Goal: Task Accomplishment & Management: Use online tool/utility

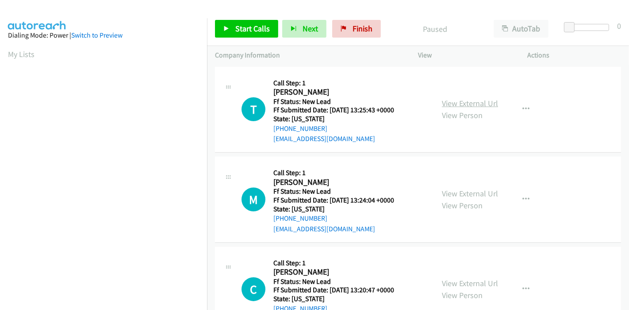
click at [460, 102] on link "View External Url" at bounding box center [470, 103] width 56 height 10
click at [450, 190] on link "View External Url" at bounding box center [470, 193] width 56 height 10
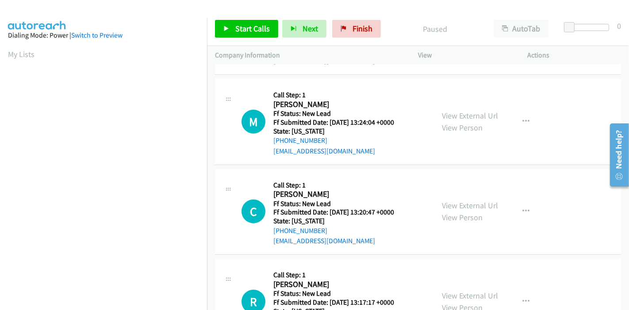
scroll to position [98, 0]
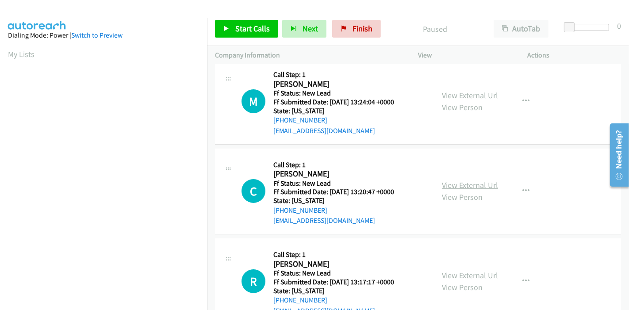
click at [461, 181] on link "View External Url" at bounding box center [470, 185] width 56 height 10
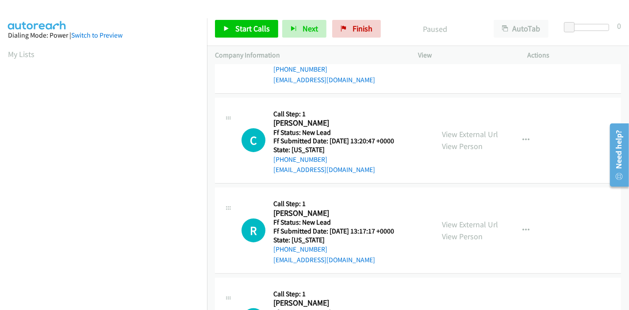
scroll to position [196, 0]
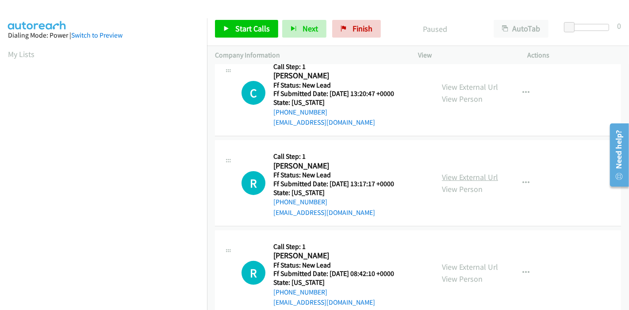
click at [455, 176] on link "View External Url" at bounding box center [470, 177] width 56 height 10
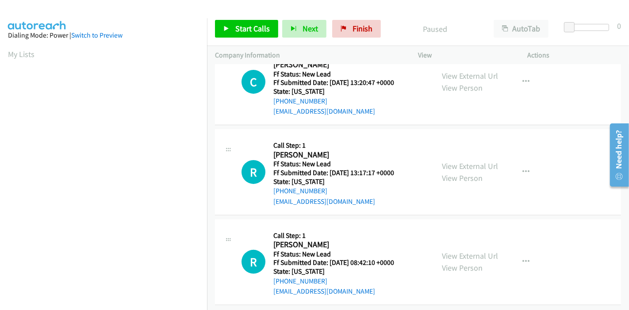
scroll to position [215, 0]
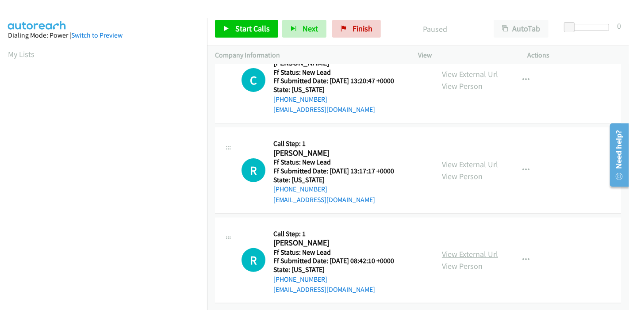
click at [442, 249] on link "View External Url" at bounding box center [470, 254] width 56 height 10
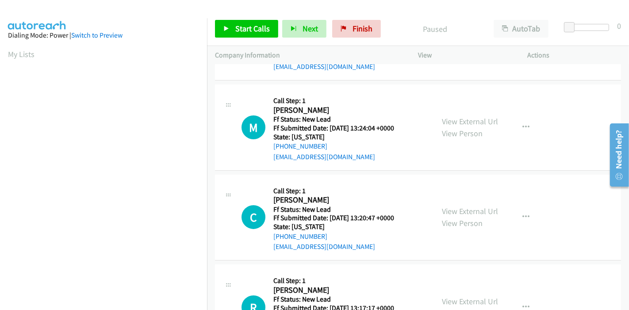
scroll to position [0, 0]
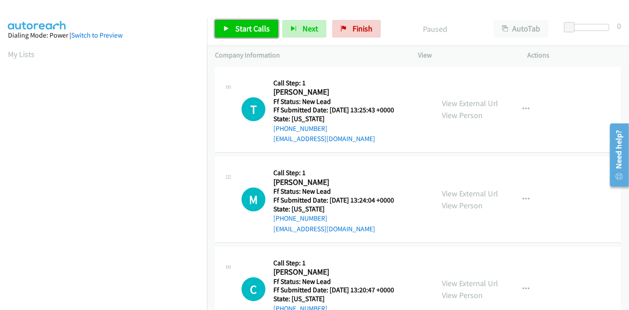
click at [235, 27] on span "Start Calls" at bounding box center [252, 28] width 34 height 10
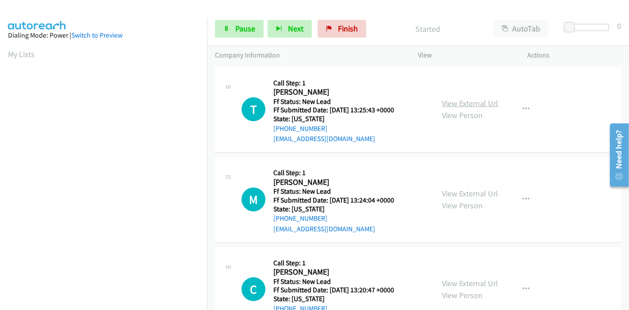
click at [474, 107] on link "View External Url" at bounding box center [470, 103] width 56 height 10
click at [242, 31] on span "Pause" at bounding box center [245, 28] width 20 height 10
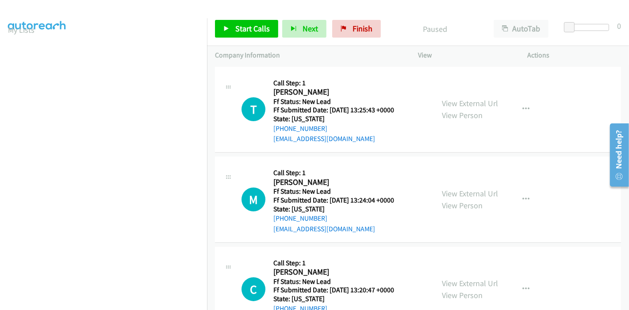
scroll to position [0, 0]
click at [236, 31] on span "Start Calls" at bounding box center [252, 28] width 34 height 10
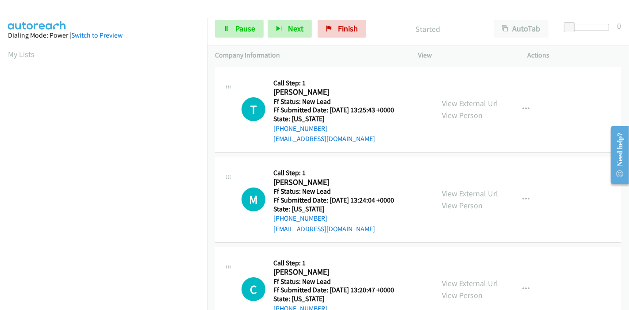
scroll to position [187, 0]
click at [226, 31] on icon at bounding box center [226, 29] width 6 height 6
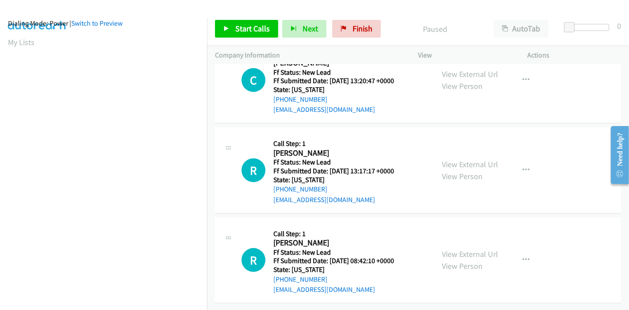
scroll to position [0, 0]
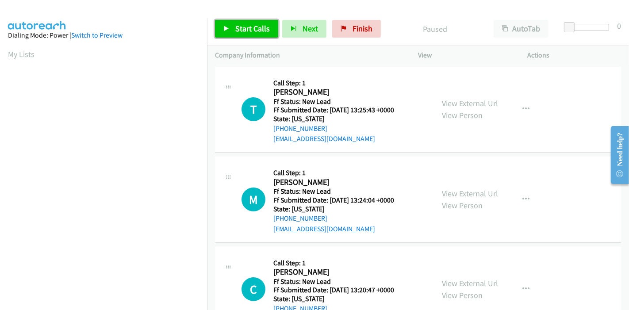
click at [238, 35] on link "Start Calls" at bounding box center [246, 29] width 63 height 18
click at [238, 35] on div "Start Calls Pause Next Finish" at bounding box center [300, 29] width 170 height 18
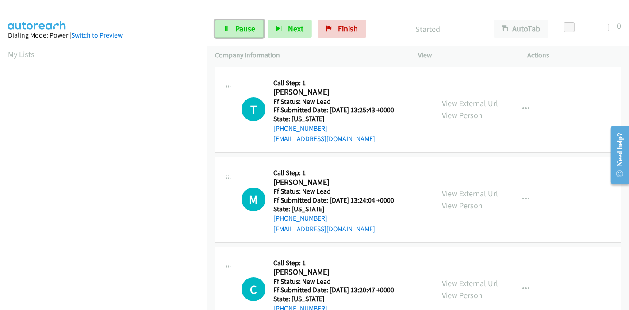
click at [238, 35] on link "Pause" at bounding box center [239, 29] width 49 height 18
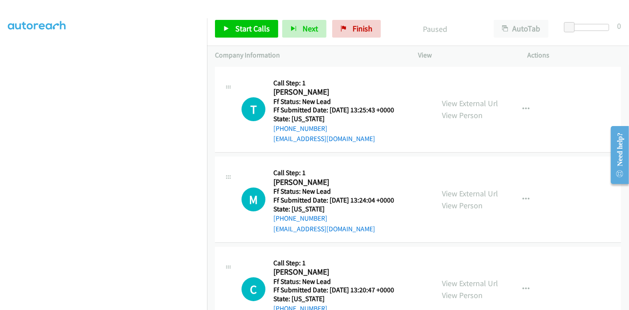
scroll to position [98, 0]
click at [242, 27] on span "Start Calls" at bounding box center [252, 28] width 34 height 10
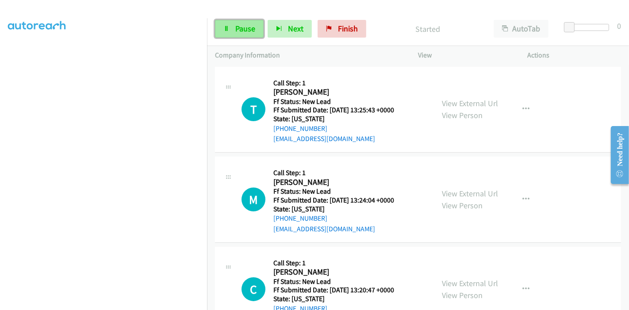
click at [241, 28] on span "Pause" at bounding box center [245, 28] width 20 height 10
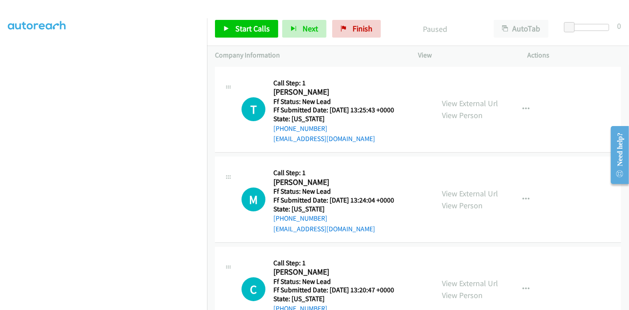
scroll to position [187, 0]
click at [353, 26] on span "Finish" at bounding box center [363, 28] width 20 height 10
click at [237, 34] on link "Start Calls" at bounding box center [246, 29] width 63 height 18
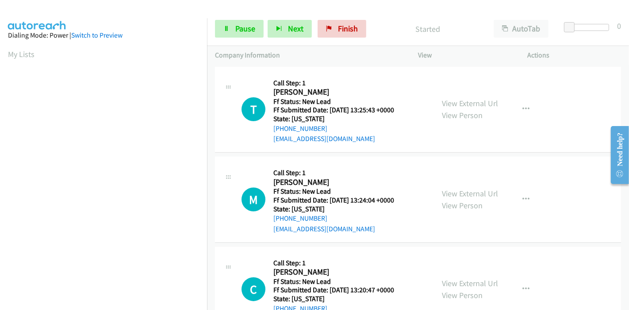
scroll to position [187, 0]
click at [243, 37] on div "Start Calls Pause Next Finish Started AutoTab AutoTab 0" at bounding box center [418, 29] width 422 height 34
click at [241, 30] on span "Pause" at bounding box center [245, 28] width 20 height 10
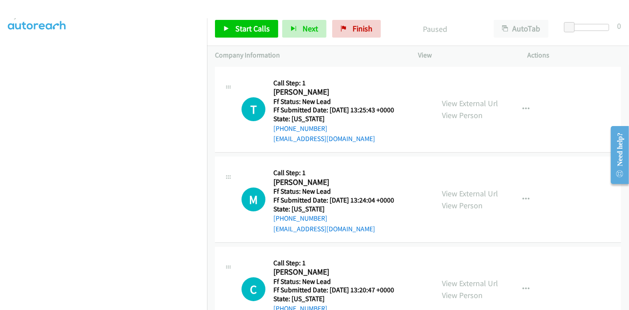
scroll to position [0, 0]
click at [348, 27] on link "Finish" at bounding box center [356, 29] width 49 height 18
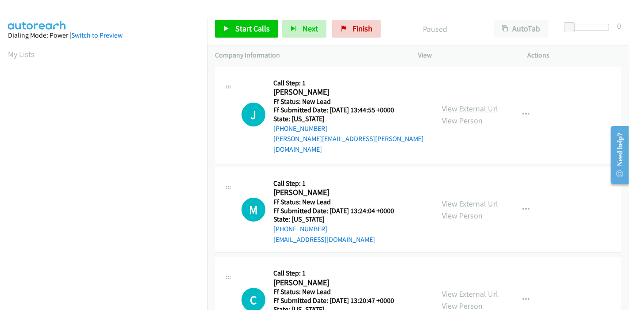
click at [462, 103] on link "View External Url" at bounding box center [470, 108] width 56 height 10
click at [223, 31] on icon at bounding box center [226, 29] width 6 height 6
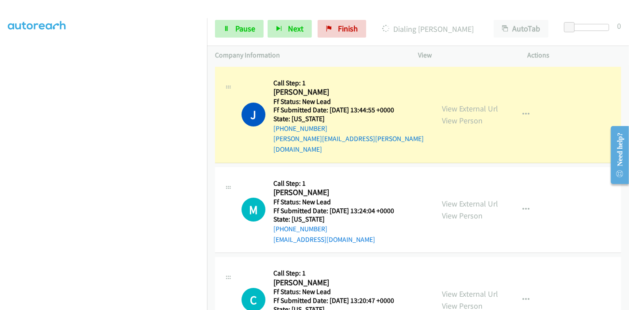
scroll to position [39, 0]
click at [234, 28] on link "Pause" at bounding box center [239, 29] width 49 height 18
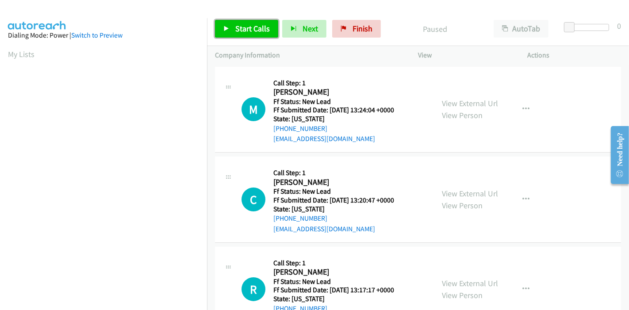
click at [251, 36] on link "Start Calls" at bounding box center [246, 29] width 63 height 18
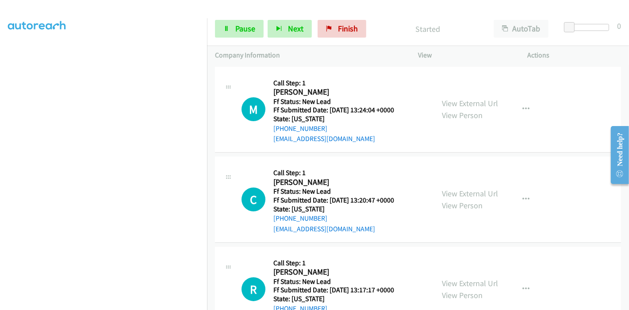
scroll to position [187, 0]
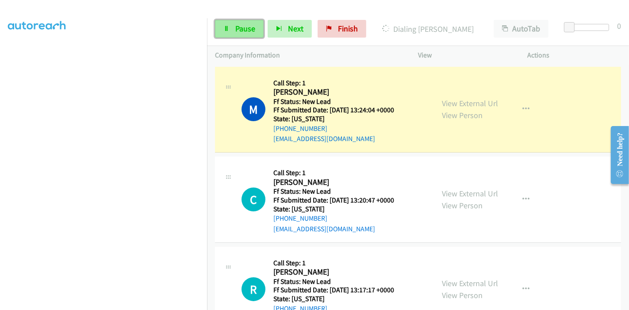
click at [244, 31] on span "Pause" at bounding box center [245, 28] width 20 height 10
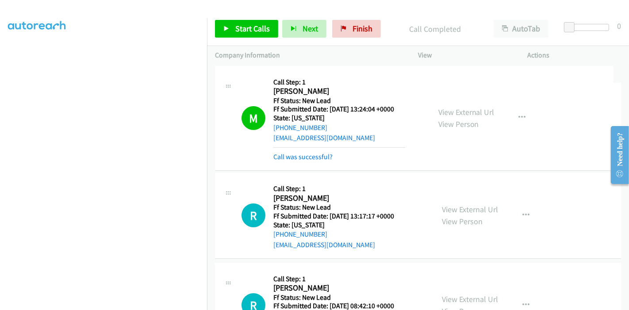
drag, startPoint x: 326, startPoint y: 157, endPoint x: 440, endPoint y: 156, distance: 113.7
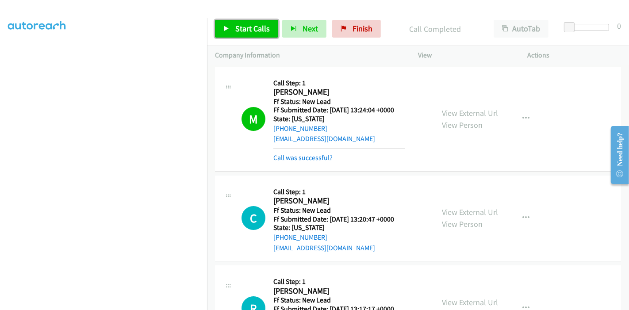
click at [241, 28] on span "Start Calls" at bounding box center [252, 28] width 34 height 10
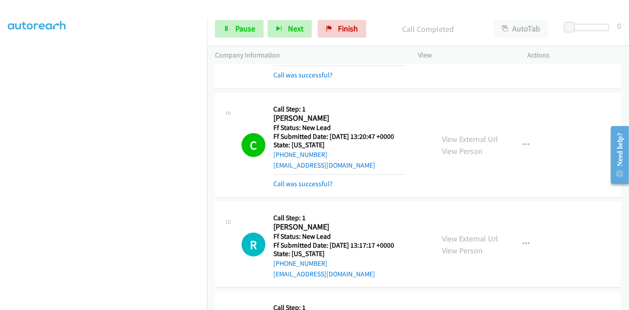
scroll to position [98, 0]
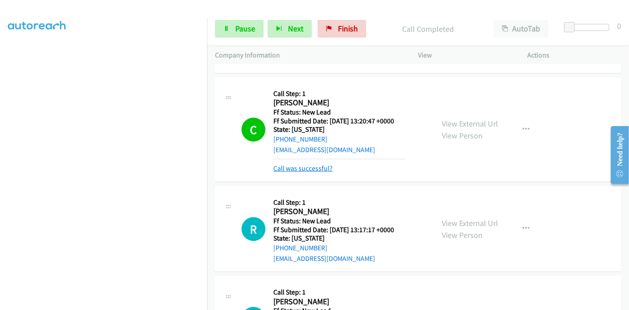
click at [302, 169] on link "Call was successful?" at bounding box center [302, 168] width 59 height 8
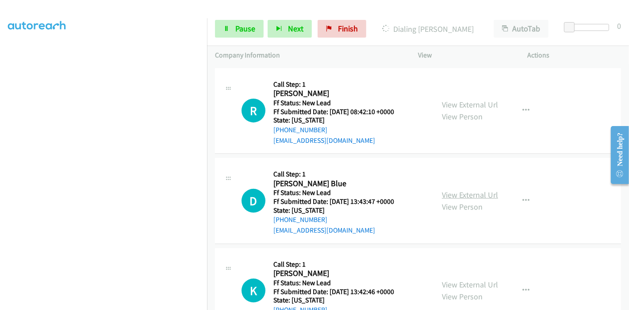
scroll to position [295, 0]
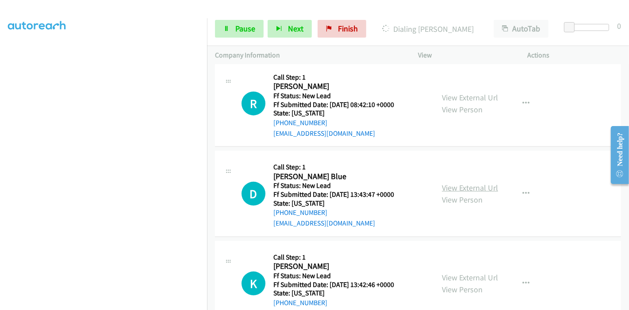
click at [453, 189] on link "View External Url" at bounding box center [470, 188] width 56 height 10
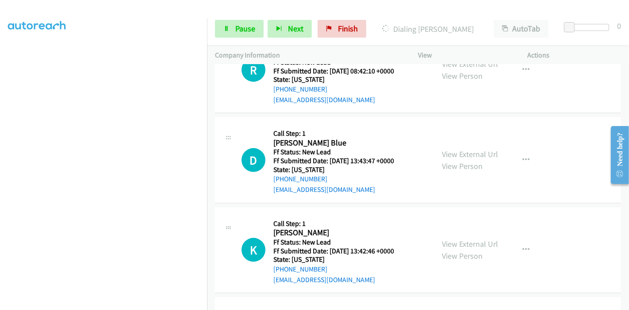
scroll to position [344, 0]
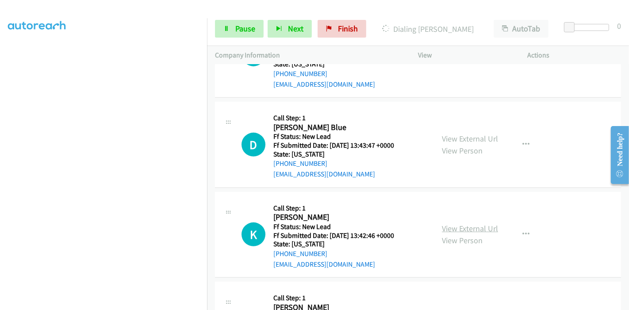
click at [461, 228] on link "View External Url" at bounding box center [470, 228] width 56 height 10
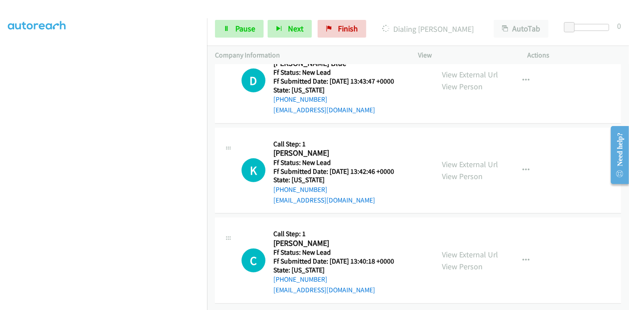
scroll to position [433, 0]
click at [455, 249] on div "View External Url View Person" at bounding box center [470, 261] width 56 height 24
click at [452, 249] on link "View External Url" at bounding box center [470, 254] width 56 height 10
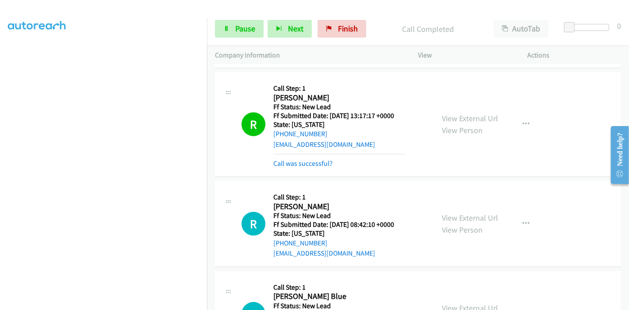
scroll to position [138, 0]
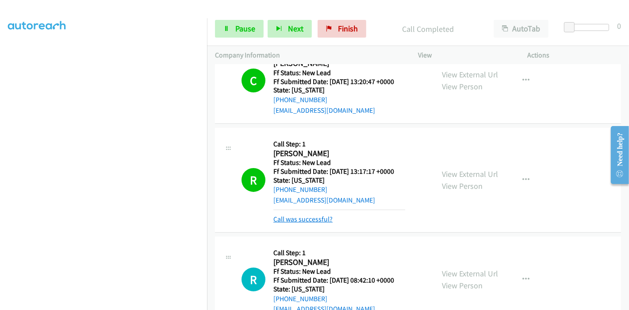
click at [306, 217] on link "Call was successful?" at bounding box center [302, 219] width 59 height 8
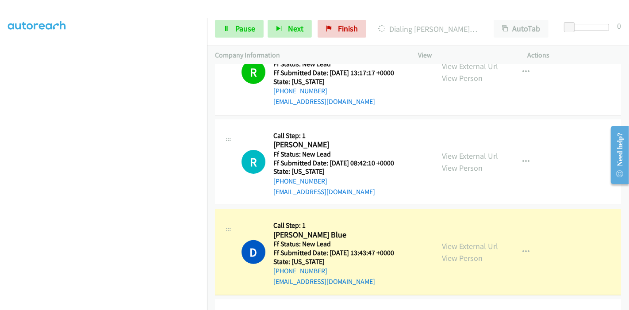
scroll to position [285, 0]
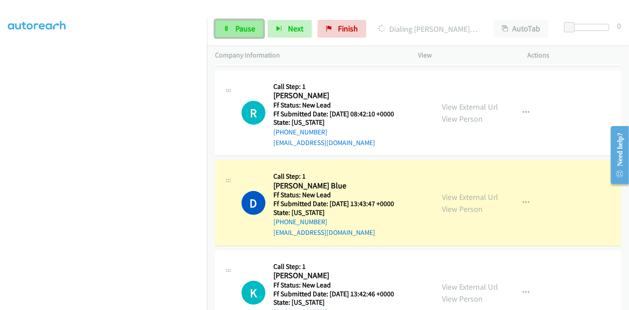
click at [244, 32] on span "Pause" at bounding box center [245, 28] width 20 height 10
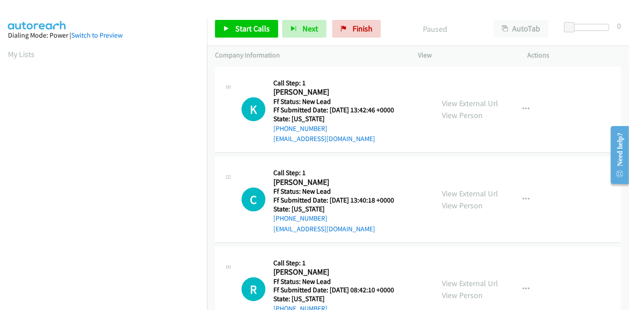
click at [234, 39] on div "Start Calls Pause Next Finish Paused AutoTab AutoTab 0" at bounding box center [418, 29] width 422 height 34
click at [239, 30] on span "Start Calls" at bounding box center [252, 28] width 34 height 10
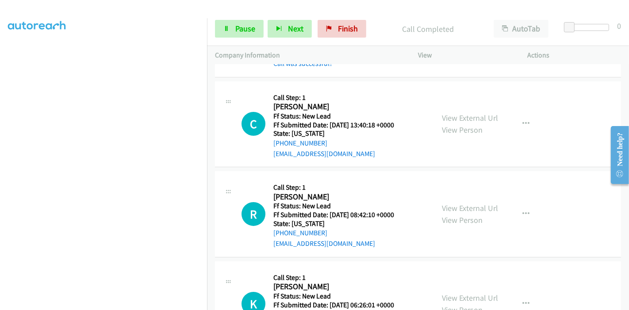
scroll to position [45, 0]
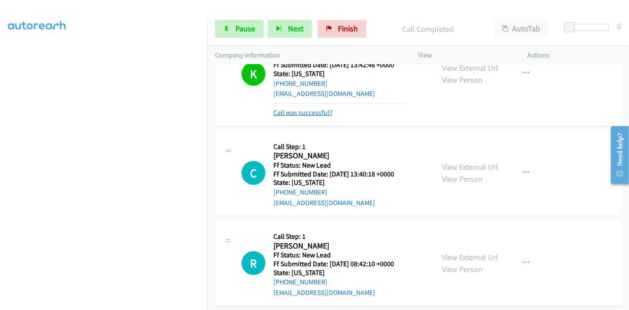
click at [315, 113] on link "Call was successful?" at bounding box center [302, 112] width 59 height 8
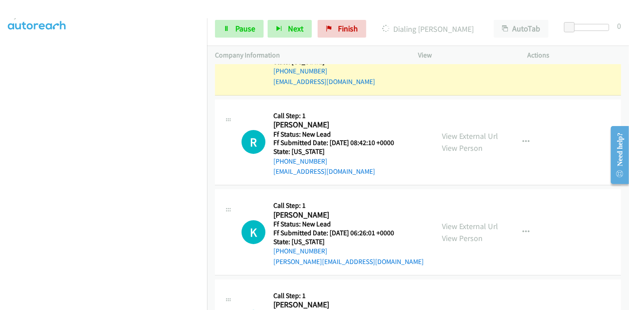
scroll to position [187, 0]
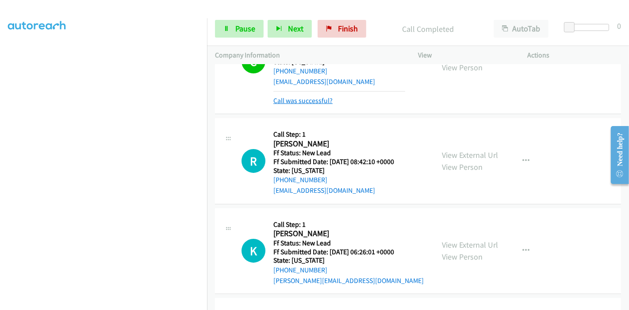
click at [314, 102] on link "Call was successful?" at bounding box center [302, 100] width 59 height 8
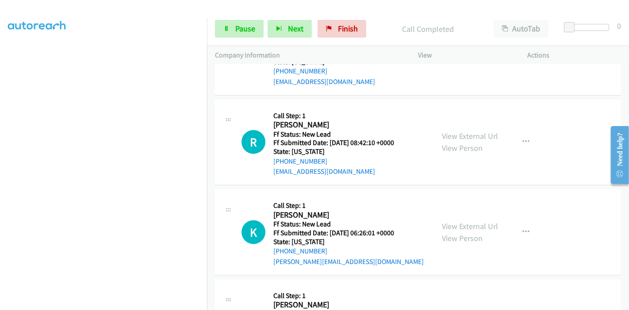
click at [450, 221] on link "View External Url" at bounding box center [470, 226] width 56 height 10
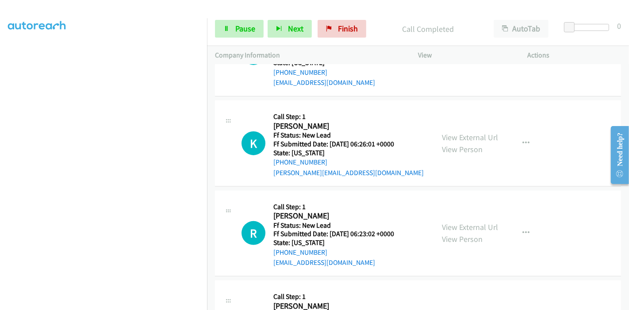
scroll to position [245, 0]
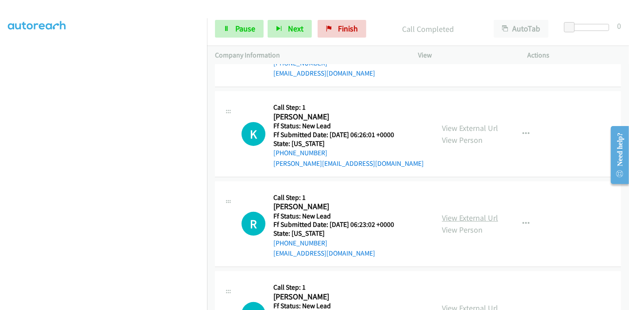
click at [442, 215] on link "View External Url" at bounding box center [470, 218] width 56 height 10
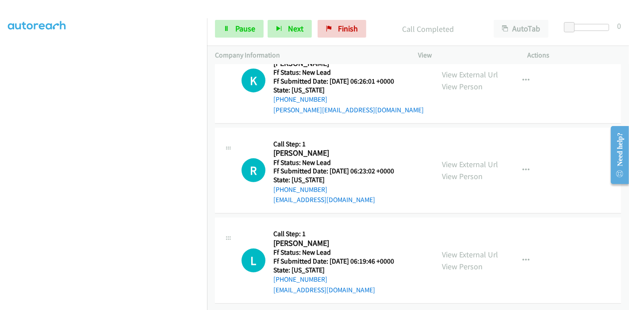
scroll to position [305, 0]
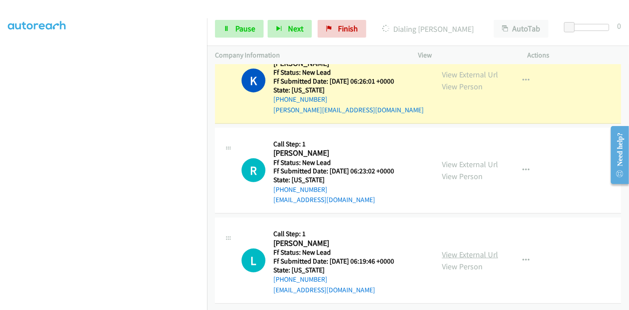
click at [453, 249] on link "View External Url" at bounding box center [470, 254] width 56 height 10
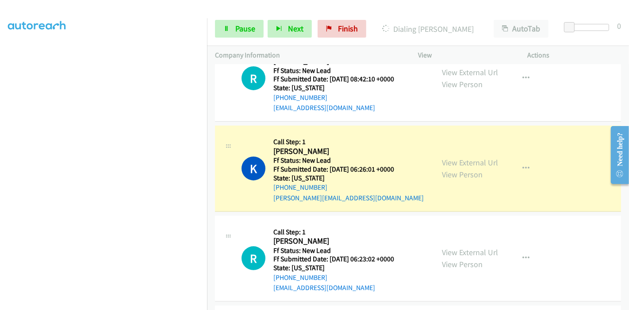
scroll to position [207, 0]
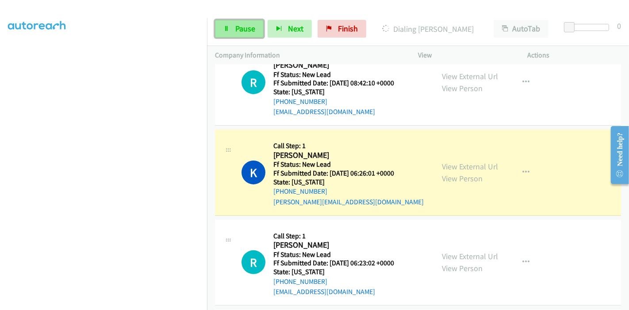
click at [232, 28] on link "Pause" at bounding box center [239, 29] width 49 height 18
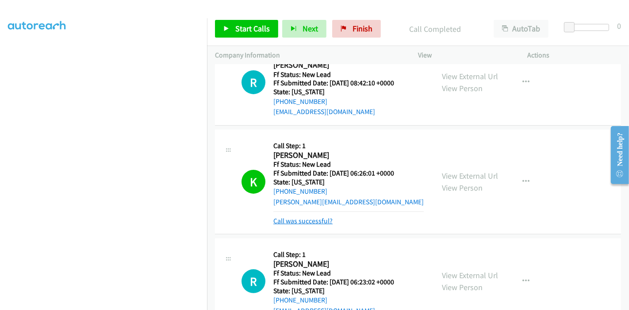
click at [312, 221] on link "Call was successful?" at bounding box center [302, 221] width 59 height 8
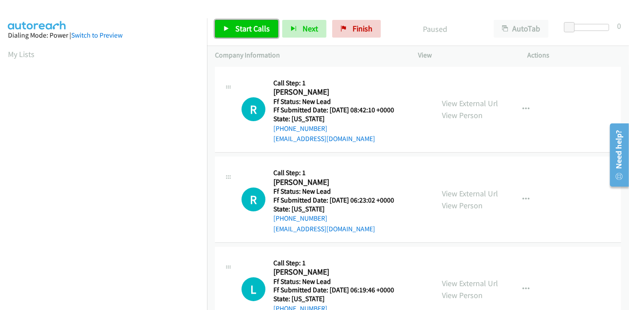
click at [238, 29] on span "Start Calls" at bounding box center [252, 28] width 34 height 10
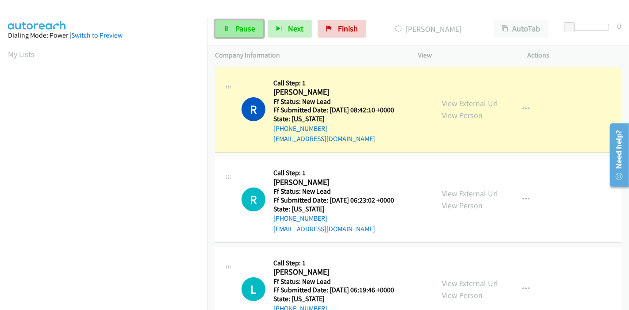
click at [222, 28] on link "Pause" at bounding box center [239, 29] width 49 height 18
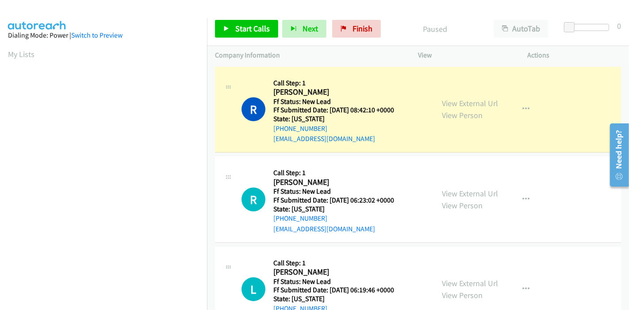
scroll to position [187, 0]
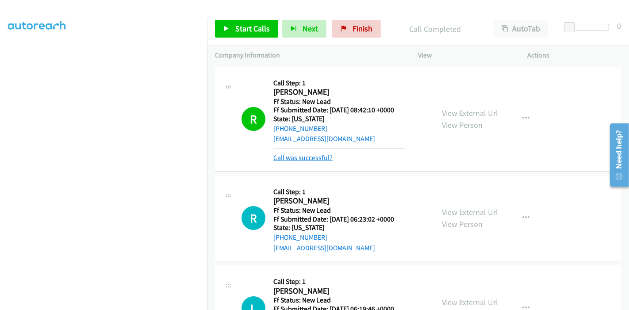
click at [309, 157] on link "Call was successful?" at bounding box center [302, 157] width 59 height 8
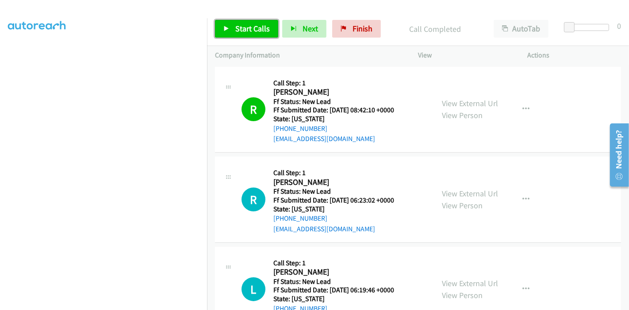
click at [245, 30] on span "Start Calls" at bounding box center [252, 28] width 34 height 10
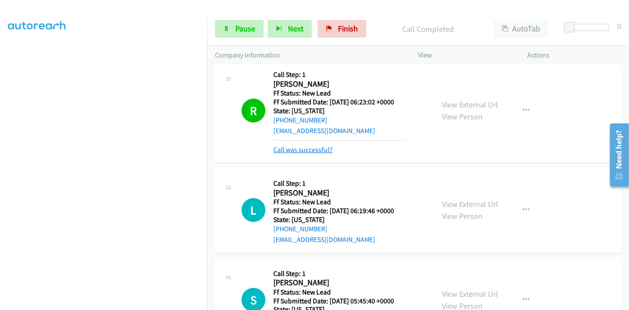
click at [311, 150] on link "Call was successful?" at bounding box center [302, 150] width 59 height 8
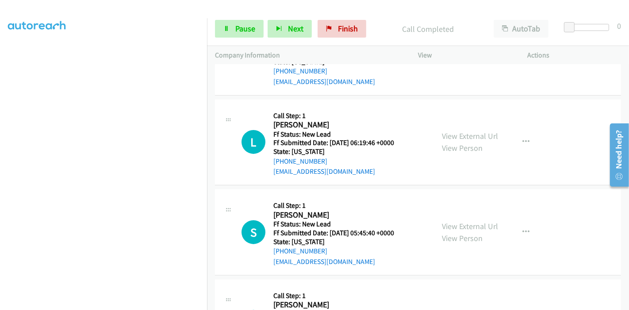
scroll to position [138, 0]
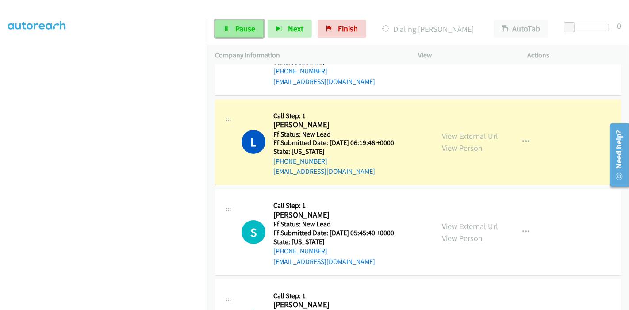
click at [235, 22] on link "Pause" at bounding box center [239, 29] width 49 height 18
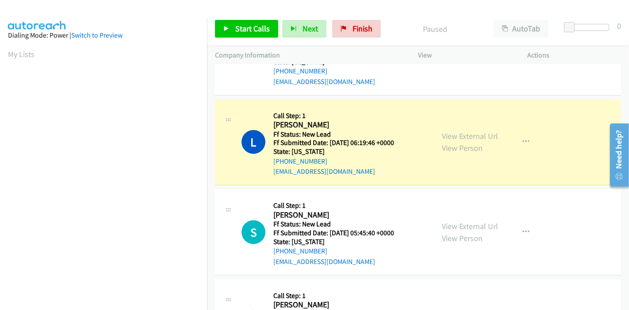
scroll to position [187, 0]
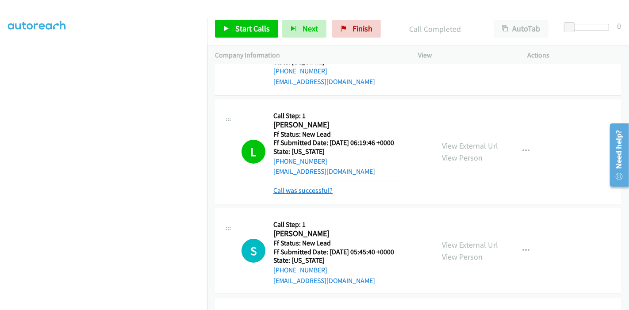
click at [301, 187] on link "Call was successful?" at bounding box center [302, 190] width 59 height 8
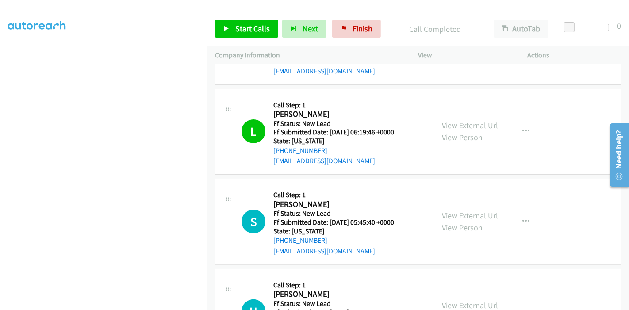
scroll to position [207, 0]
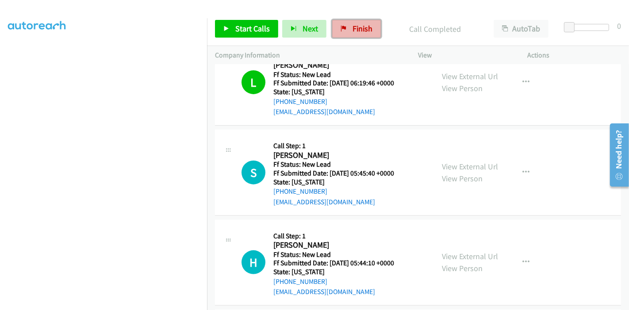
click at [354, 31] on span "Finish" at bounding box center [363, 28] width 20 height 10
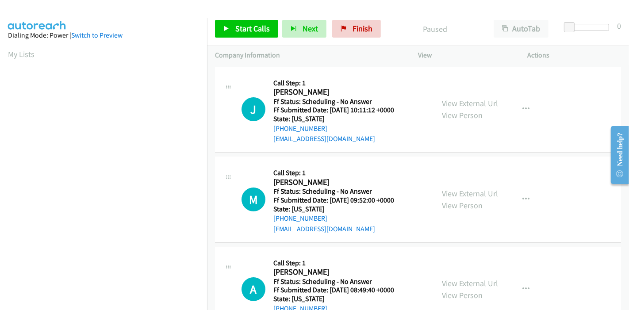
click at [462, 109] on div "View External Url View Person" at bounding box center [470, 109] width 56 height 24
click at [464, 106] on link "View External Url" at bounding box center [470, 103] width 56 height 10
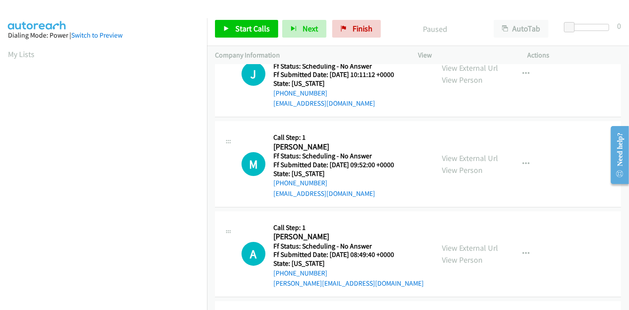
scroll to position [49, 0]
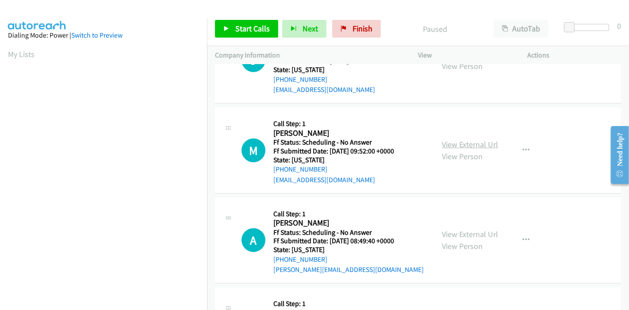
click at [479, 146] on link "View External Url" at bounding box center [470, 144] width 56 height 10
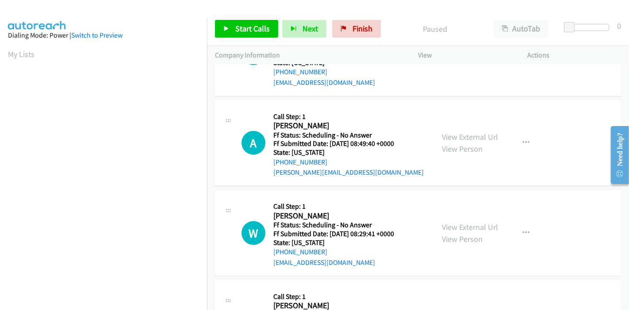
scroll to position [147, 0]
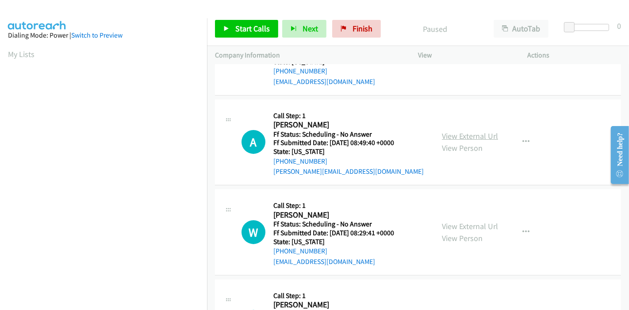
click at [453, 133] on link "View External Url" at bounding box center [470, 136] width 56 height 10
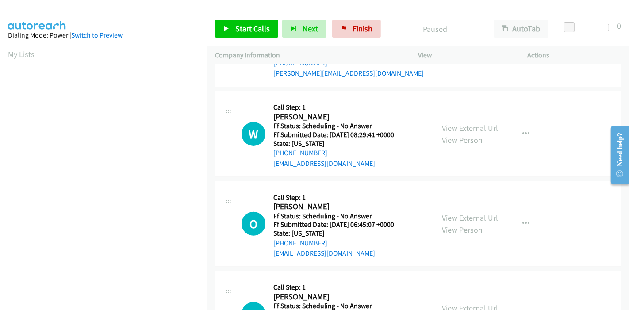
click at [455, 99] on div "View External Url View Person View External Url Email Schedule/Manage Callback …" at bounding box center [493, 134] width 118 height 70
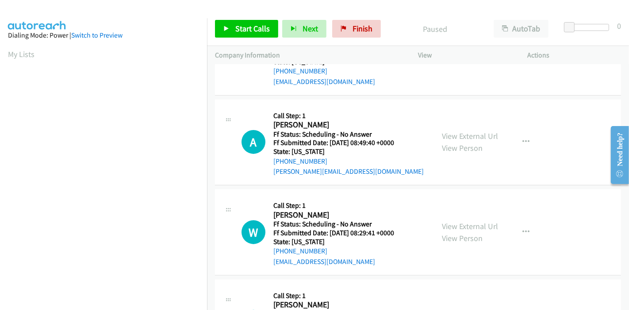
scroll to position [245, 0]
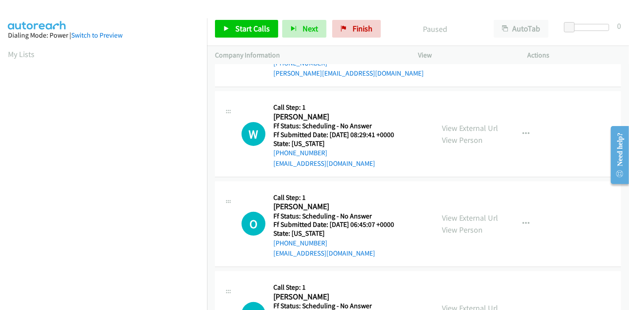
drag, startPoint x: 480, startPoint y: 152, endPoint x: 480, endPoint y: 165, distance: 13.3
click at [480, 165] on div "View External Url View Person View External Url Email Schedule/Manage Callback …" at bounding box center [493, 134] width 118 height 70
click at [474, 149] on div "View External Url View Person View External Url Email Schedule/Manage Callback …" at bounding box center [493, 134] width 118 height 70
click at [478, 125] on link "View External Url" at bounding box center [470, 128] width 56 height 10
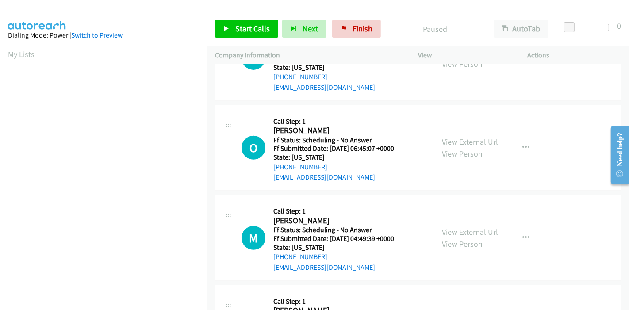
scroll to position [344, 0]
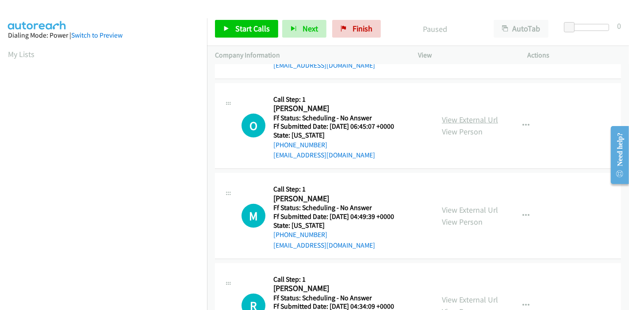
click at [465, 120] on link "View External Url" at bounding box center [470, 120] width 56 height 10
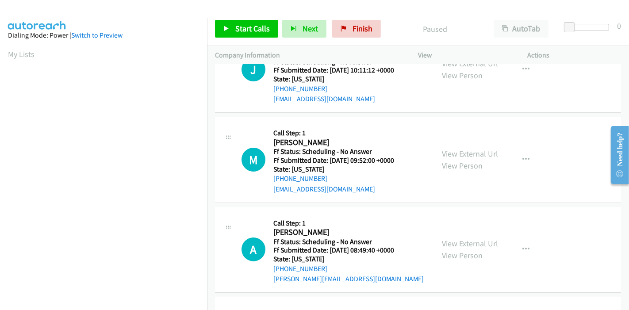
scroll to position [0, 0]
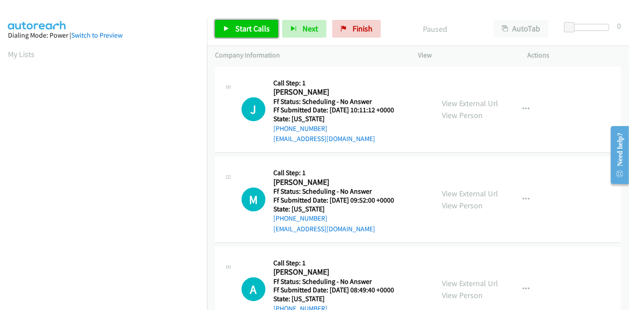
click at [234, 34] on link "Start Calls" at bounding box center [246, 29] width 63 height 18
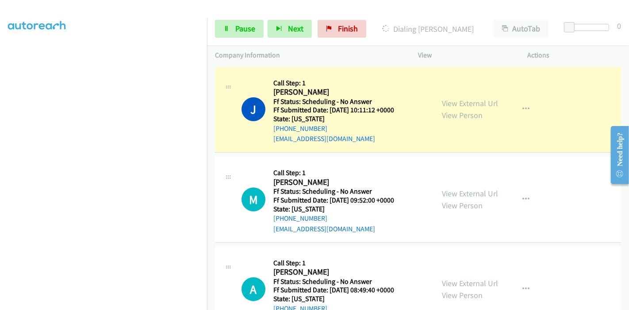
scroll to position [187, 0]
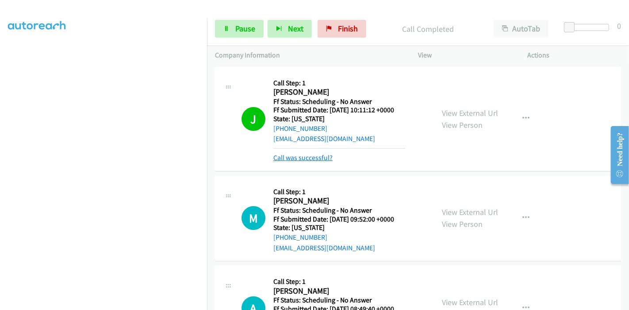
click at [302, 160] on link "Call was successful?" at bounding box center [302, 157] width 59 height 8
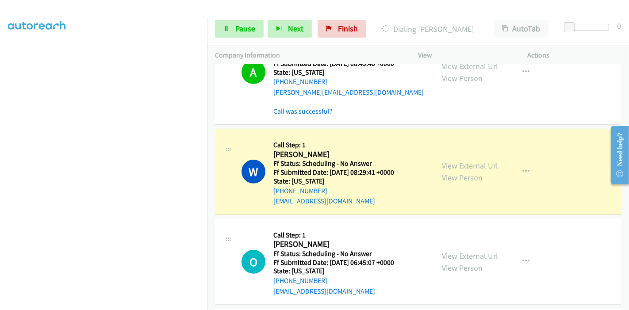
scroll to position [295, 0]
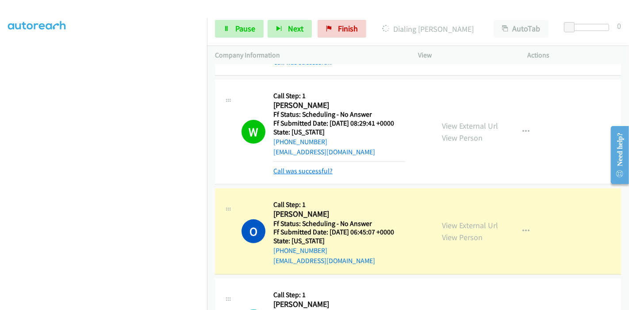
click at [314, 167] on link "Call was successful?" at bounding box center [302, 171] width 59 height 8
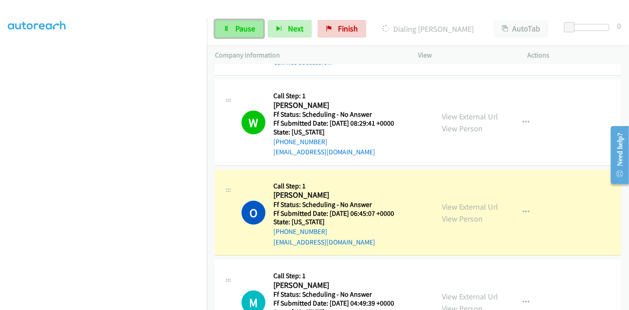
click at [244, 27] on span "Pause" at bounding box center [245, 28] width 20 height 10
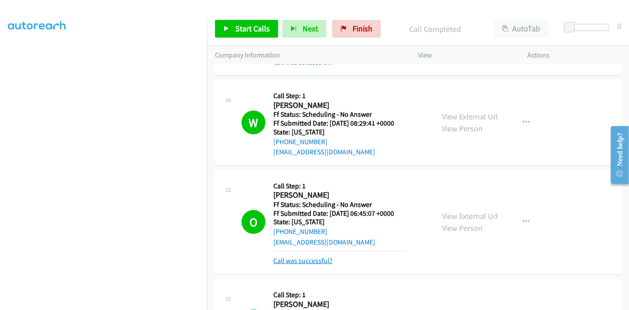
click at [326, 260] on link "Call was successful?" at bounding box center [302, 261] width 59 height 8
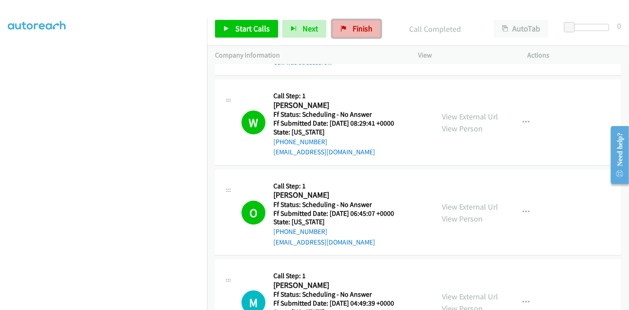
drag, startPoint x: 361, startPoint y: 27, endPoint x: 356, endPoint y: 34, distance: 8.6
click at [360, 27] on span "Finish" at bounding box center [363, 28] width 20 height 10
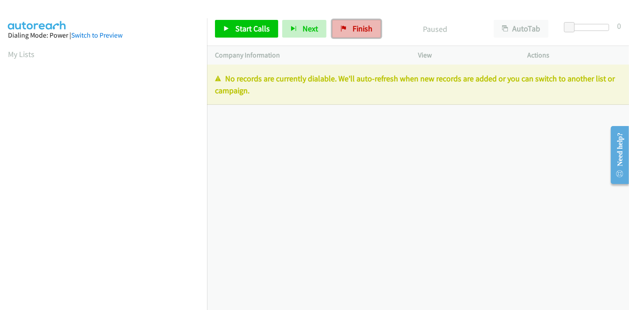
click at [348, 30] on link "Finish" at bounding box center [356, 29] width 49 height 18
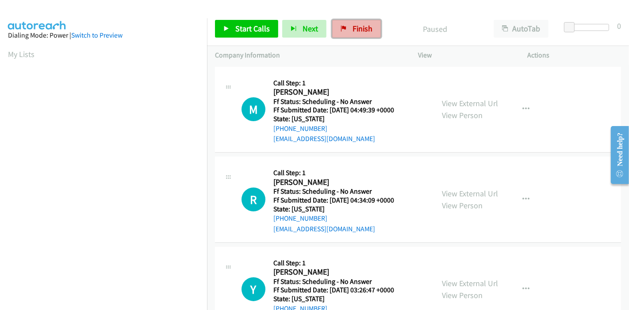
click at [355, 33] on span "Finish" at bounding box center [363, 28] width 20 height 10
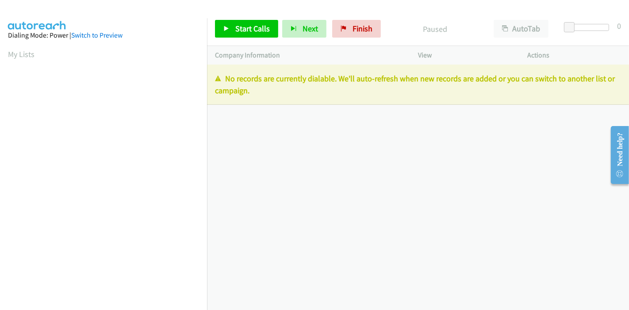
click at [230, 11] on div at bounding box center [310, 17] width 621 height 34
click at [230, 34] on link "Start Calls" at bounding box center [246, 29] width 63 height 18
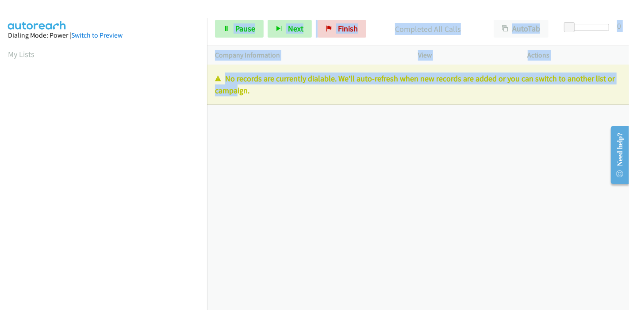
drag, startPoint x: 207, startPoint y: 18, endPoint x: 232, endPoint y: 227, distance: 210.6
click at [232, 0] on div "Start Calls Pause Next Finish Completed All Calls AutoTab AutoTab 0 Company Inf…" at bounding box center [314, 0] width 629 height 0
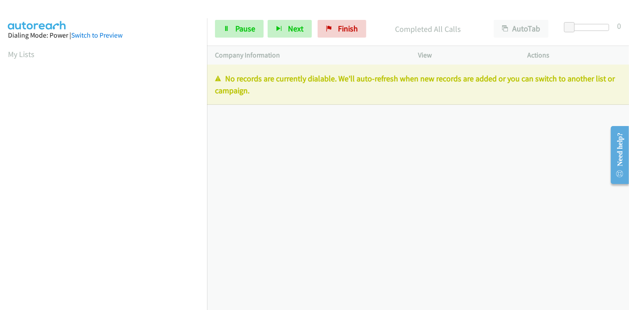
click at [299, 116] on div "+1 415-964-1034 Call failed - Please reload the list and try again The Callbar …" at bounding box center [418, 187] width 422 height 245
click at [230, 26] on link "Pause" at bounding box center [239, 29] width 49 height 18
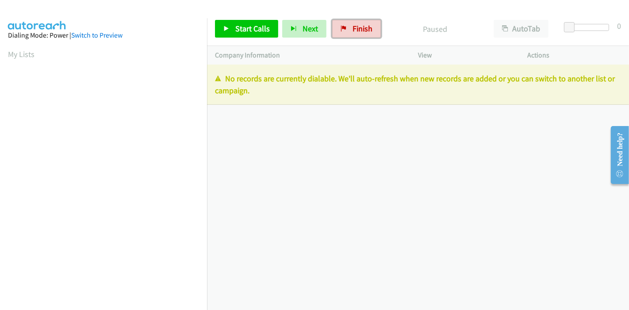
drag, startPoint x: 359, startPoint y: 29, endPoint x: 350, endPoint y: 44, distance: 17.1
click at [359, 28] on span "Finish" at bounding box center [363, 28] width 20 height 10
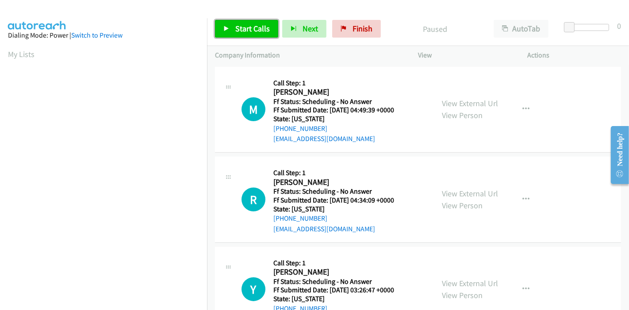
drag, startPoint x: 255, startPoint y: 31, endPoint x: 272, endPoint y: 37, distance: 18.2
click at [255, 31] on span "Start Calls" at bounding box center [252, 28] width 34 height 10
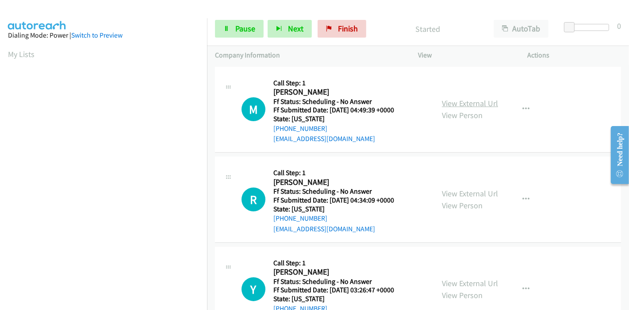
click at [447, 103] on link "View External Url" at bounding box center [470, 103] width 56 height 10
click at [457, 195] on link "View External Url" at bounding box center [470, 193] width 56 height 10
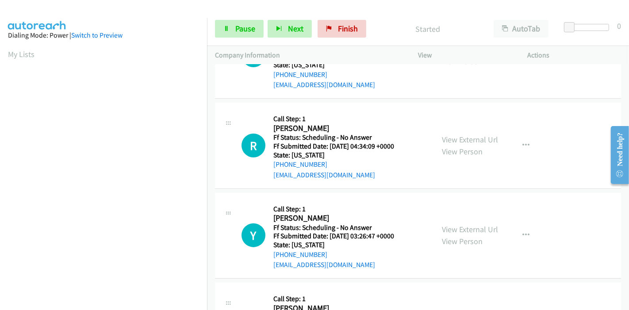
scroll to position [98, 0]
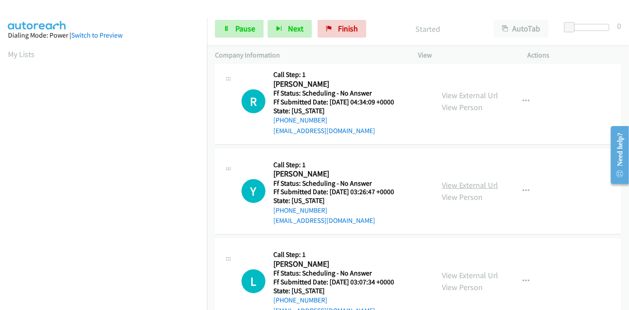
click at [448, 186] on link "View External Url" at bounding box center [470, 185] width 56 height 10
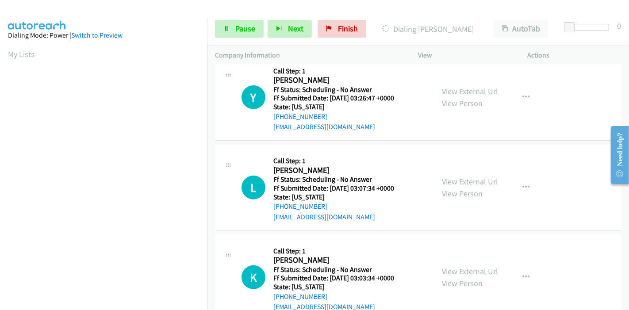
scroll to position [196, 0]
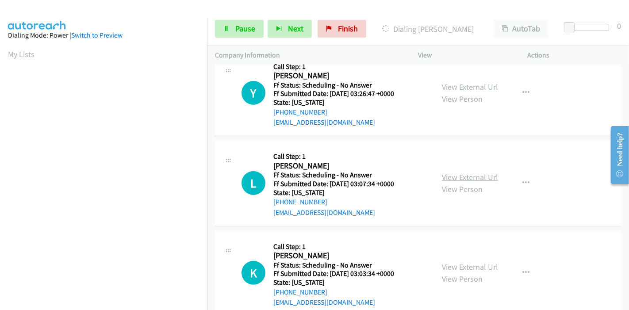
click at [457, 172] on link "View External Url" at bounding box center [470, 177] width 56 height 10
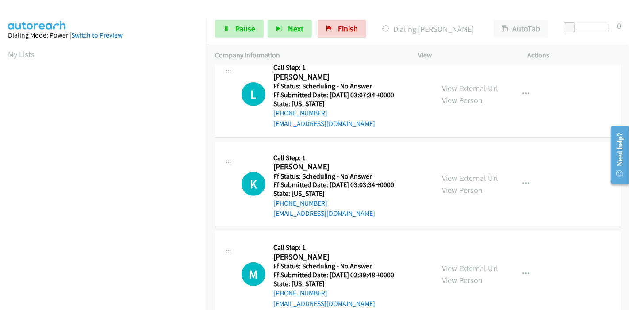
scroll to position [295, 0]
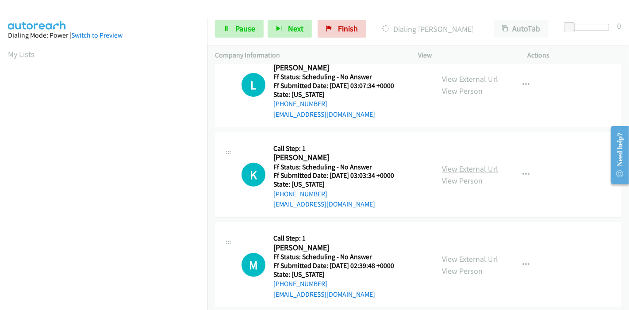
click at [455, 171] on link "View External Url" at bounding box center [470, 169] width 56 height 10
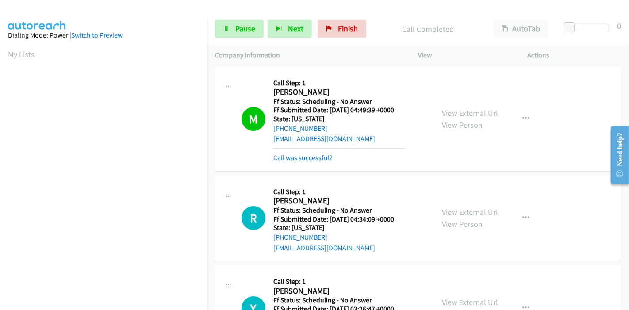
scroll to position [187, 0]
click at [325, 157] on link "Call was successful?" at bounding box center [302, 157] width 59 height 8
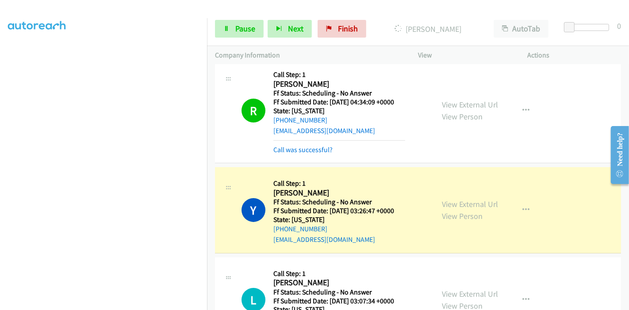
scroll to position [147, 0]
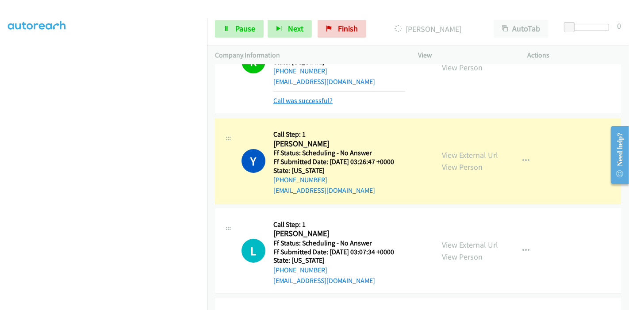
click at [307, 100] on link "Call was successful?" at bounding box center [302, 100] width 59 height 8
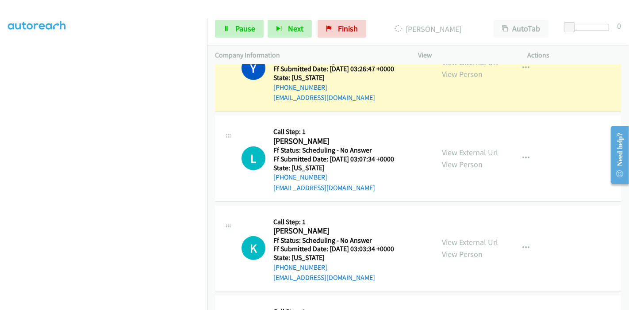
scroll to position [236, 0]
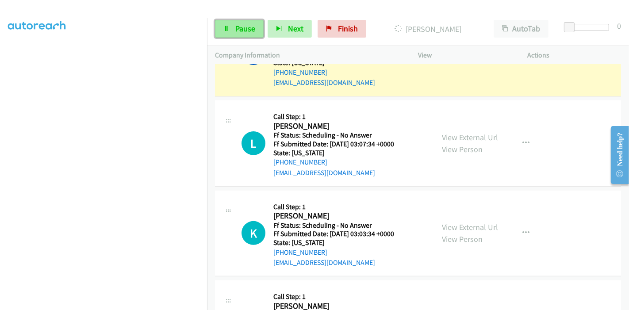
click at [246, 32] on span "Pause" at bounding box center [245, 28] width 20 height 10
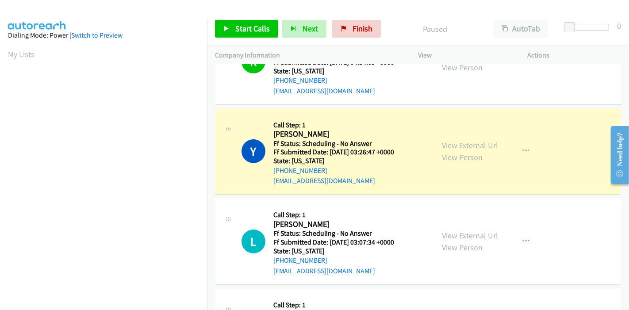
scroll to position [187, 0]
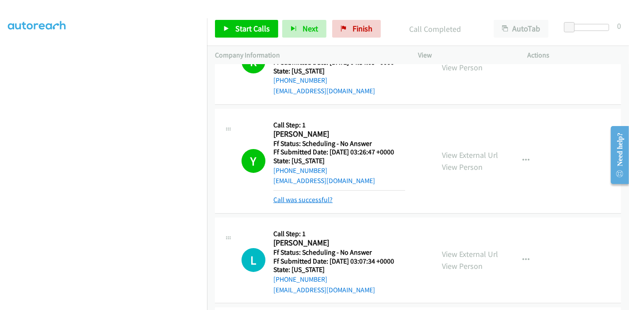
click at [307, 199] on link "Call was successful?" at bounding box center [302, 199] width 59 height 8
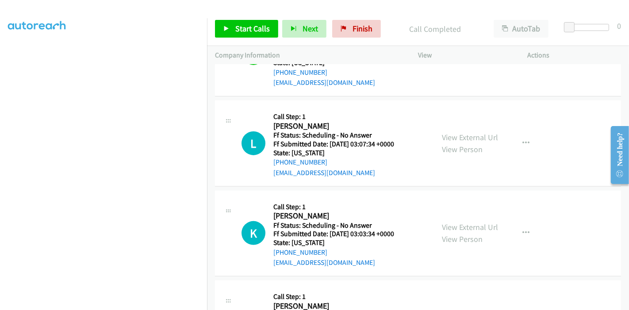
scroll to position [187, 0]
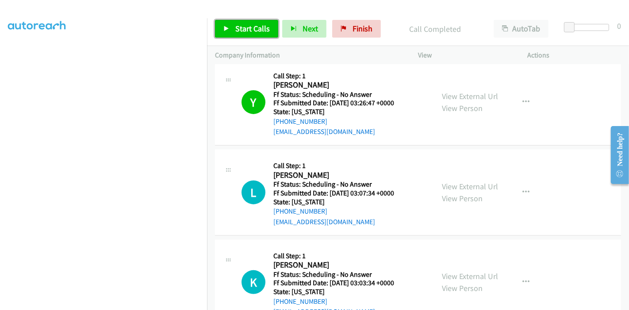
click at [231, 36] on link "Start Calls" at bounding box center [246, 29] width 63 height 18
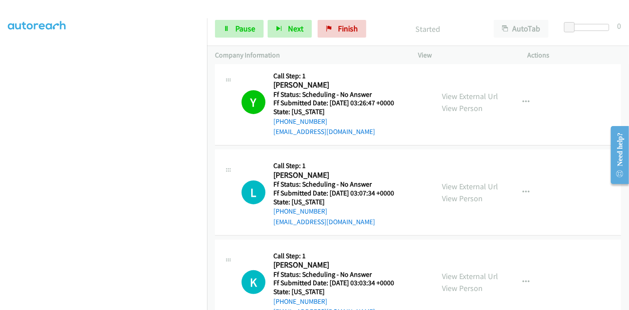
scroll to position [285, 0]
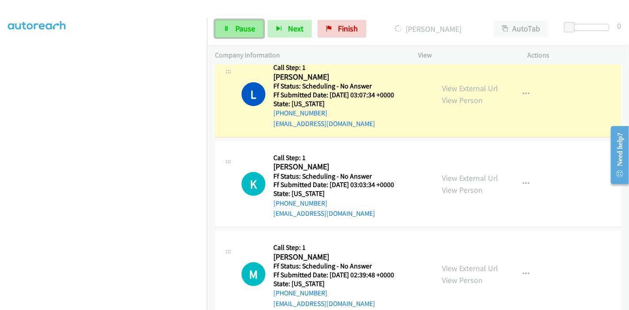
click at [249, 25] on span "Pause" at bounding box center [245, 28] width 20 height 10
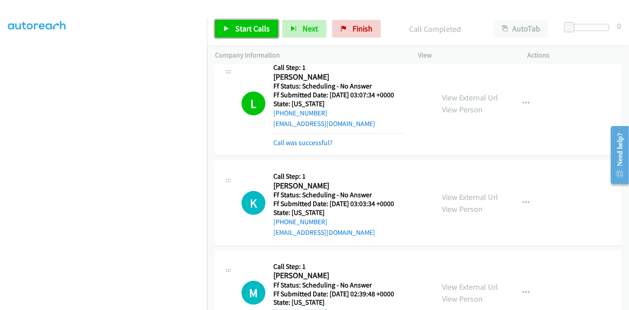
click at [237, 27] on span "Start Calls" at bounding box center [252, 28] width 34 height 10
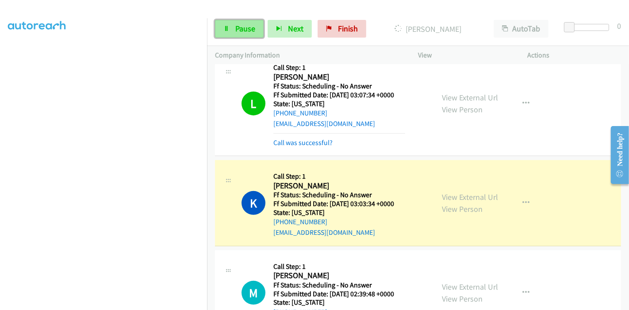
click at [235, 30] on span "Pause" at bounding box center [245, 28] width 20 height 10
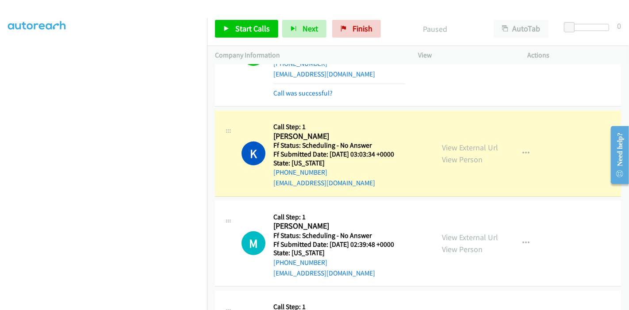
scroll to position [88, 0]
click at [307, 85] on mb0 "Call was successful?" at bounding box center [339, 91] width 132 height 15
click at [307, 89] on link "Call was successful?" at bounding box center [302, 93] width 59 height 8
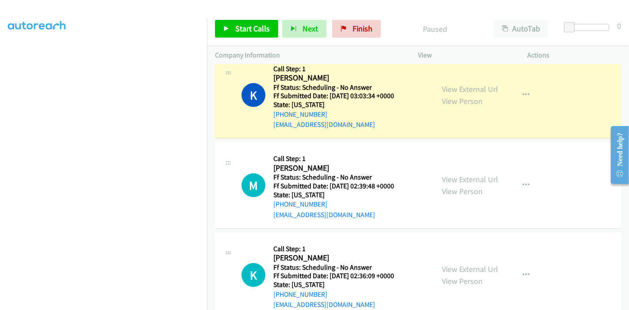
scroll to position [187, 0]
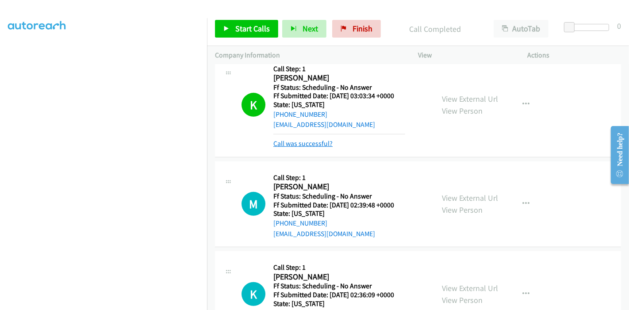
click at [301, 143] on link "Call was successful?" at bounding box center [302, 143] width 59 height 8
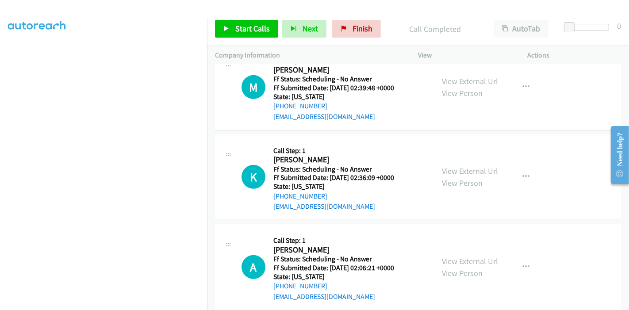
scroll to position [472, 0]
drag, startPoint x: 469, startPoint y: 86, endPoint x: 471, endPoint y: 80, distance: 6.9
click at [471, 80] on div "View External Url View Person" at bounding box center [470, 87] width 56 height 24
click at [471, 80] on link "View External Url" at bounding box center [470, 81] width 56 height 10
click at [454, 167] on link "View External Url" at bounding box center [470, 171] width 56 height 10
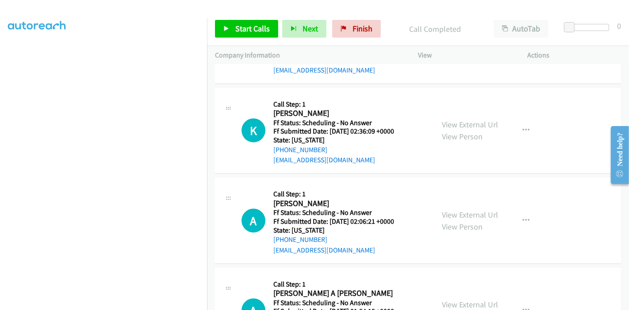
scroll to position [522, 0]
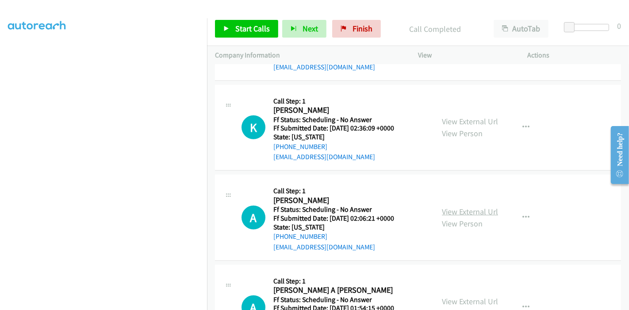
click at [467, 211] on link "View External Url" at bounding box center [470, 212] width 56 height 10
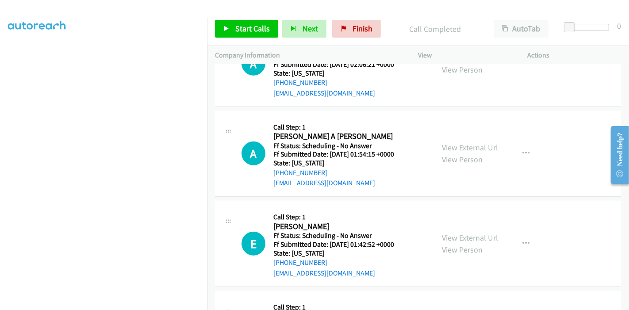
scroll to position [718, 0]
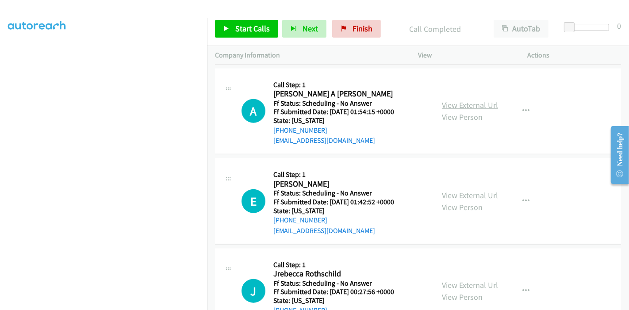
click at [479, 105] on link "View External Url" at bounding box center [470, 105] width 56 height 10
click at [457, 192] on link "View External Url" at bounding box center [470, 195] width 56 height 10
click at [244, 30] on span "Start Calls" at bounding box center [252, 28] width 34 height 10
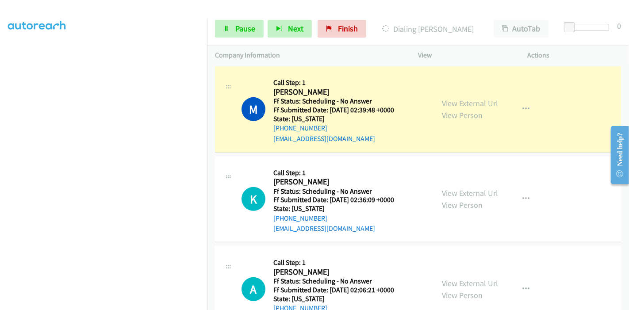
scroll to position [472, 0]
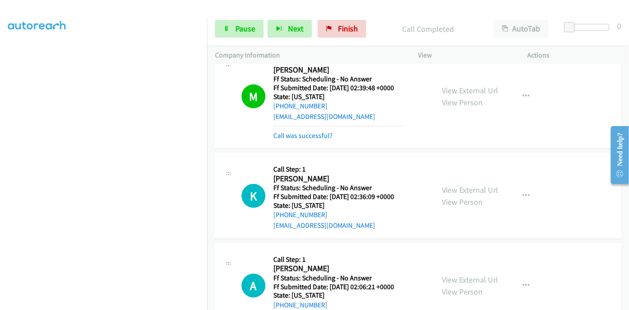
click at [291, 130] on div "Call was successful?" at bounding box center [339, 135] width 132 height 11
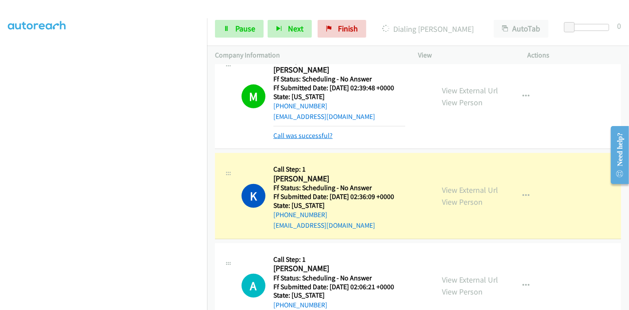
click at [292, 131] on link "Call was successful?" at bounding box center [302, 135] width 59 height 8
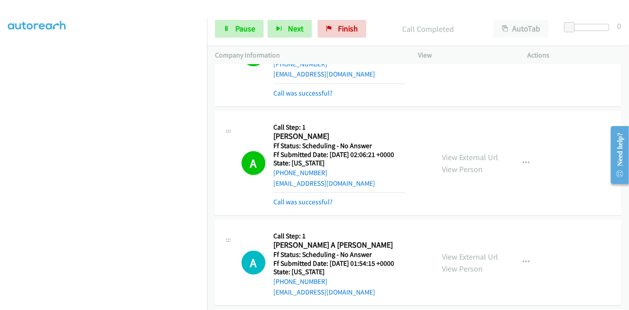
scroll to position [620, 0]
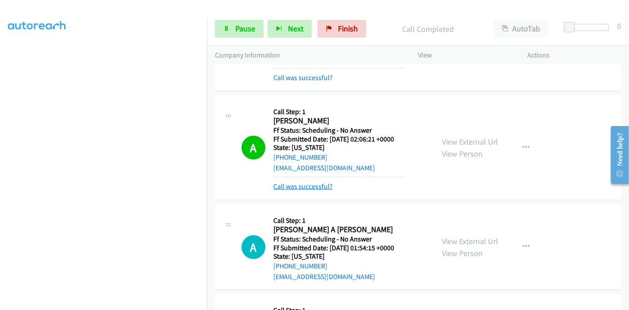
click at [314, 187] on link "Call was successful?" at bounding box center [302, 186] width 59 height 8
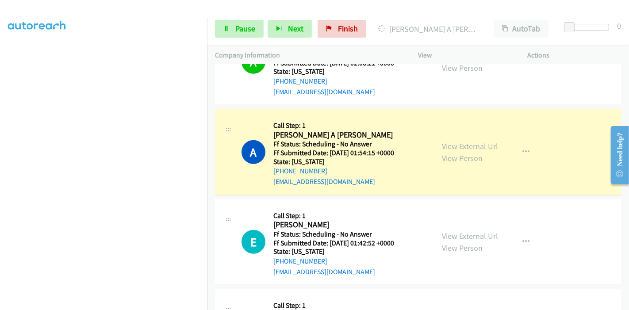
scroll to position [718, 0]
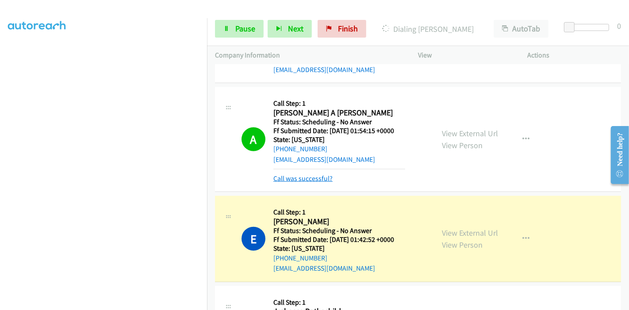
click at [302, 174] on link "Call was successful?" at bounding box center [302, 178] width 59 height 8
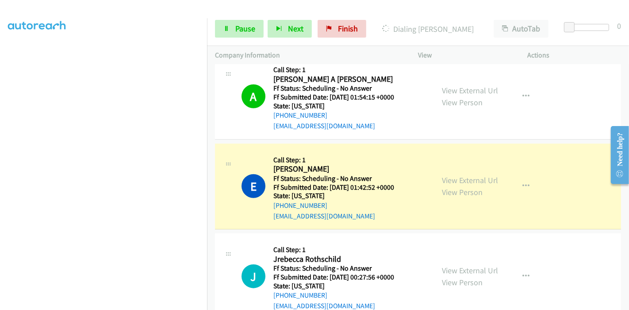
scroll to position [767, 0]
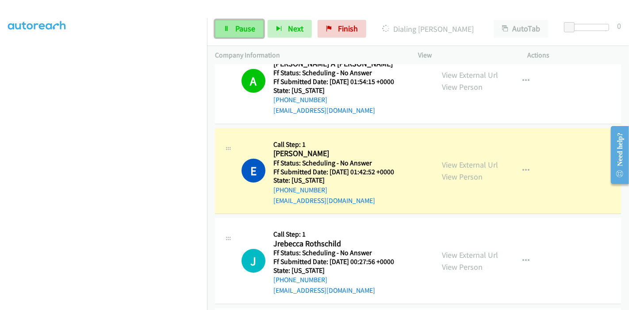
click at [249, 33] on span "Pause" at bounding box center [245, 28] width 20 height 10
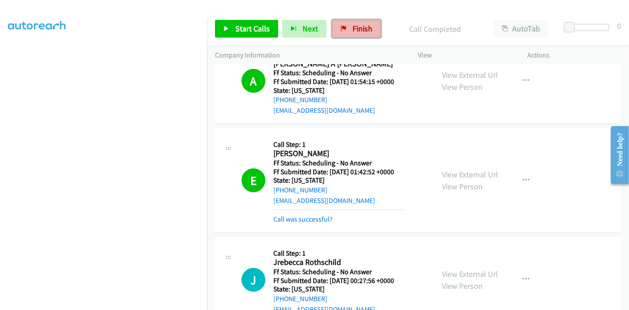
click at [361, 27] on span "Finish" at bounding box center [363, 28] width 20 height 10
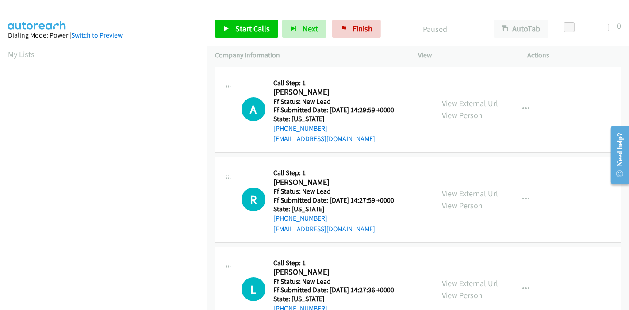
click at [461, 102] on link "View External Url" at bounding box center [470, 103] width 56 height 10
click at [463, 196] on link "View External Url" at bounding box center [470, 193] width 56 height 10
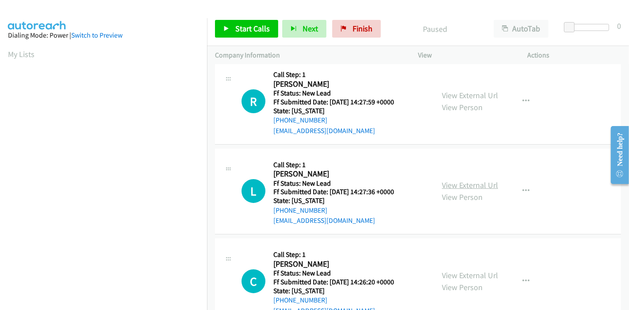
click at [450, 189] on link "View External Url" at bounding box center [470, 185] width 56 height 10
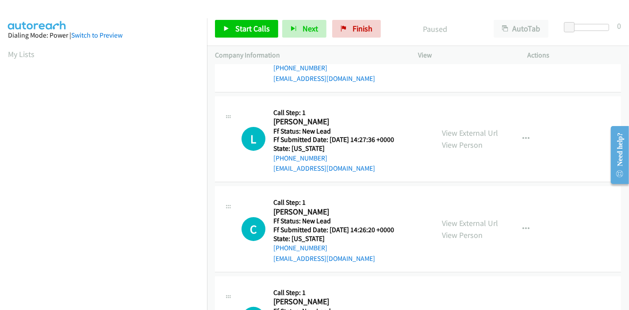
scroll to position [196, 0]
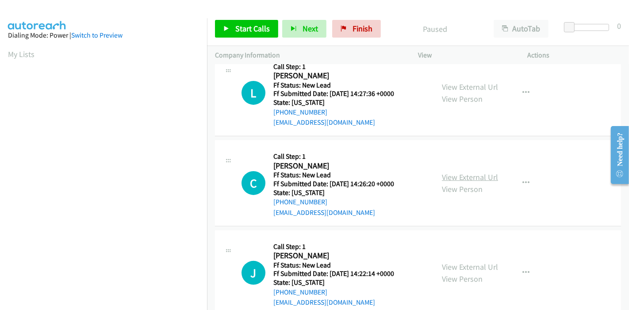
click at [445, 175] on link "View External Url" at bounding box center [470, 177] width 56 height 10
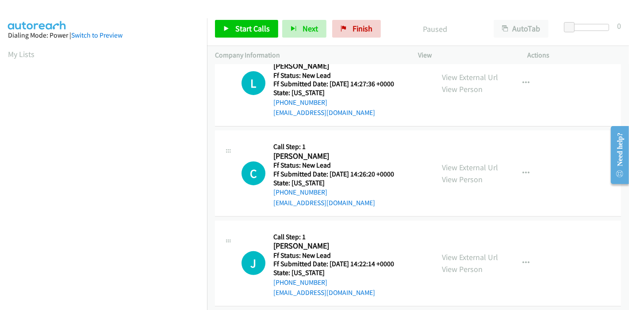
scroll to position [215, 0]
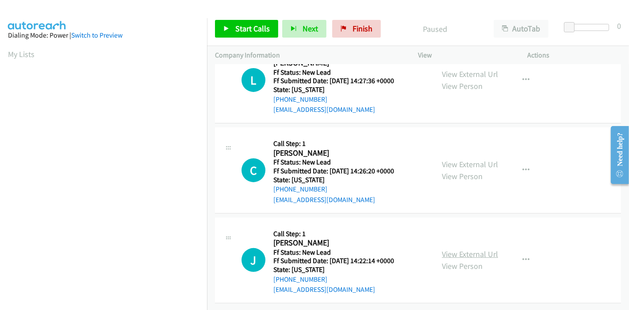
click at [447, 249] on link "View External Url" at bounding box center [470, 254] width 56 height 10
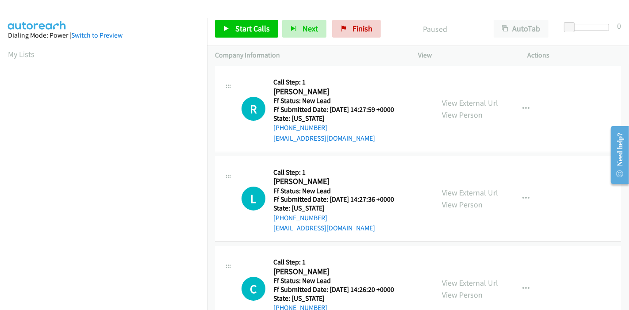
scroll to position [0, 0]
click at [240, 31] on span "Start Calls" at bounding box center [252, 28] width 34 height 10
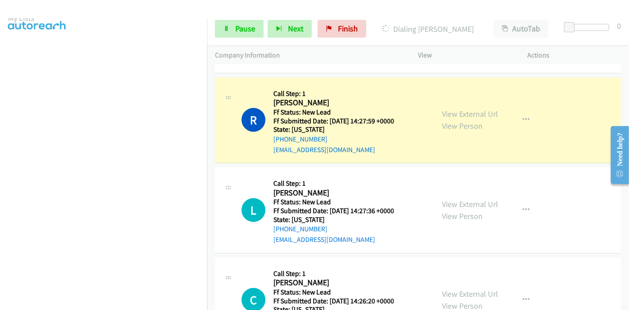
scroll to position [49, 0]
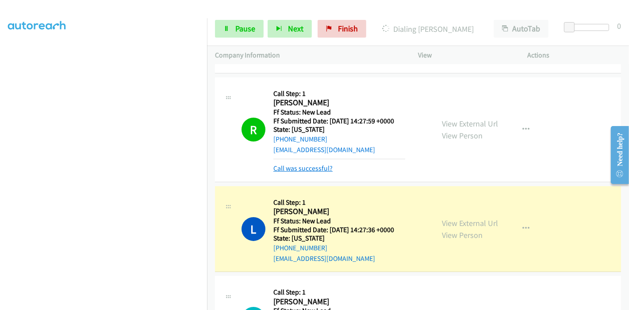
click at [287, 169] on link "Call was successful?" at bounding box center [302, 168] width 59 height 8
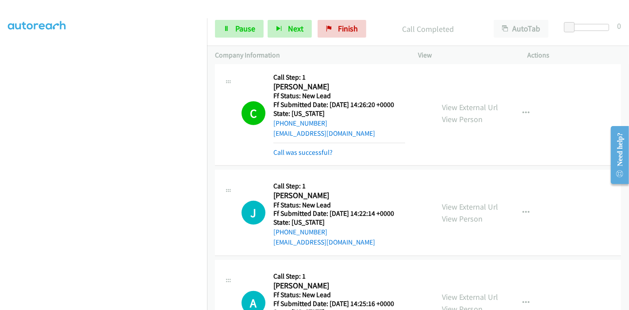
scroll to position [293, 0]
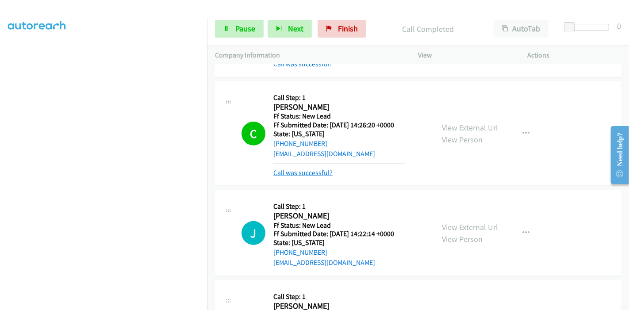
click at [314, 173] on link "Call was successful?" at bounding box center [302, 173] width 59 height 8
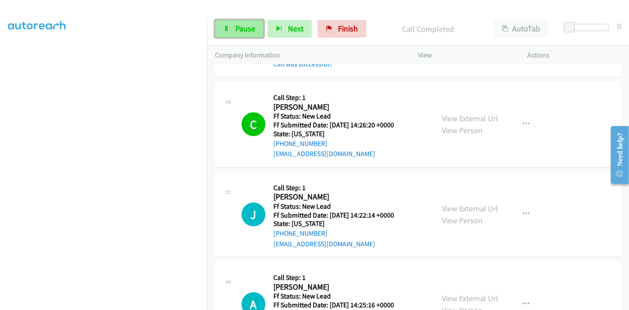
click at [234, 30] on link "Pause" at bounding box center [239, 29] width 49 height 18
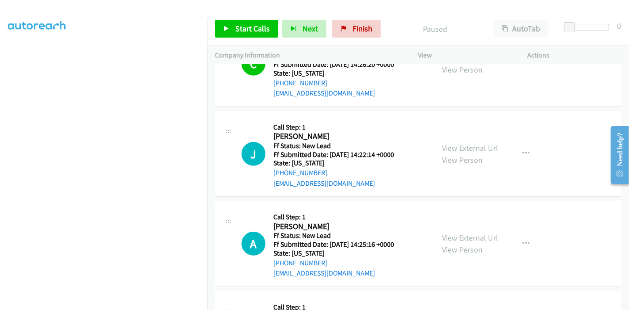
scroll to position [440, 0]
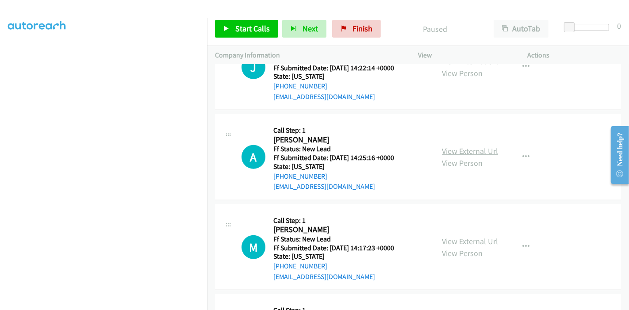
click at [464, 151] on link "View External Url" at bounding box center [470, 151] width 56 height 10
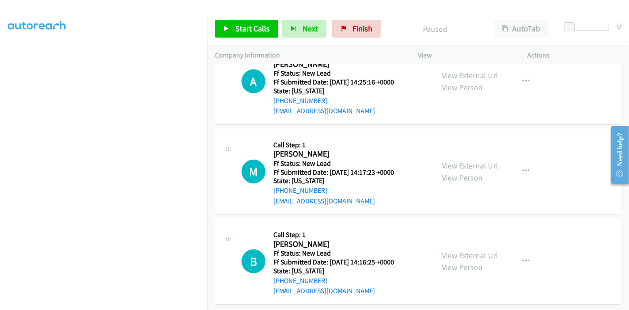
scroll to position [522, 0]
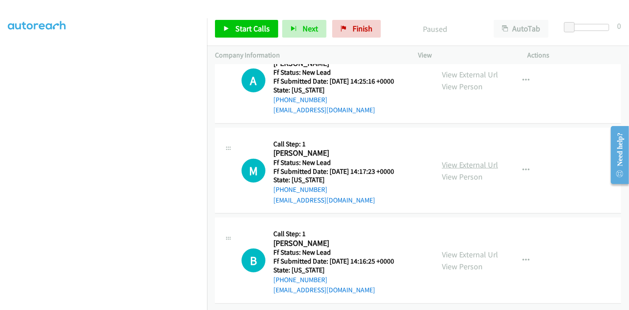
click at [472, 160] on link "View External Url" at bounding box center [470, 165] width 56 height 10
click at [457, 249] on link "View External Url" at bounding box center [470, 254] width 56 height 10
click at [229, 28] on icon at bounding box center [226, 29] width 6 height 6
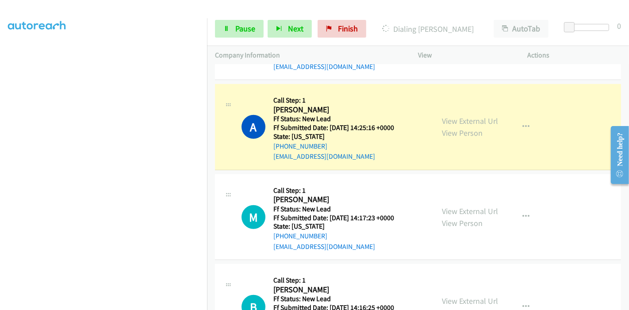
scroll to position [473, 0]
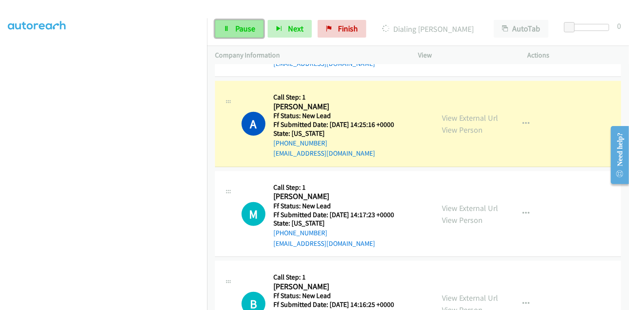
click at [238, 27] on span "Pause" at bounding box center [245, 28] width 20 height 10
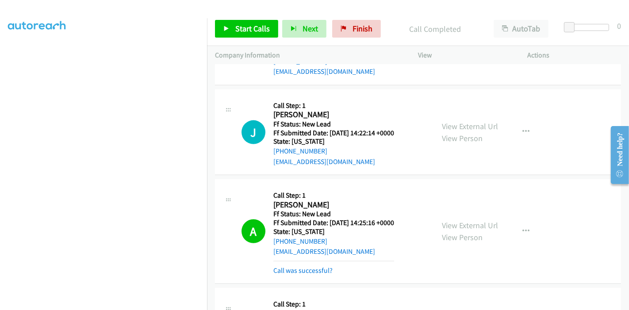
scroll to position [424, 0]
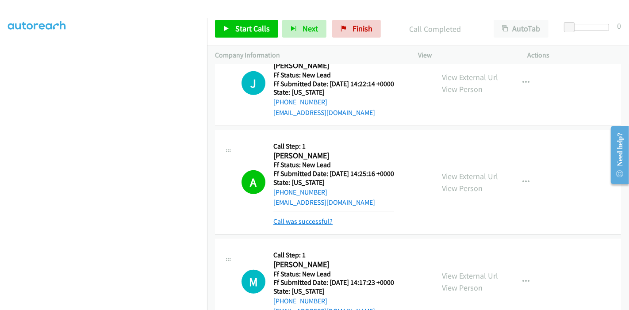
click at [323, 221] on link "Call was successful?" at bounding box center [302, 221] width 59 height 8
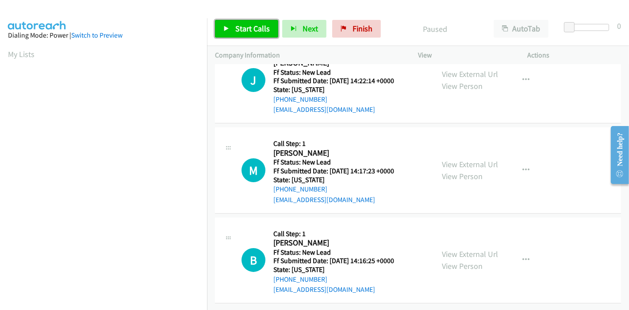
click at [238, 25] on span "Start Calls" at bounding box center [252, 28] width 34 height 10
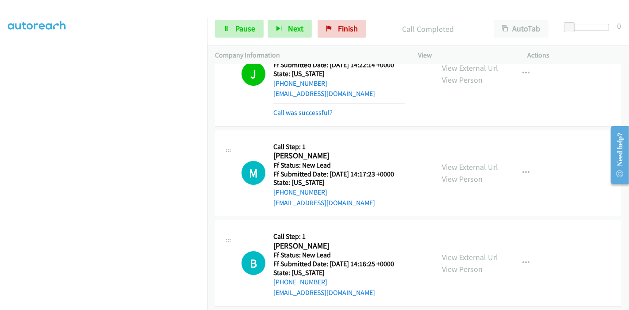
scroll to position [54, 0]
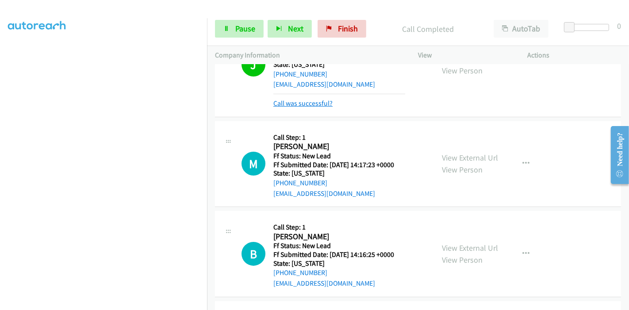
click at [287, 104] on link "Call was successful?" at bounding box center [302, 103] width 59 height 8
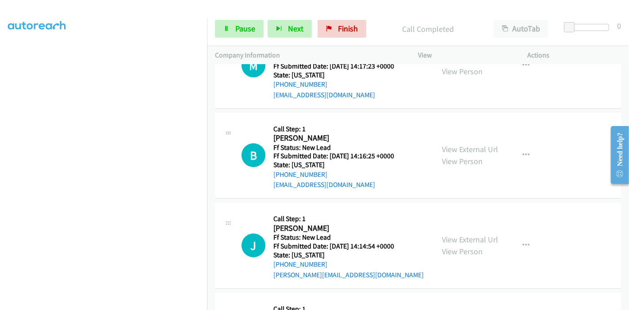
scroll to position [143, 0]
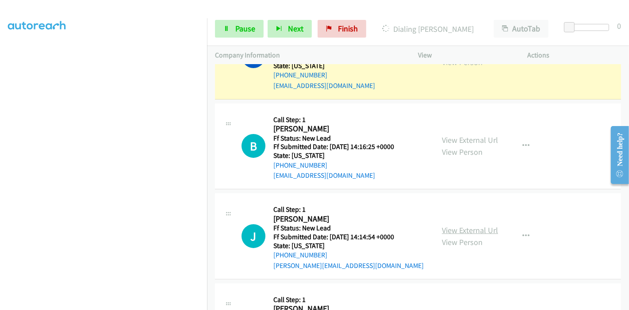
click at [448, 227] on link "View External Url" at bounding box center [470, 230] width 56 height 10
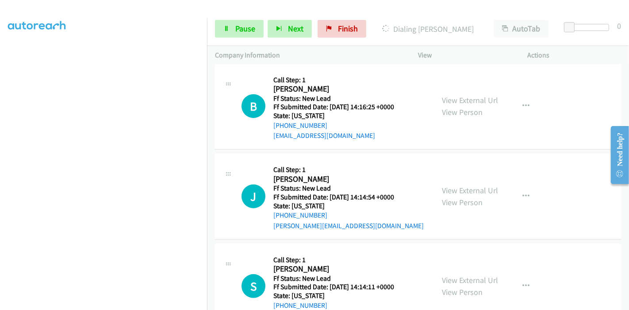
scroll to position [192, 0]
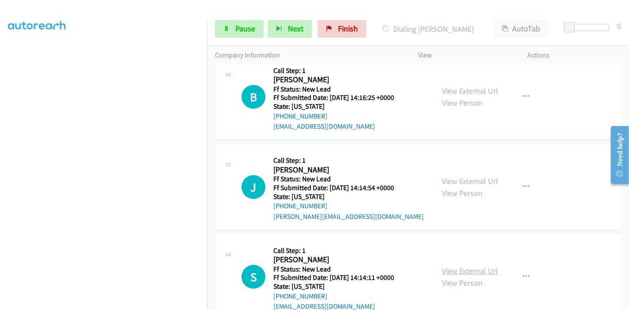
click at [447, 268] on link "View External Url" at bounding box center [470, 271] width 56 height 10
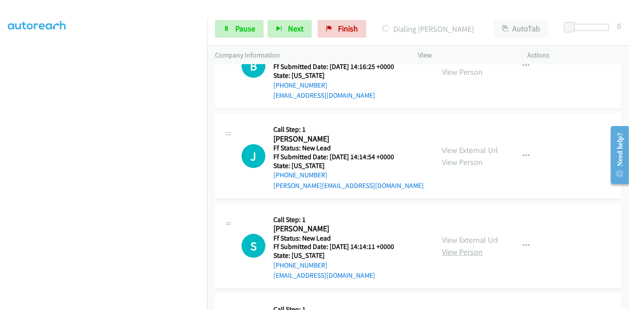
scroll to position [291, 0]
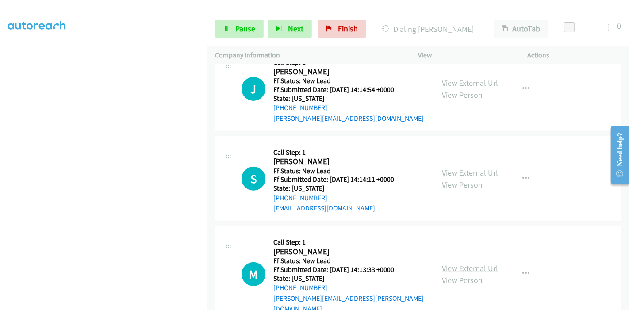
click at [458, 263] on link "View External Url" at bounding box center [470, 268] width 56 height 10
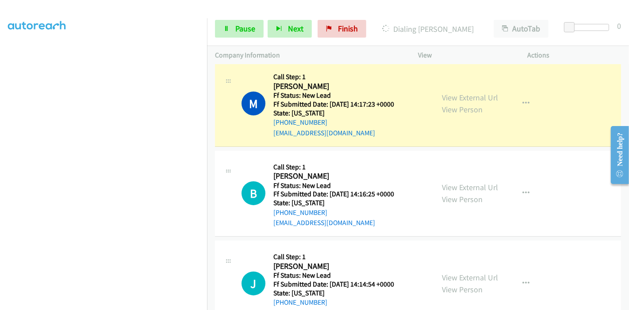
scroll to position [94, 0]
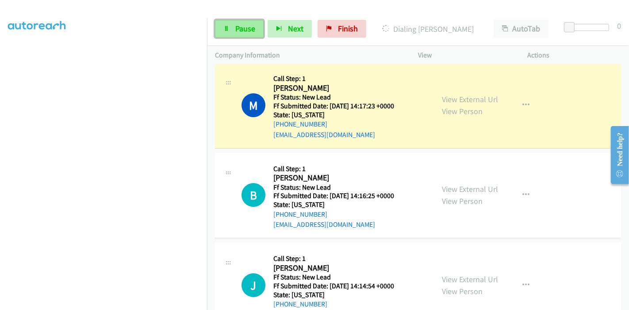
click at [222, 34] on link "Pause" at bounding box center [239, 29] width 49 height 18
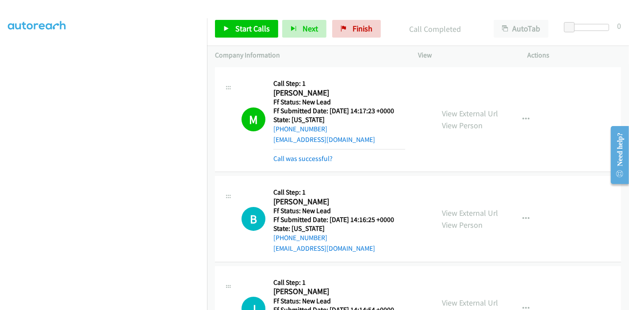
scroll to position [98, 0]
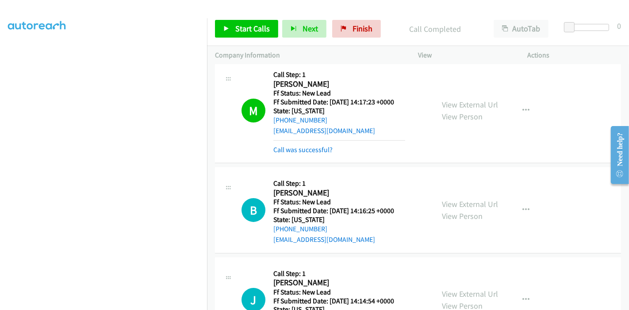
click at [312, 145] on div "Call was successful?" at bounding box center [339, 150] width 132 height 11
click at [314, 151] on link "Call was successful?" at bounding box center [302, 150] width 59 height 8
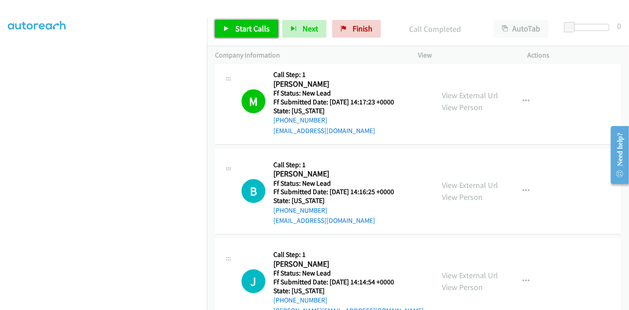
click at [231, 32] on link "Start Calls" at bounding box center [246, 29] width 63 height 18
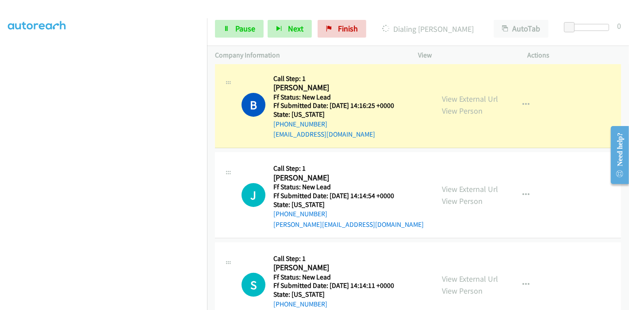
scroll to position [207, 0]
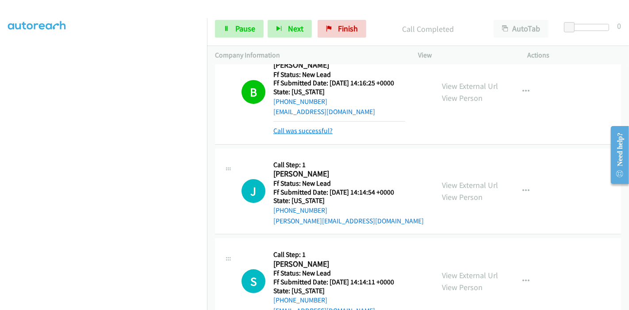
click at [310, 130] on link "Call was successful?" at bounding box center [302, 130] width 59 height 8
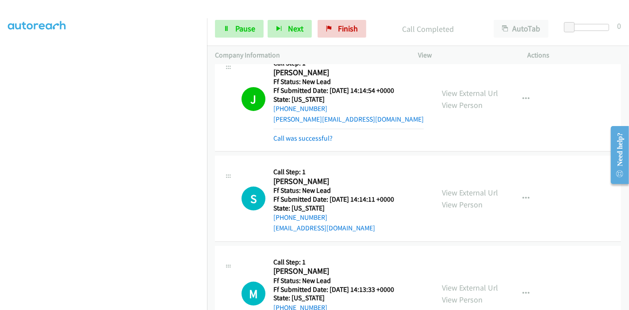
scroll to position [305, 0]
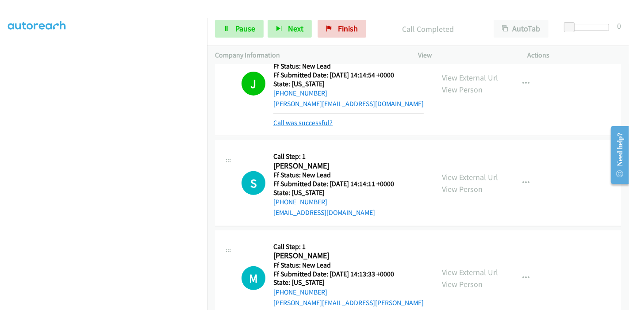
click at [306, 124] on link "Call was successful?" at bounding box center [302, 123] width 59 height 8
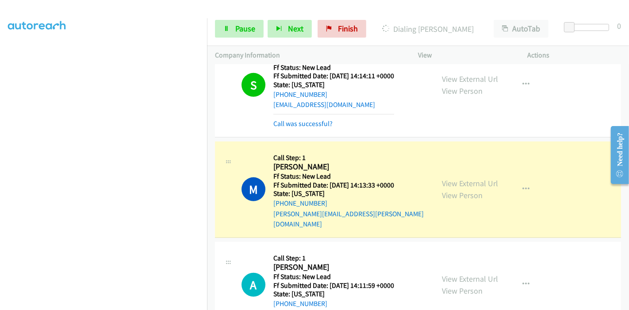
scroll to position [403, 0]
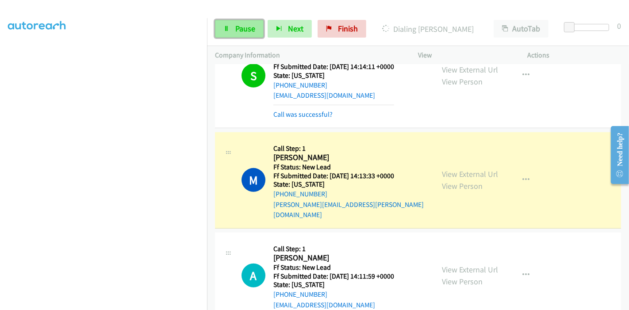
click at [239, 31] on span "Pause" at bounding box center [245, 28] width 20 height 10
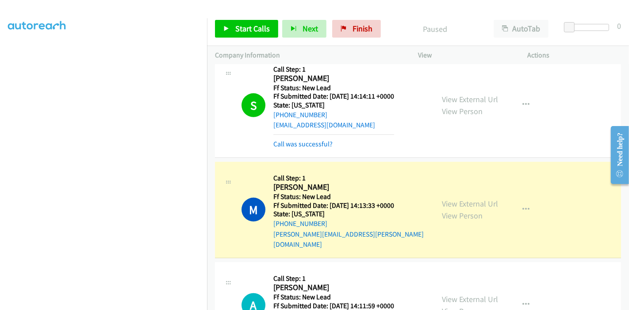
scroll to position [354, 0]
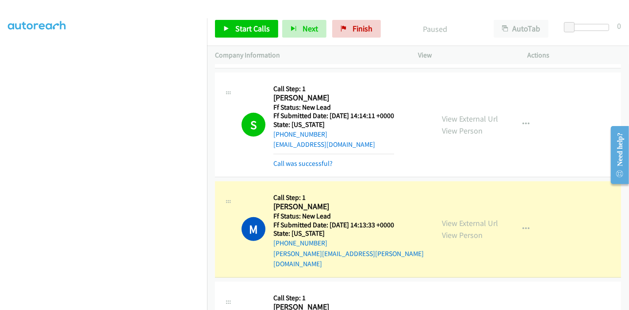
click at [305, 167] on div "Call was successful?" at bounding box center [333, 163] width 121 height 11
click at [307, 165] on link "Call was successful?" at bounding box center [302, 163] width 59 height 8
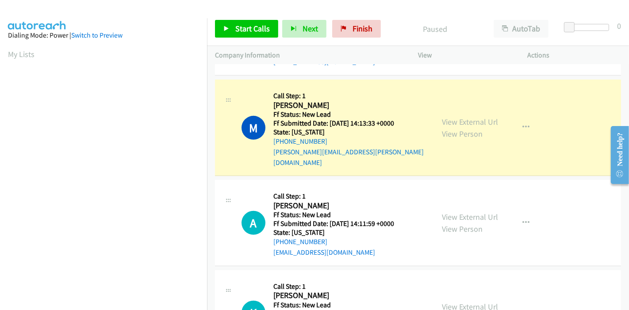
scroll to position [452, 0]
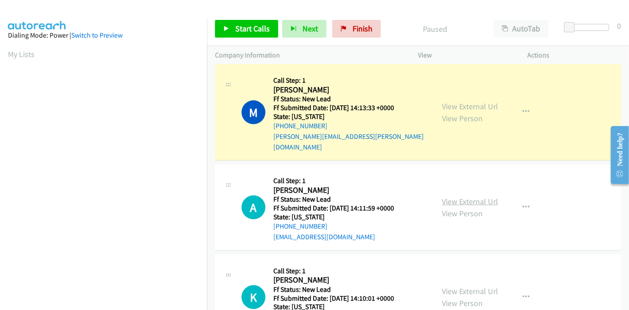
click at [442, 196] on link "View External Url" at bounding box center [470, 201] width 56 height 10
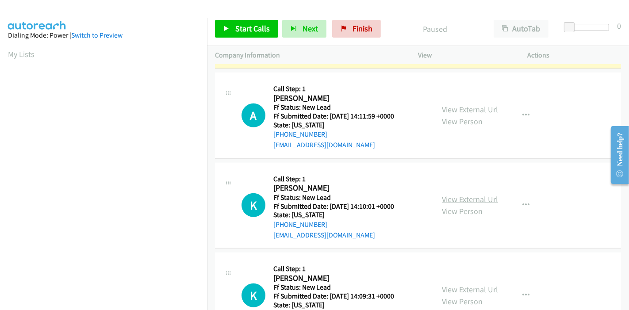
scroll to position [551, 0]
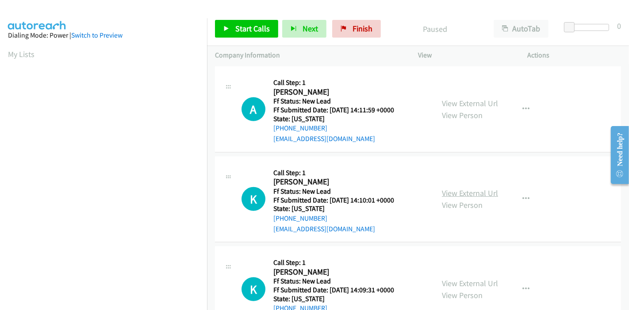
click at [467, 188] on link "View External Url" at bounding box center [470, 193] width 56 height 10
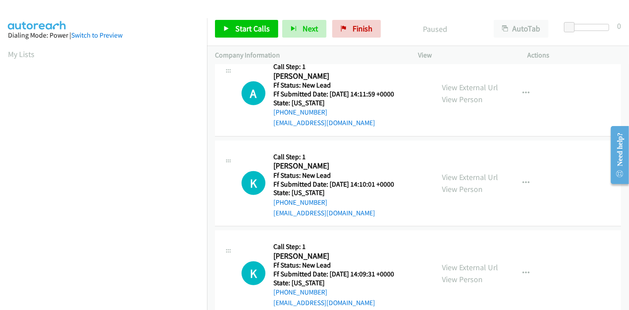
scroll to position [575, 0]
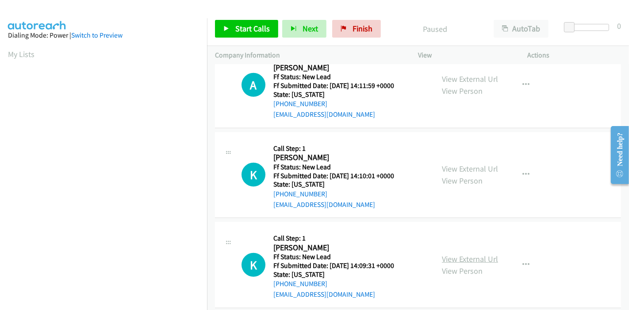
click at [460, 254] on link "View External Url" at bounding box center [470, 259] width 56 height 10
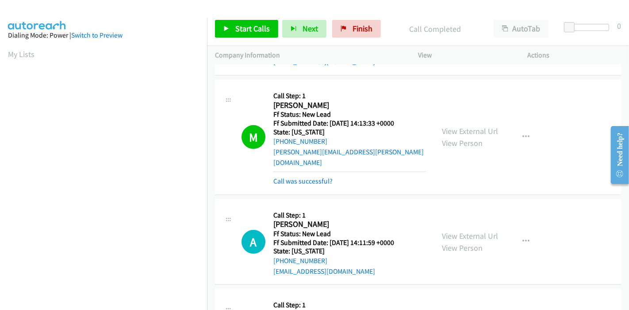
scroll to position [495, 0]
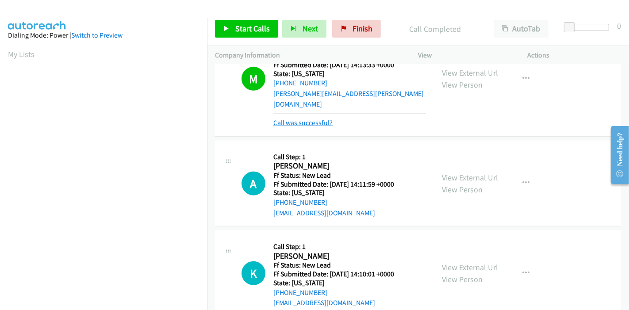
click at [316, 119] on link "Call was successful?" at bounding box center [302, 123] width 59 height 8
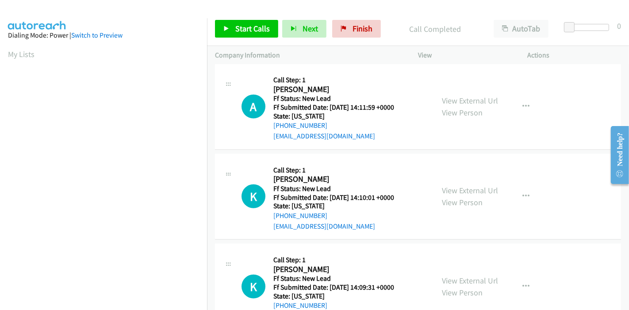
scroll to position [575, 0]
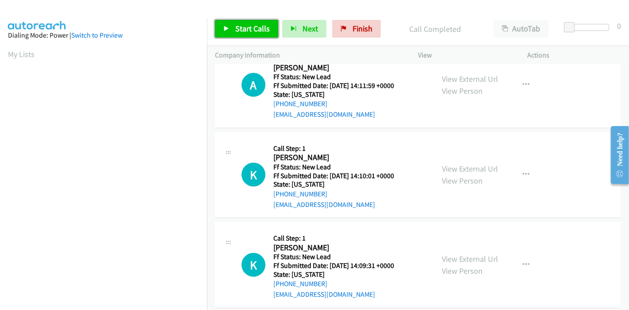
click at [263, 32] on span "Start Calls" at bounding box center [252, 28] width 34 height 10
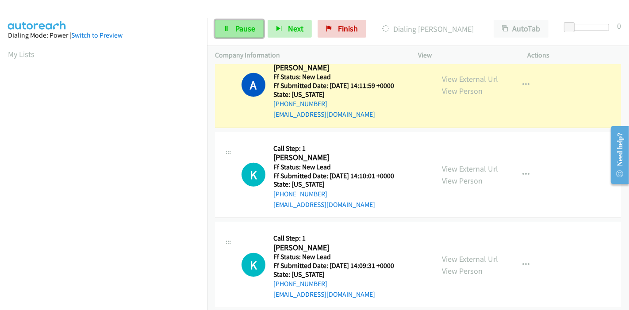
click at [238, 27] on span "Pause" at bounding box center [245, 28] width 20 height 10
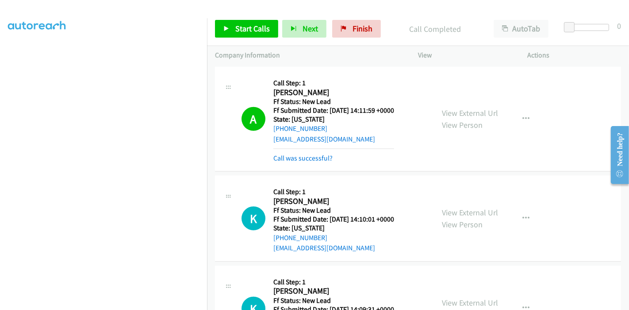
scroll to position [486, 0]
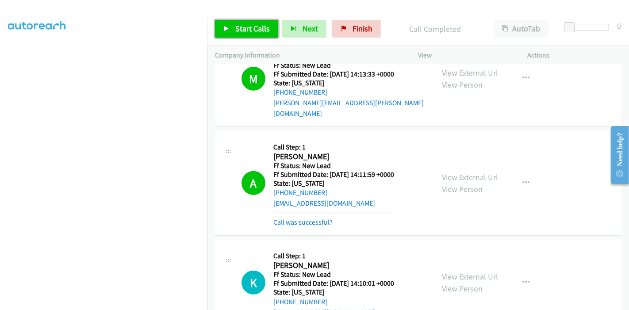
click at [237, 28] on span "Start Calls" at bounding box center [252, 28] width 34 height 10
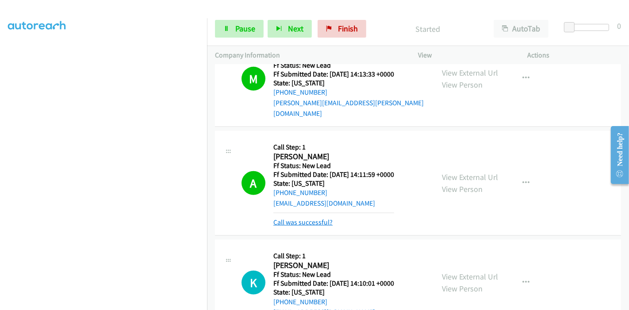
click at [284, 218] on link "Call was successful?" at bounding box center [302, 222] width 59 height 8
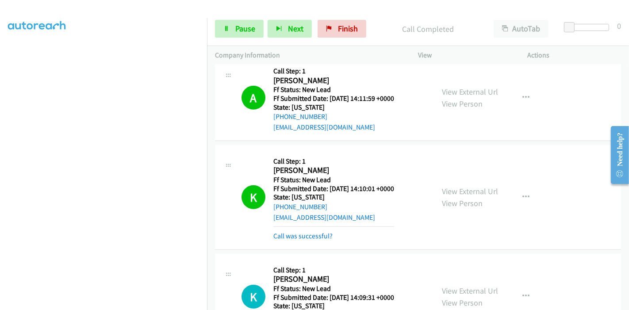
scroll to position [584, 0]
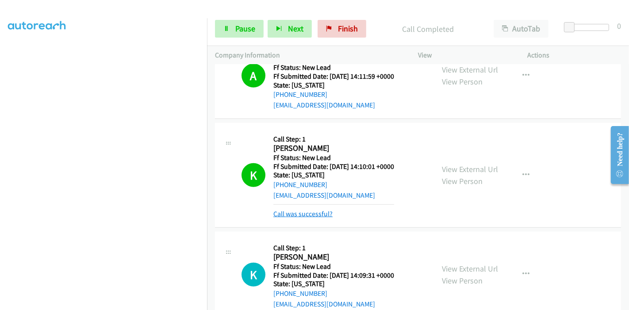
click at [307, 210] on link "Call was successful?" at bounding box center [302, 214] width 59 height 8
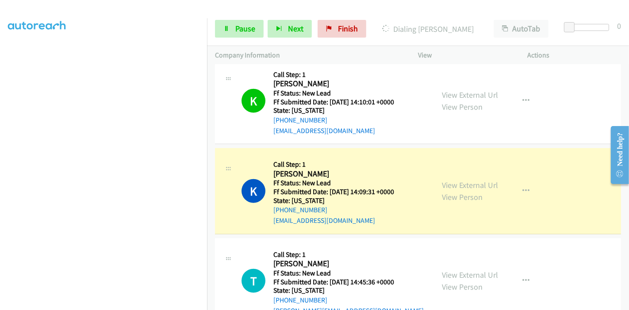
scroll to position [633, 0]
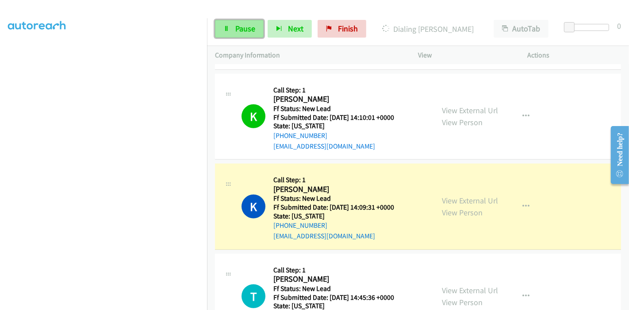
click at [231, 30] on link "Pause" at bounding box center [239, 29] width 49 height 18
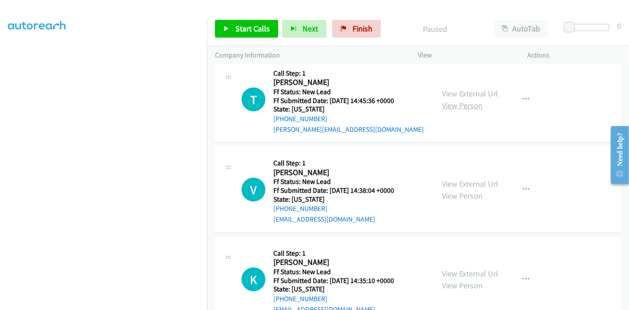
scroll to position [849, 0]
click at [474, 88] on link "View External Url" at bounding box center [470, 93] width 56 height 10
click at [449, 179] on link "View External Url" at bounding box center [470, 184] width 56 height 10
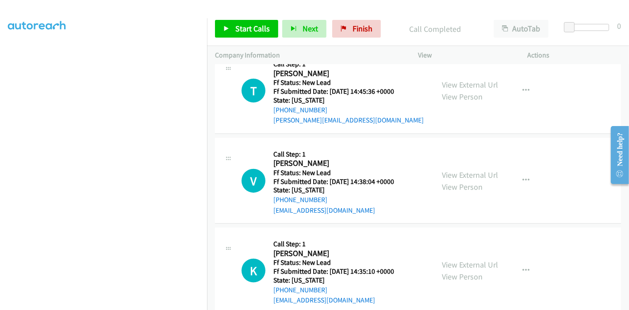
scroll to position [863, 0]
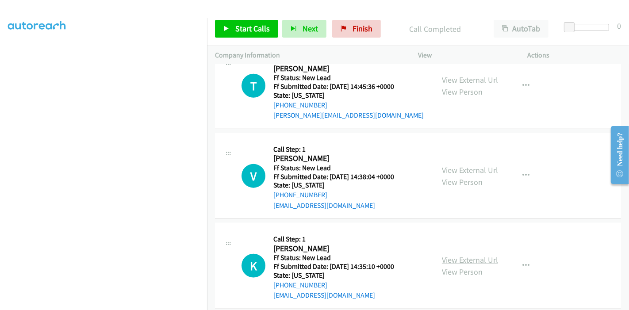
drag, startPoint x: 456, startPoint y: 233, endPoint x: 465, endPoint y: 249, distance: 18.1
click at [465, 255] on link "View External Url" at bounding box center [470, 260] width 56 height 10
click at [247, 38] on div "Start Calls Pause Next Finish Call Completed AutoTab AutoTab 0" at bounding box center [418, 29] width 422 height 34
click at [246, 33] on span "Start Calls" at bounding box center [252, 28] width 34 height 10
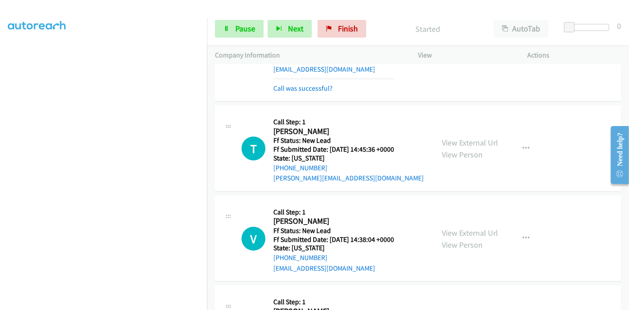
scroll to position [814, 0]
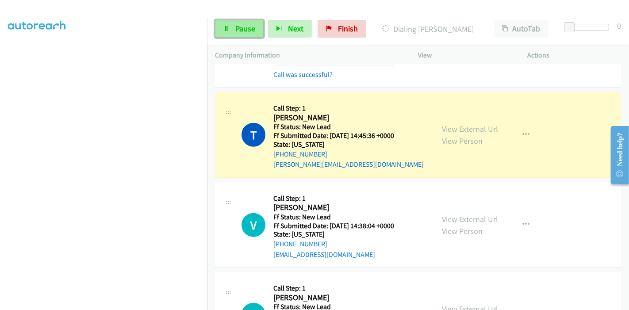
click at [236, 27] on span "Pause" at bounding box center [245, 28] width 20 height 10
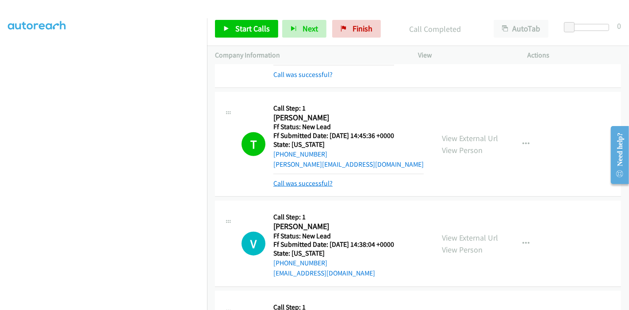
click at [305, 179] on link "Call was successful?" at bounding box center [302, 183] width 59 height 8
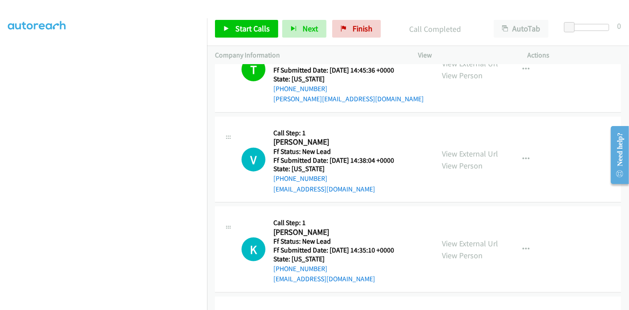
scroll to position [912, 0]
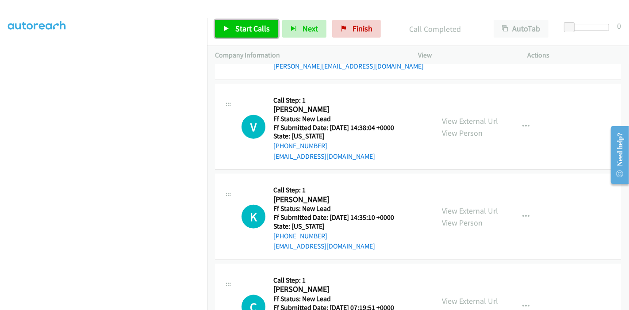
click at [241, 25] on span "Start Calls" at bounding box center [252, 28] width 34 height 10
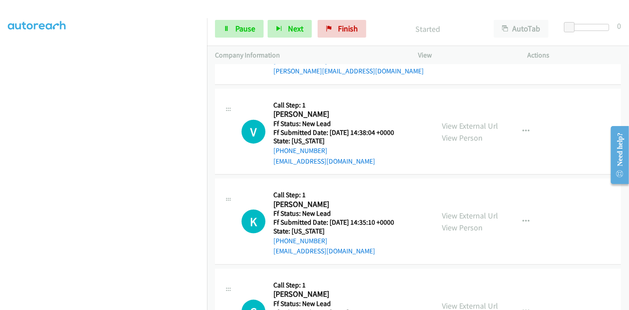
scroll to position [887, 0]
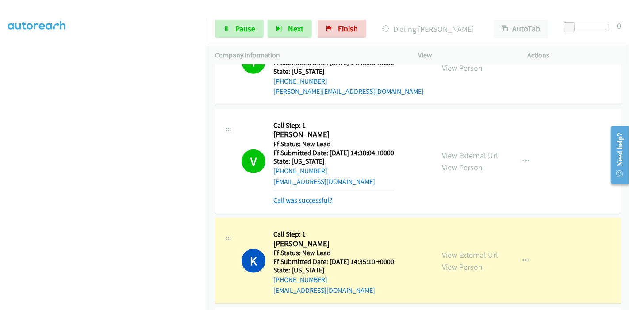
click at [292, 196] on link "Call was successful?" at bounding box center [302, 200] width 59 height 8
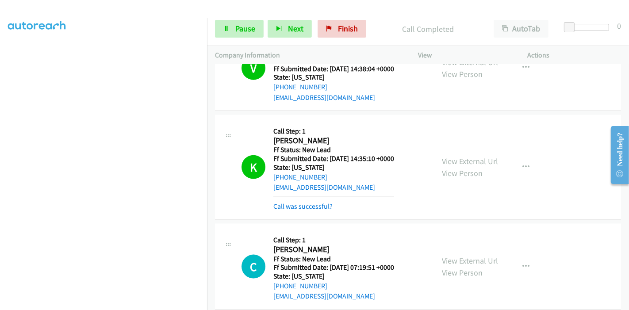
scroll to position [985, 0]
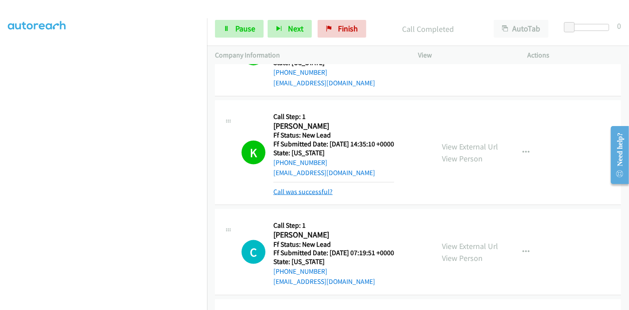
click at [316, 188] on link "Call was successful?" at bounding box center [302, 192] width 59 height 8
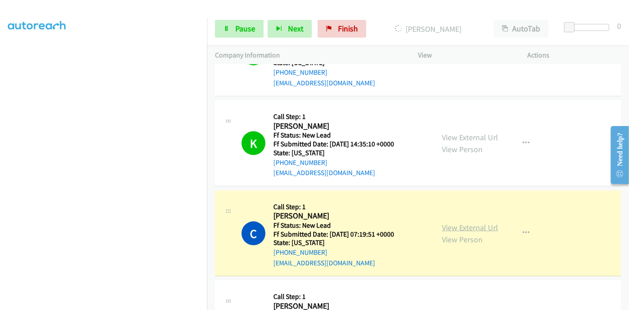
click at [459, 222] on link "View External Url" at bounding box center [470, 227] width 56 height 10
drag, startPoint x: 241, startPoint y: 31, endPoint x: 264, endPoint y: 32, distance: 23.0
click at [241, 31] on span "Pause" at bounding box center [245, 28] width 20 height 10
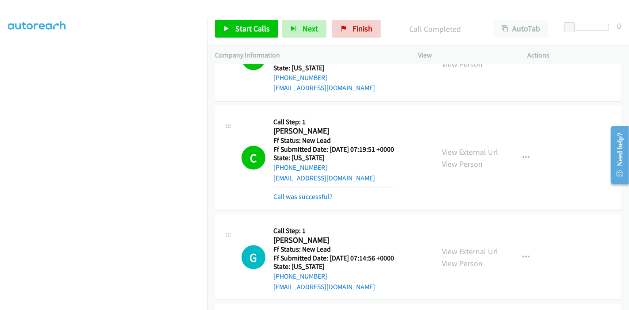
scroll to position [1133, 0]
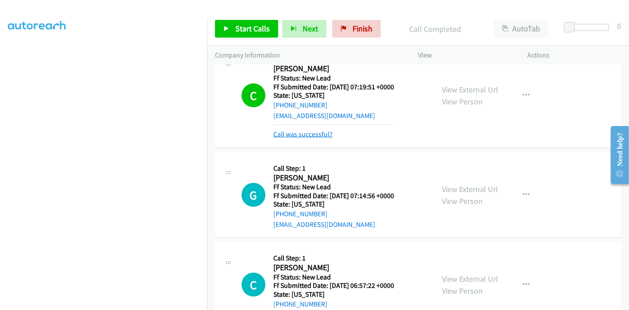
click at [320, 130] on link "Call was successful?" at bounding box center [302, 134] width 59 height 8
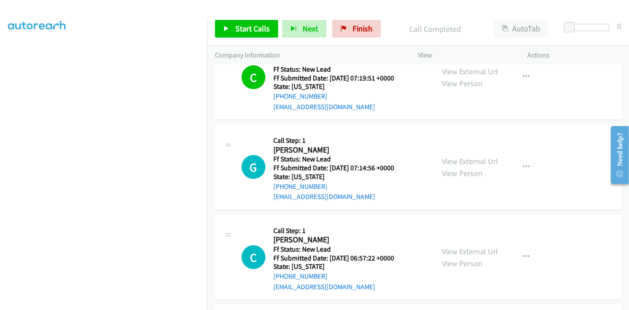
scroll to position [1157, 0]
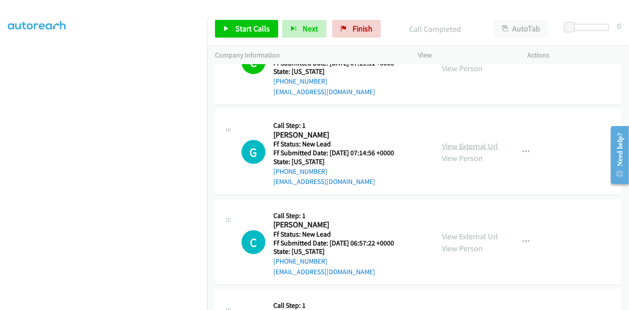
click at [456, 141] on link "View External Url" at bounding box center [470, 146] width 56 height 10
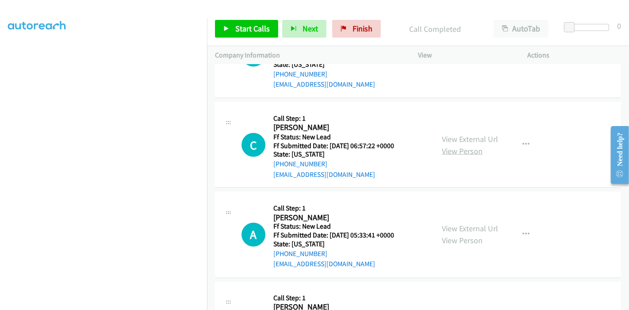
scroll to position [1255, 0]
click at [464, 133] on link "View External Url" at bounding box center [470, 138] width 56 height 10
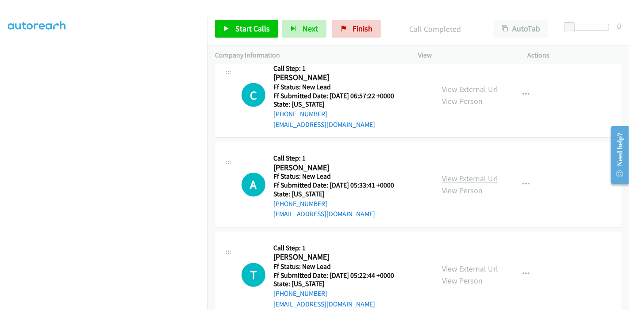
click at [458, 174] on link "View External Url" at bounding box center [470, 179] width 56 height 10
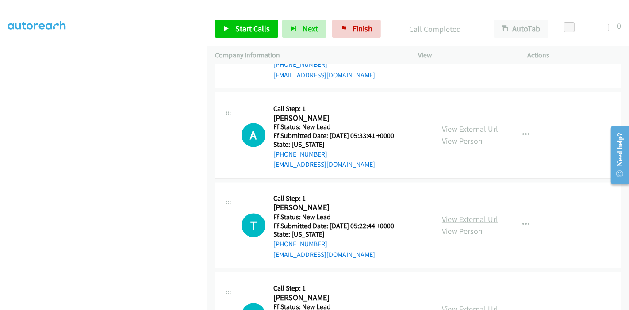
click at [456, 215] on link "View External Url" at bounding box center [470, 220] width 56 height 10
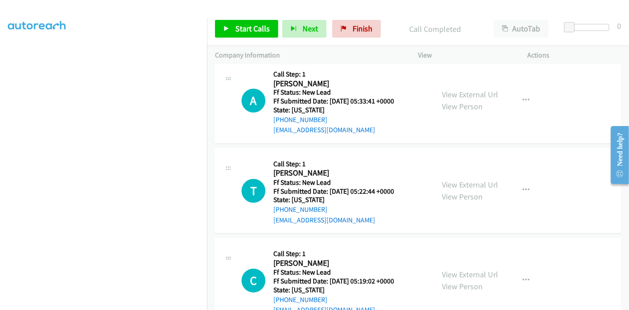
scroll to position [1402, 0]
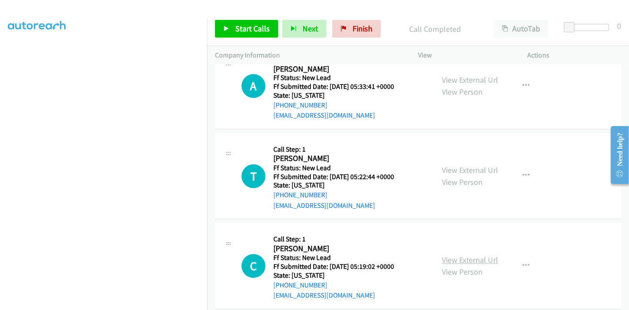
click at [472, 255] on link "View External Url" at bounding box center [470, 260] width 56 height 10
click at [251, 23] on span "Start Calls" at bounding box center [252, 28] width 34 height 10
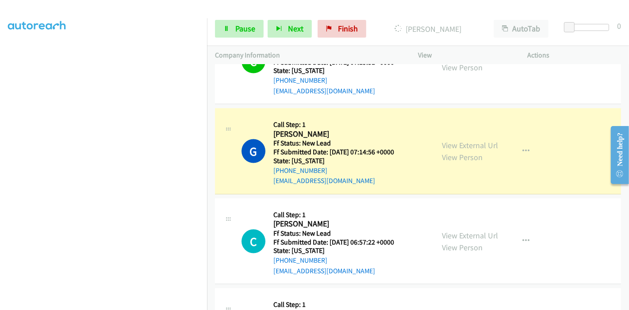
scroll to position [1206, 0]
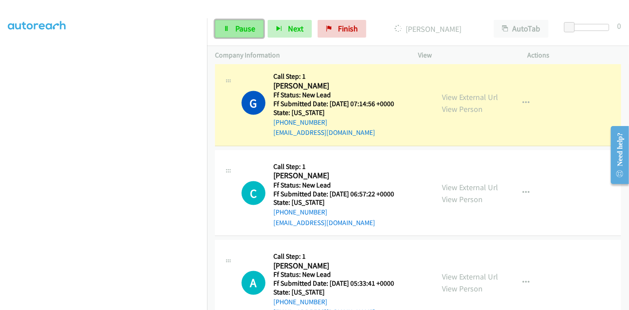
click at [225, 29] on icon at bounding box center [226, 29] width 6 height 6
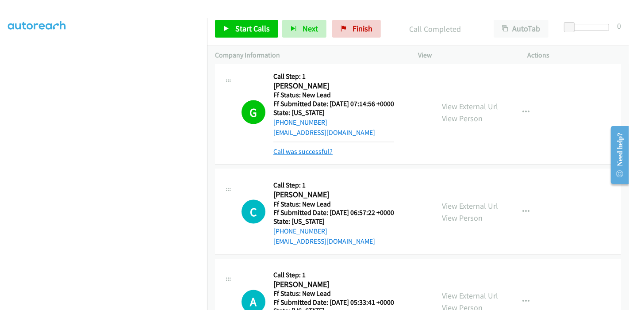
click at [307, 147] on link "Call was successful?" at bounding box center [302, 151] width 59 height 8
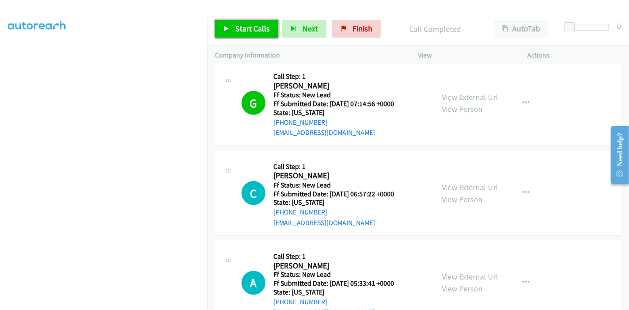
click at [243, 24] on span "Start Calls" at bounding box center [252, 28] width 34 height 10
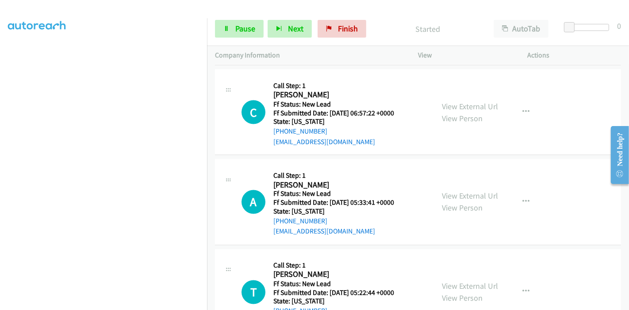
scroll to position [1296, 0]
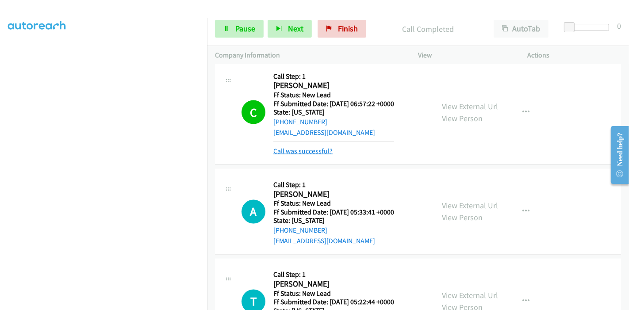
click at [301, 147] on link "Call was successful?" at bounding box center [302, 151] width 59 height 8
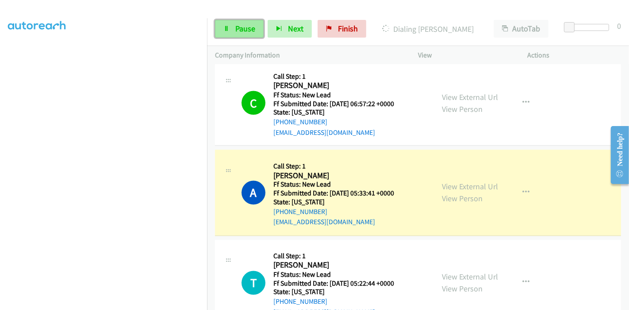
click at [233, 33] on link "Pause" at bounding box center [239, 29] width 49 height 18
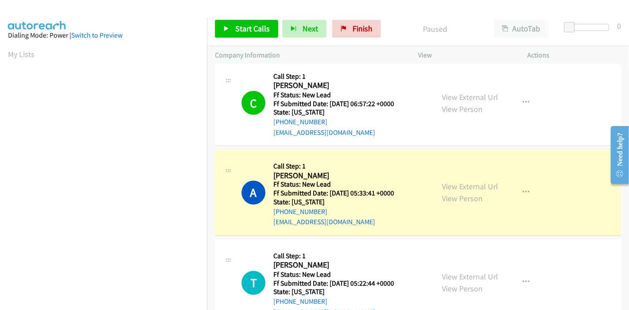
scroll to position [187, 0]
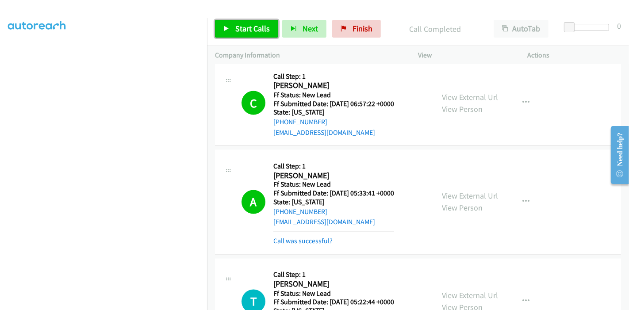
drag, startPoint x: 224, startPoint y: 22, endPoint x: 334, endPoint y: 92, distance: 130.2
click at [224, 22] on link "Start Calls" at bounding box center [246, 29] width 63 height 18
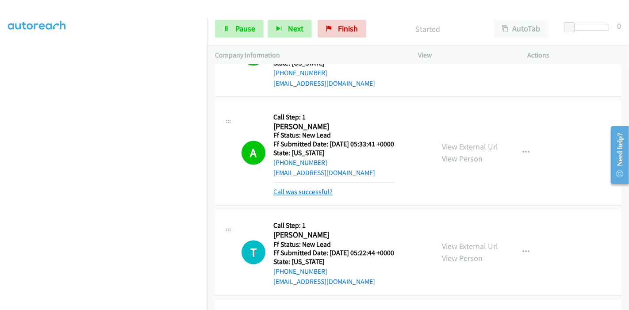
click at [311, 188] on link "Call was successful?" at bounding box center [302, 192] width 59 height 8
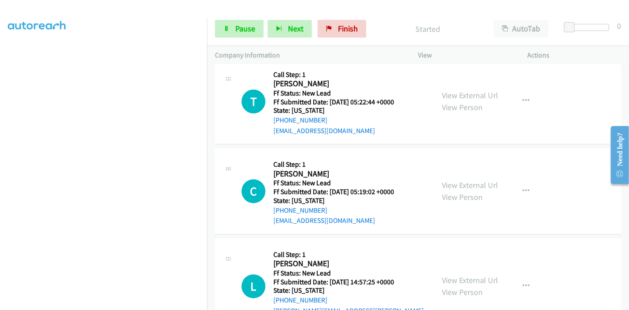
scroll to position [1492, 0]
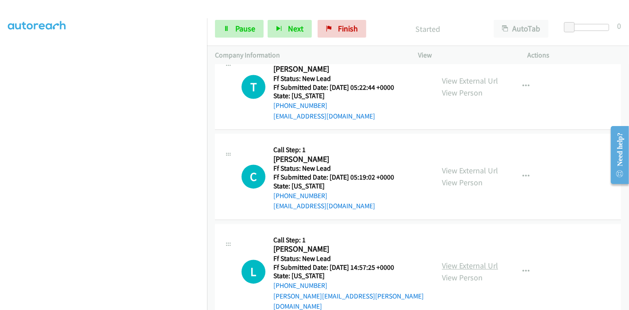
click at [472, 261] on link "View External Url" at bounding box center [470, 266] width 56 height 10
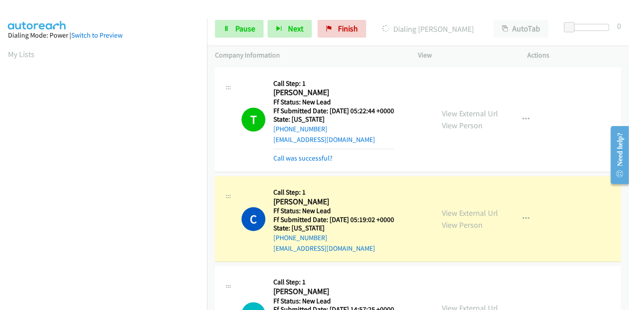
scroll to position [1453, 0]
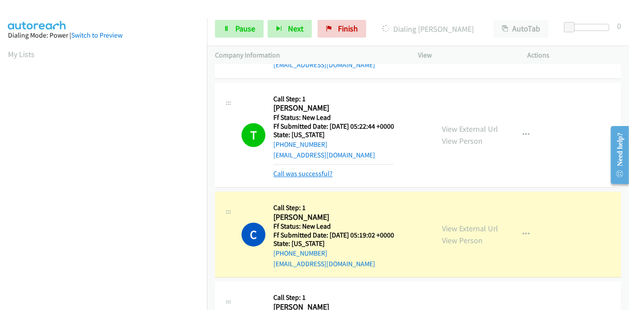
click at [296, 170] on link "Call was successful?" at bounding box center [302, 174] width 59 height 8
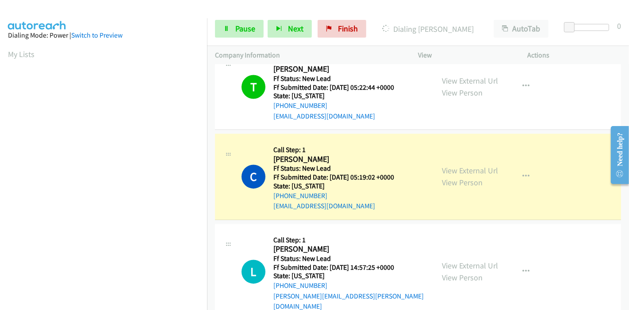
scroll to position [187, 0]
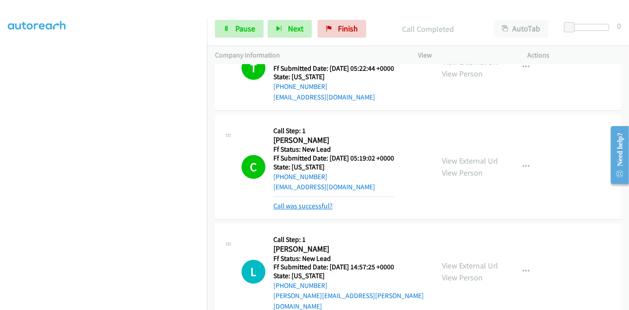
click at [285, 202] on link "Call was successful?" at bounding box center [302, 206] width 59 height 8
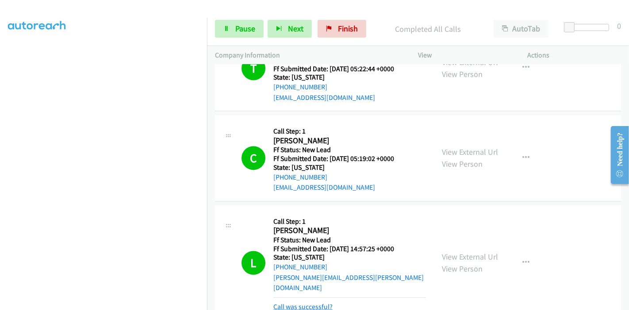
click at [303, 303] on link "Call was successful?" at bounding box center [302, 307] width 59 height 8
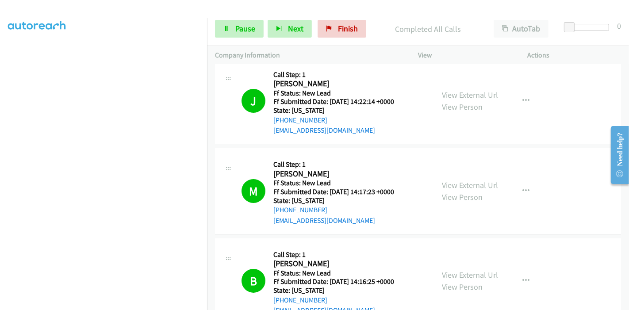
scroll to position [0, 0]
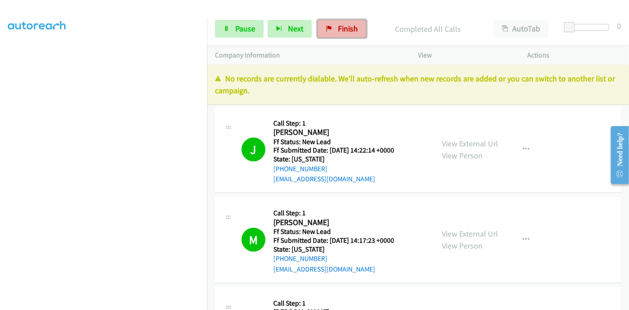
click at [345, 22] on link "Finish" at bounding box center [342, 29] width 49 height 18
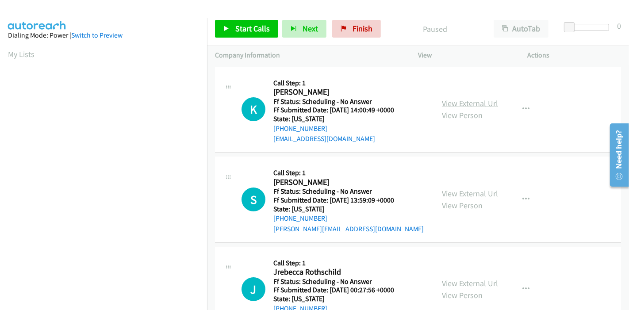
click at [474, 104] on link "View External Url" at bounding box center [470, 103] width 56 height 10
click at [452, 194] on link "View External Url" at bounding box center [470, 193] width 56 height 10
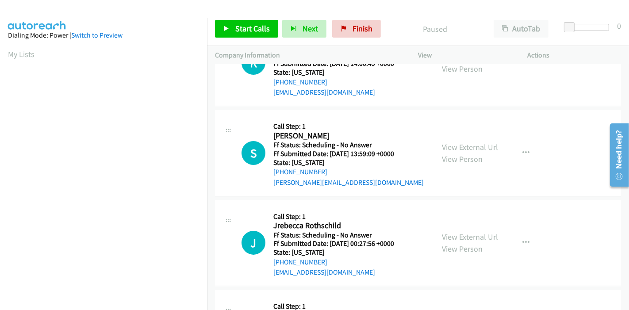
scroll to position [98, 0]
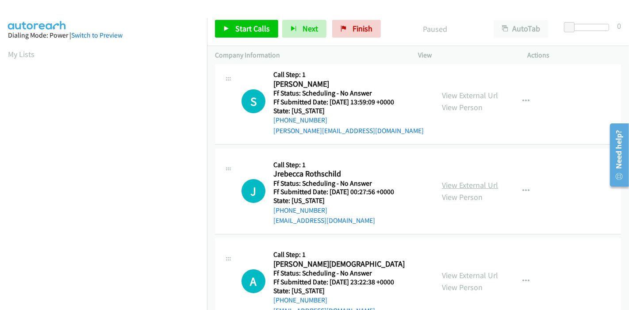
click at [461, 184] on link "View External Url" at bounding box center [470, 185] width 56 height 10
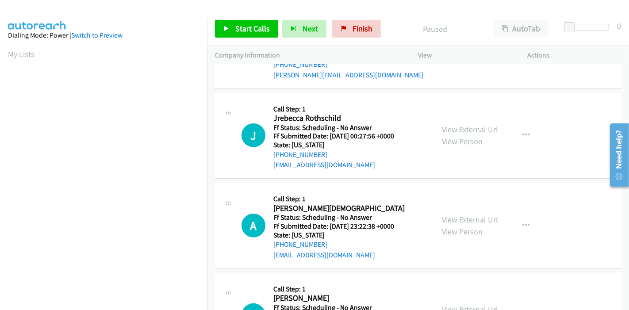
scroll to position [196, 0]
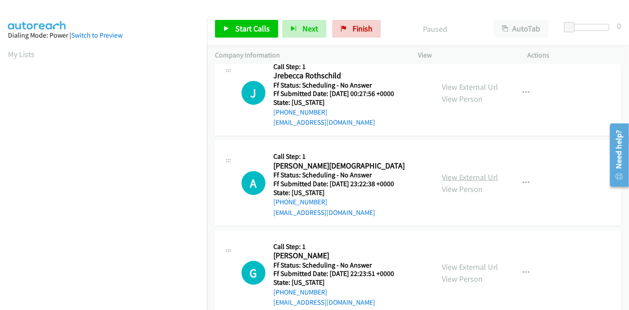
click at [445, 176] on link "View External Url" at bounding box center [470, 177] width 56 height 10
click at [445, 266] on link "View External Url" at bounding box center [470, 267] width 56 height 10
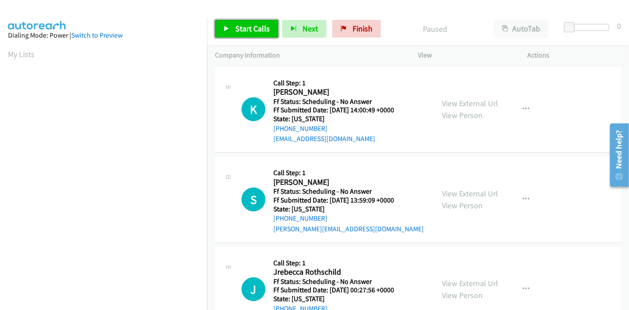
click at [230, 24] on link "Start Calls" at bounding box center [246, 29] width 63 height 18
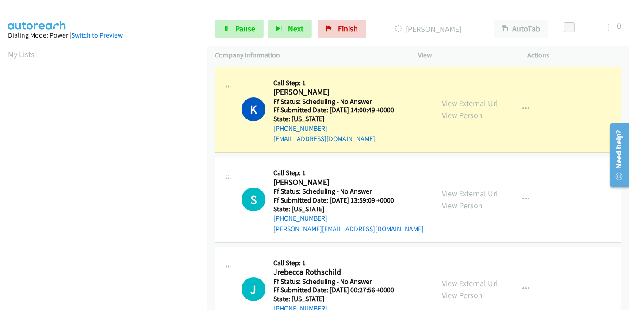
drag, startPoint x: 171, startPoint y: 40, endPoint x: 170, endPoint y: 73, distance: 33.2
click at [171, 41] on aside "Dialing Mode: Power | Switch to Preview My Lists" at bounding box center [103, 263] width 207 height 490
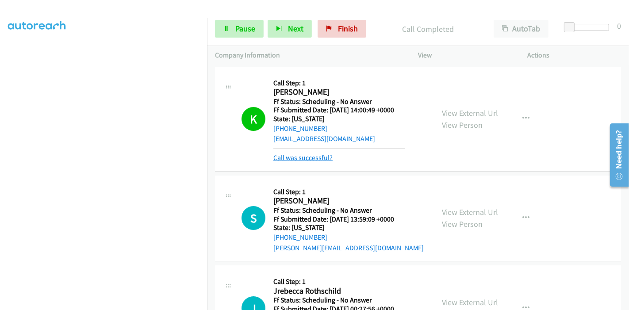
click at [304, 161] on link "Call was successful?" at bounding box center [302, 157] width 59 height 8
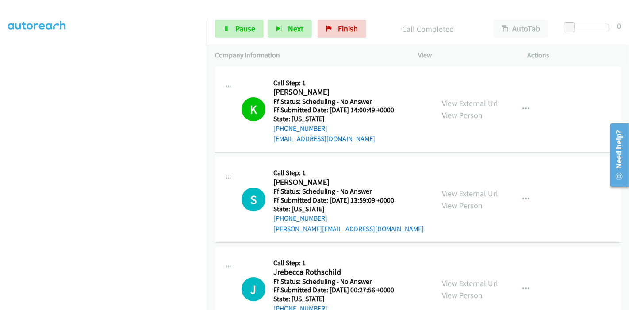
scroll to position [49, 0]
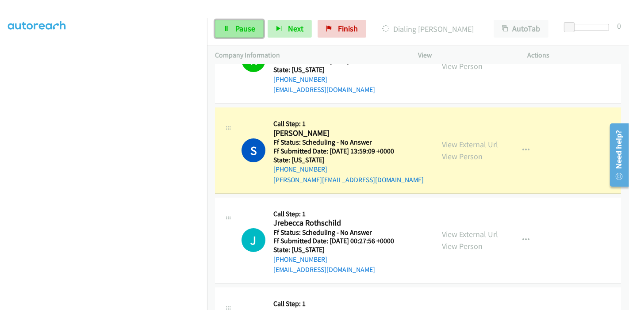
click at [238, 21] on link "Pause" at bounding box center [239, 29] width 49 height 18
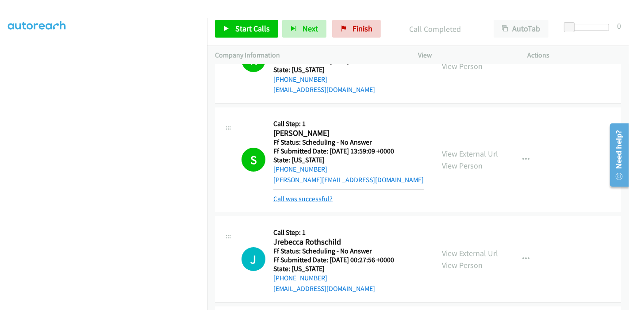
click at [304, 198] on link "Call was successful?" at bounding box center [302, 199] width 59 height 8
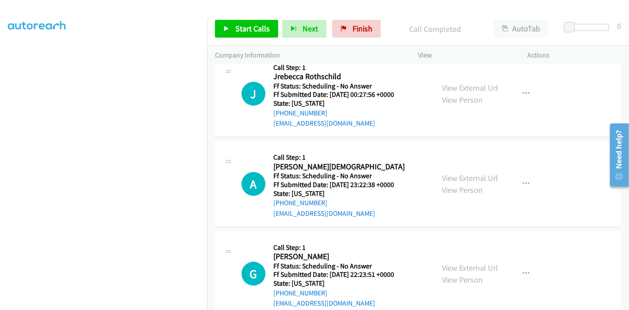
scroll to position [196, 0]
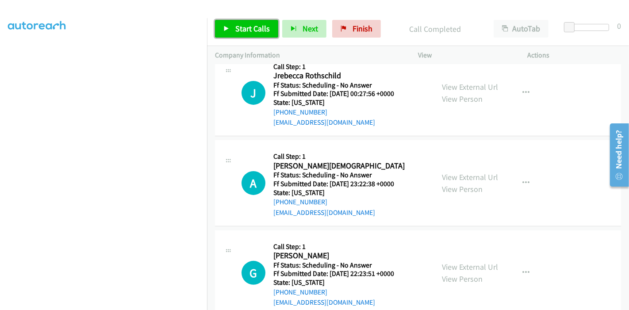
click at [226, 26] on icon at bounding box center [226, 29] width 6 height 6
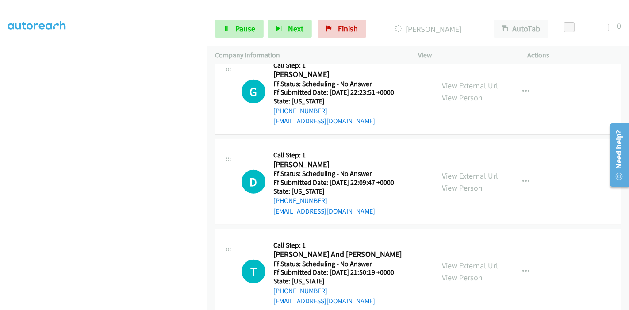
scroll to position [393, 0]
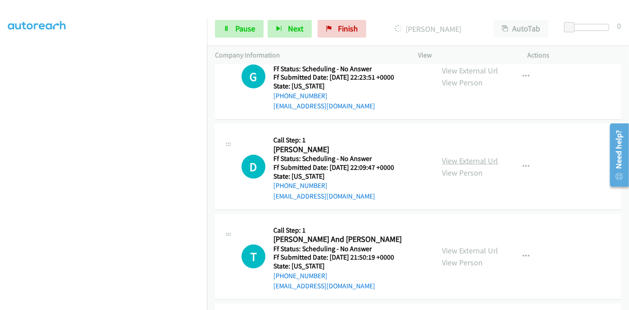
click at [444, 156] on link "View External Url" at bounding box center [470, 161] width 56 height 10
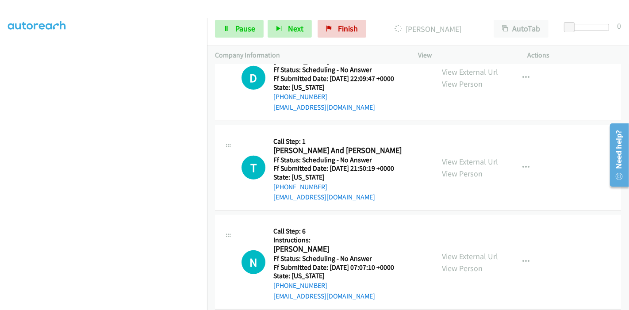
scroll to position [491, 0]
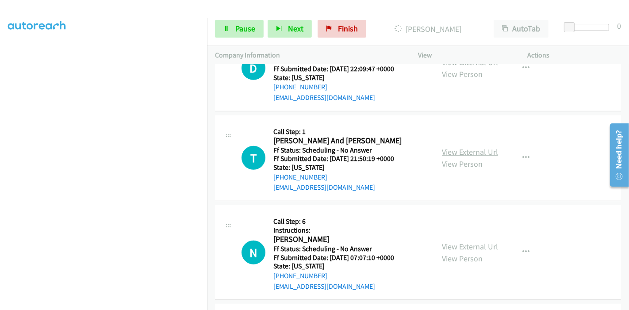
click at [454, 155] on link "View External Url" at bounding box center [470, 152] width 56 height 10
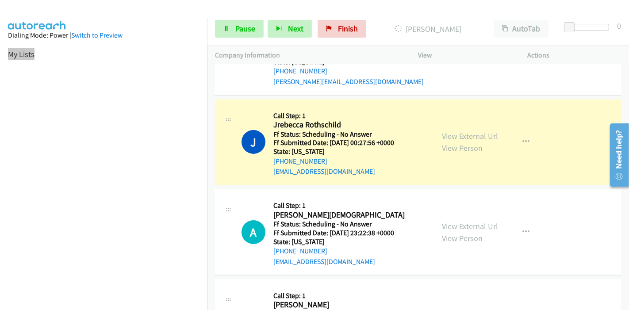
scroll to position [187, 0]
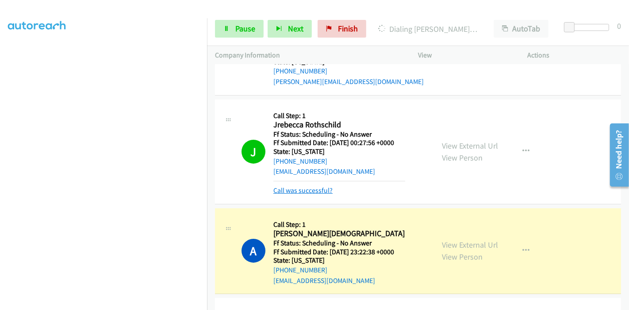
click at [300, 190] on link "Call was successful?" at bounding box center [302, 190] width 59 height 8
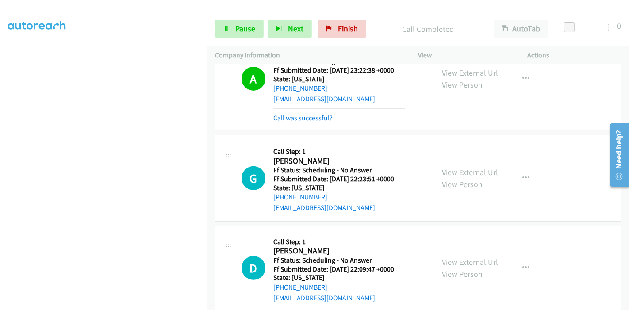
scroll to position [264, 0]
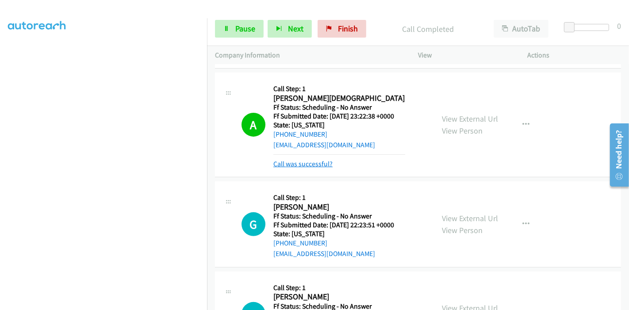
click at [311, 162] on link "Call was successful?" at bounding box center [302, 164] width 59 height 8
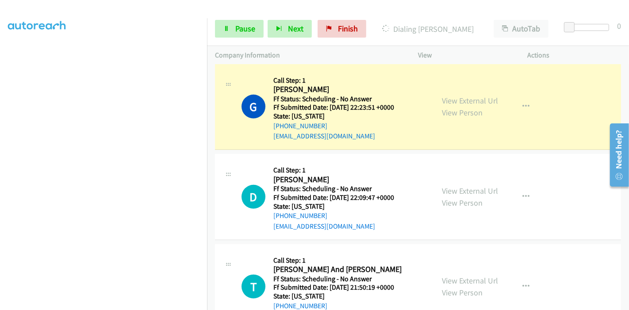
scroll to position [0, 0]
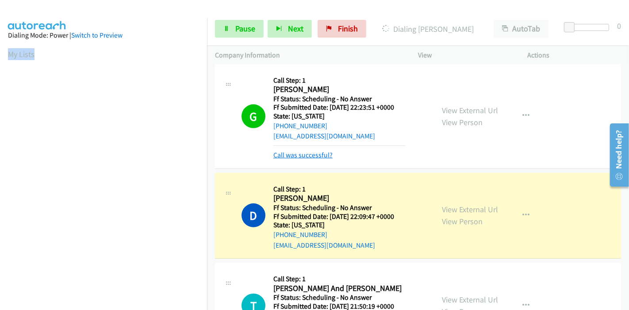
click at [295, 151] on link "Call was successful?" at bounding box center [302, 155] width 59 height 8
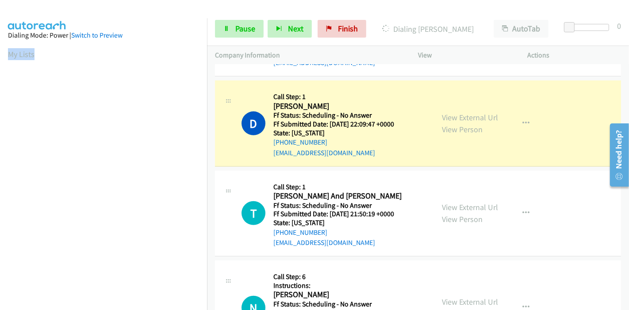
scroll to position [461, 0]
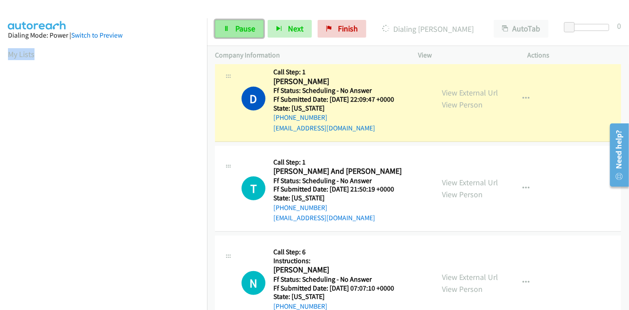
click at [242, 29] on span "Pause" at bounding box center [245, 28] width 20 height 10
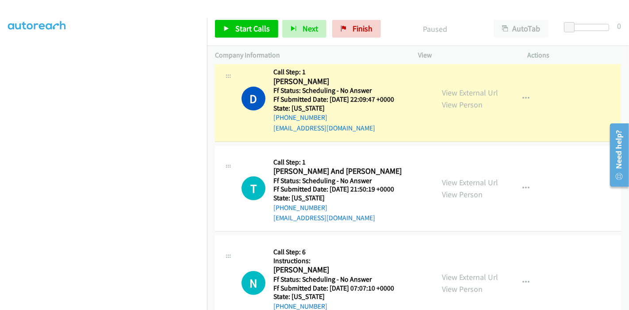
scroll to position [187, 0]
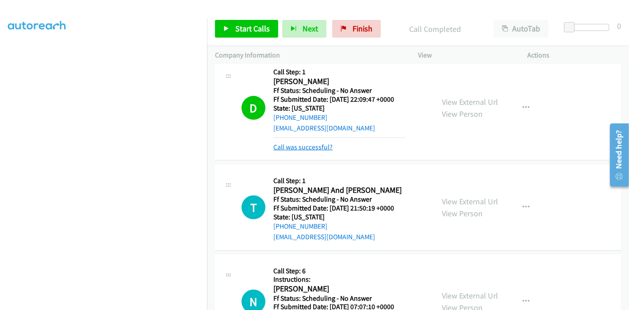
click at [308, 147] on link "Call was successful?" at bounding box center [302, 147] width 59 height 8
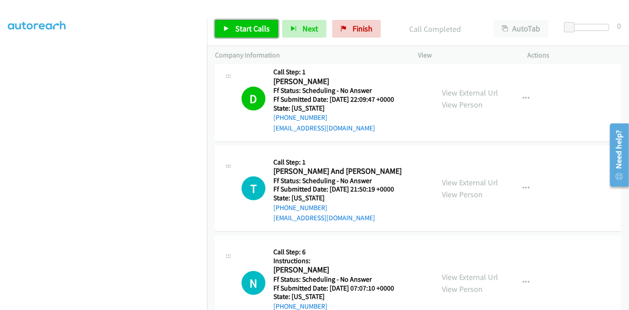
click at [245, 30] on span "Start Calls" at bounding box center [252, 28] width 34 height 10
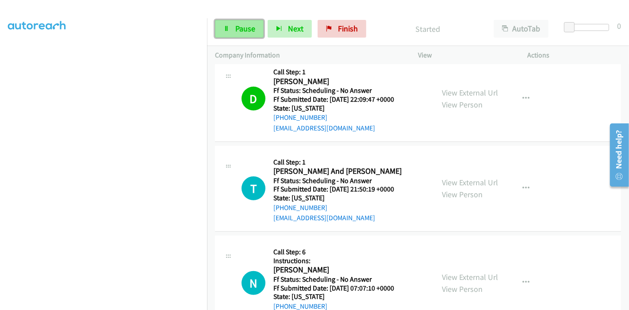
click at [243, 29] on span "Pause" at bounding box center [245, 28] width 20 height 10
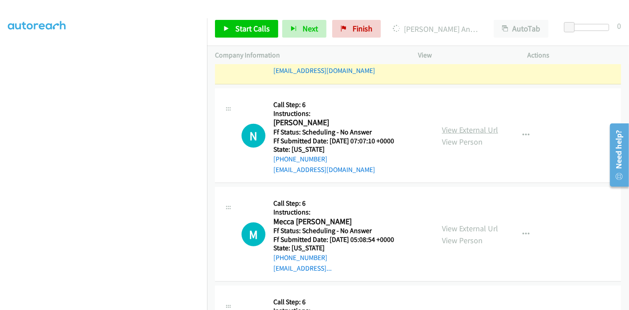
click at [484, 128] on link "View External Url" at bounding box center [470, 130] width 56 height 10
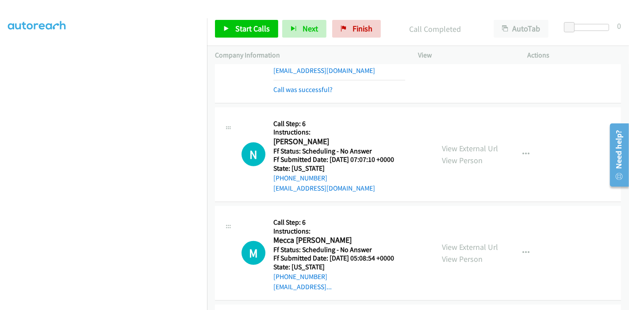
scroll to position [706, 0]
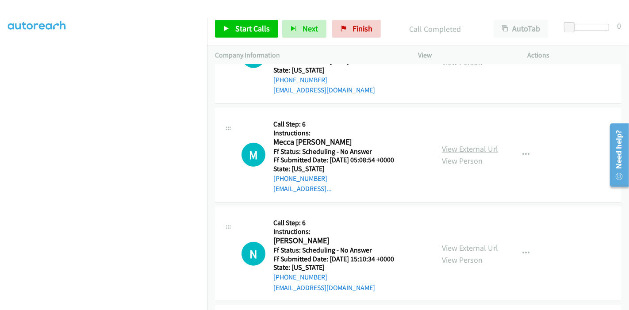
click at [456, 147] on link "View External Url" at bounding box center [470, 149] width 56 height 10
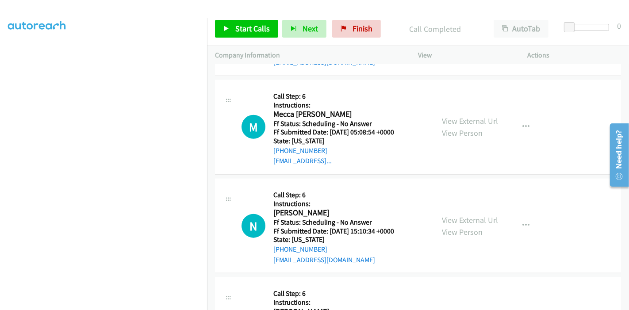
scroll to position [755, 0]
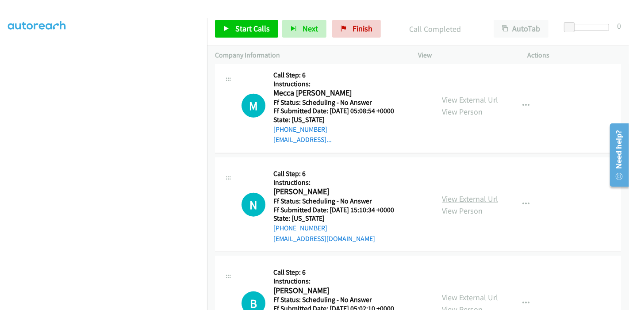
click at [448, 196] on link "View External Url" at bounding box center [470, 199] width 56 height 10
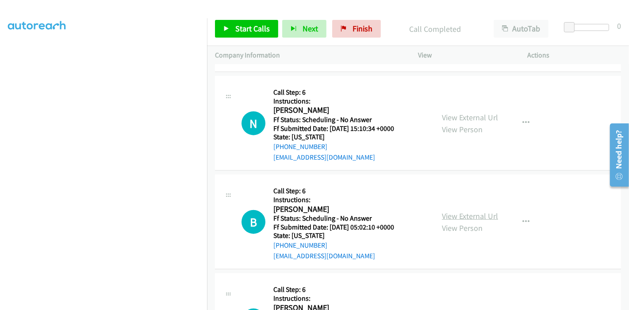
scroll to position [854, 0]
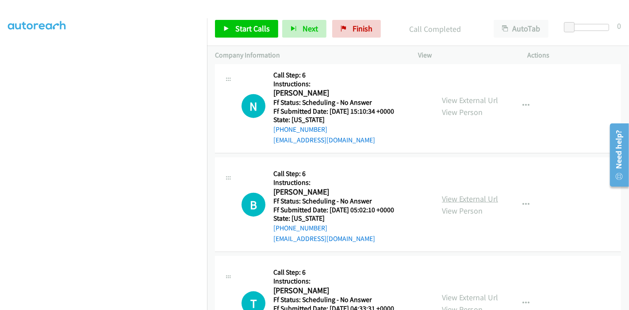
click at [460, 199] on link "View External Url" at bounding box center [470, 199] width 56 height 10
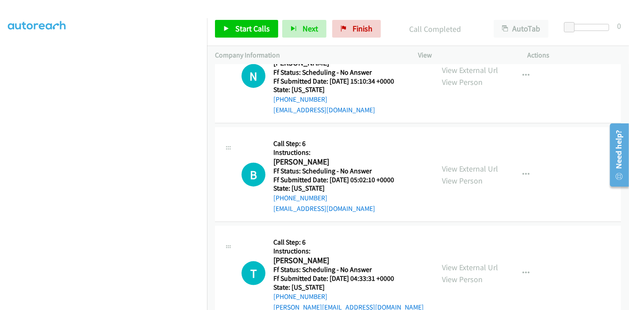
scroll to position [903, 0]
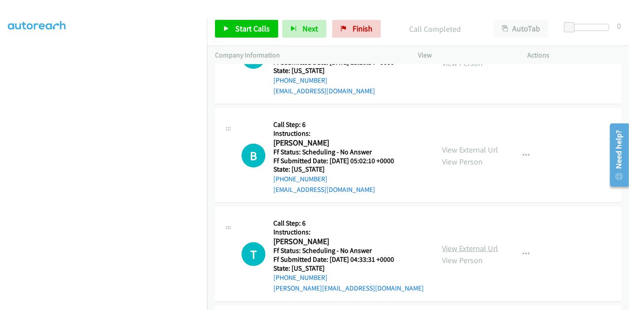
click at [457, 243] on link "View External Url" at bounding box center [470, 248] width 56 height 10
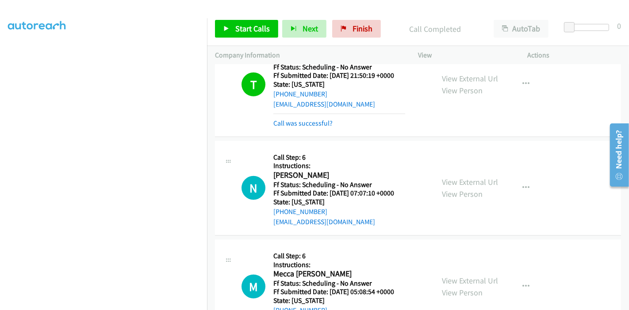
scroll to position [559, 0]
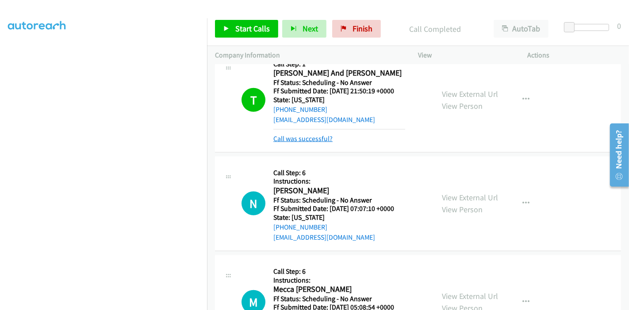
click at [310, 140] on link "Call was successful?" at bounding box center [302, 138] width 59 height 8
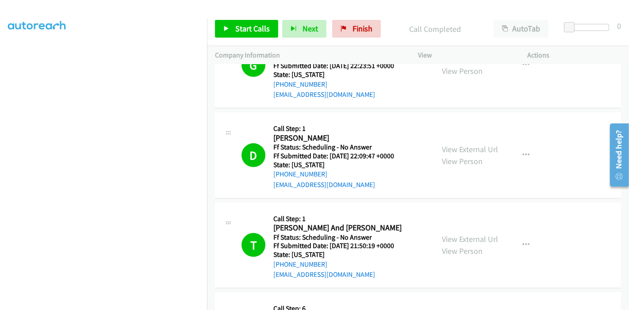
scroll to position [510, 0]
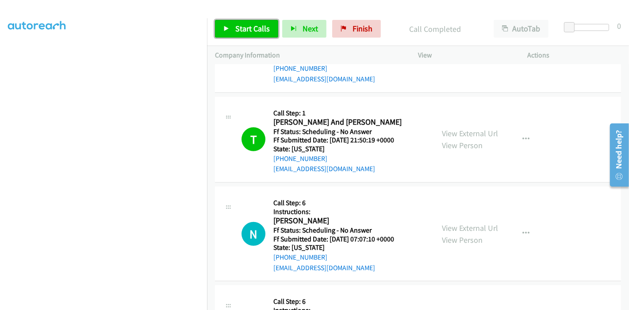
click at [244, 24] on span "Start Calls" at bounding box center [252, 28] width 34 height 10
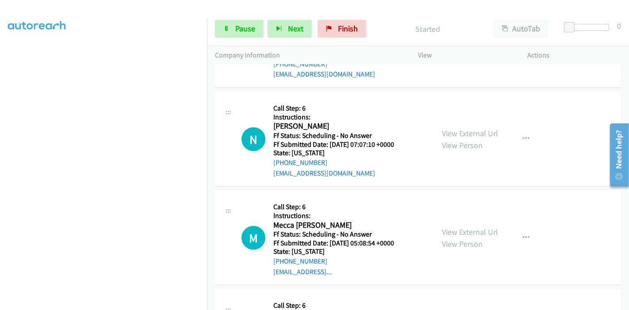
scroll to position [608, 0]
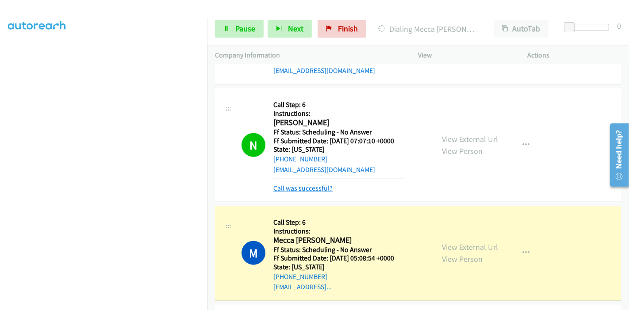
click at [303, 187] on link "Call was successful?" at bounding box center [302, 188] width 59 height 8
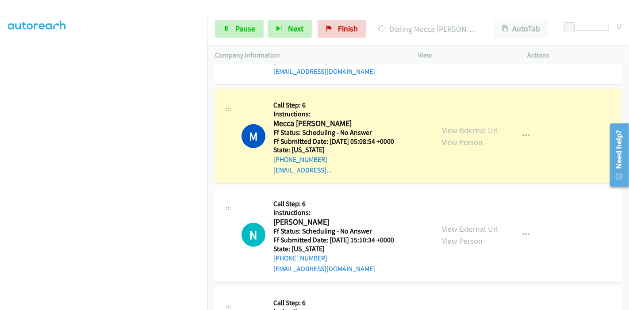
scroll to position [755, 0]
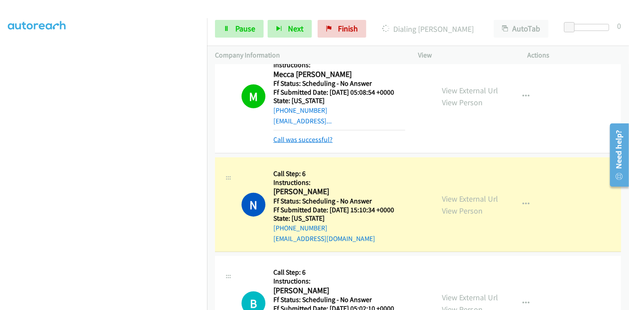
click at [315, 135] on link "Call was successful?" at bounding box center [302, 139] width 59 height 8
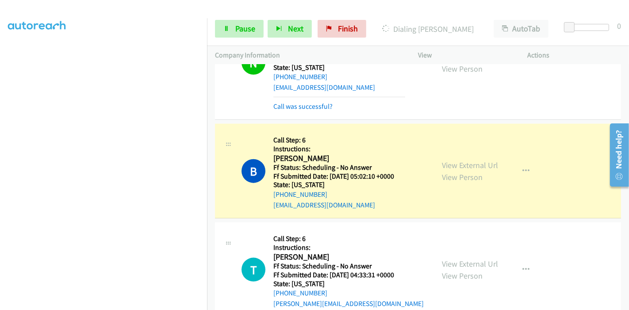
scroll to position [903, 0]
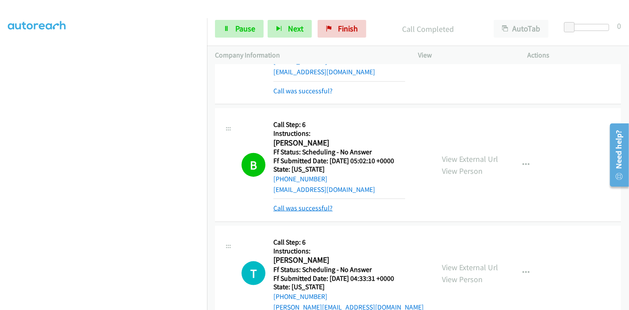
click at [306, 205] on link "Call was successful?" at bounding box center [302, 208] width 59 height 8
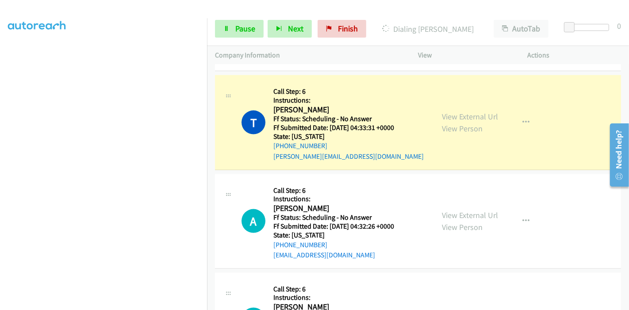
scroll to position [1050, 0]
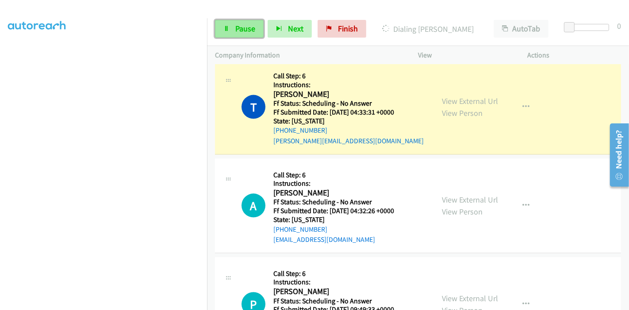
click at [237, 31] on span "Pause" at bounding box center [245, 28] width 20 height 10
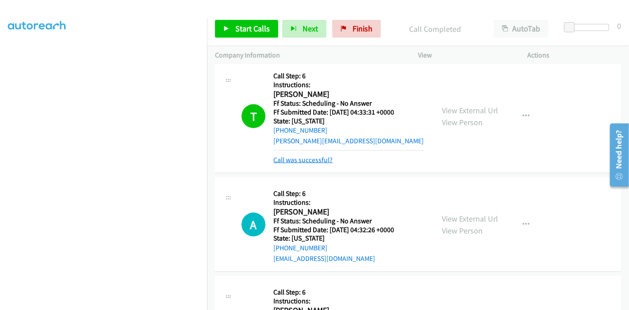
click at [287, 156] on link "Call was successful?" at bounding box center [302, 160] width 59 height 8
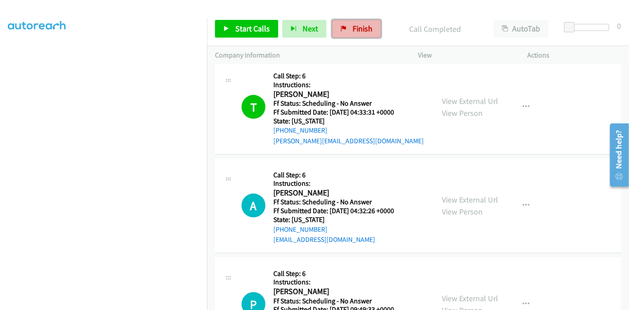
click at [360, 34] on link "Finish" at bounding box center [356, 29] width 49 height 18
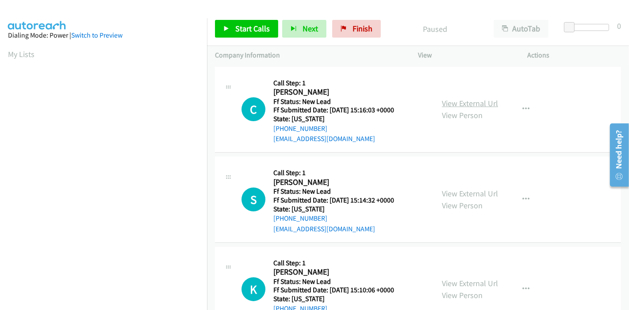
click at [462, 104] on link "View External Url" at bounding box center [470, 103] width 56 height 10
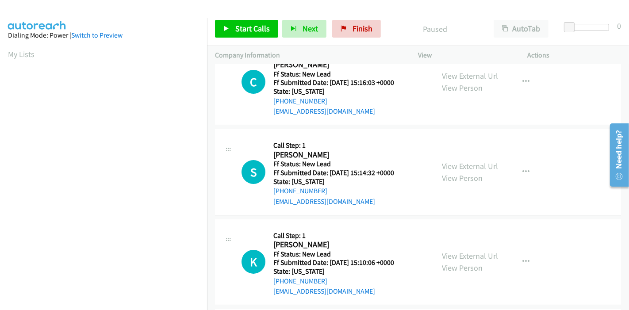
scroll to position [49, 0]
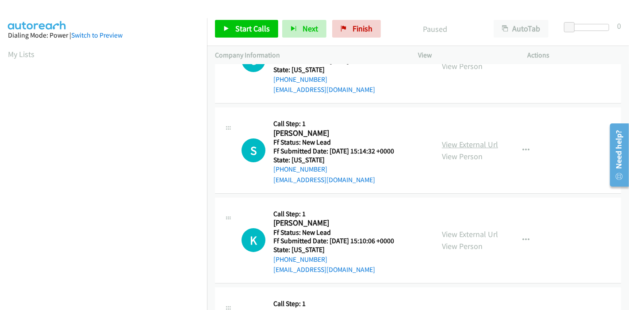
click at [450, 142] on link "View External Url" at bounding box center [470, 144] width 56 height 10
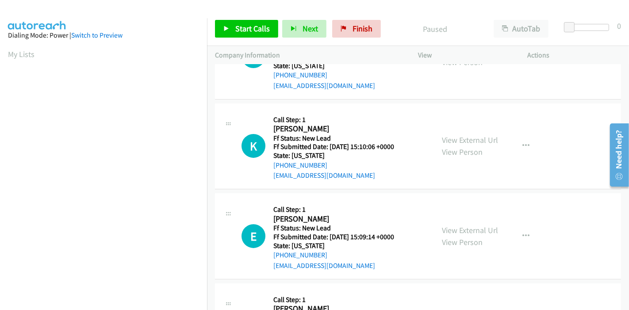
scroll to position [147, 0]
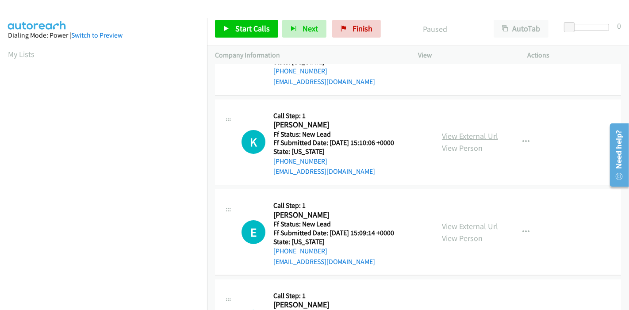
click at [457, 138] on link "View External Url" at bounding box center [470, 136] width 56 height 10
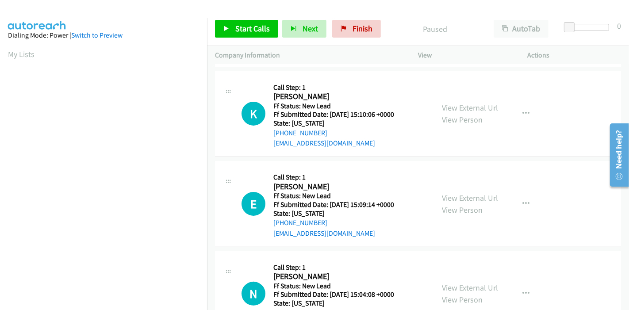
scroll to position [196, 0]
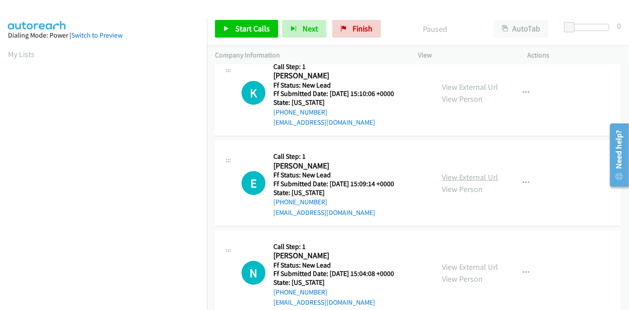
click at [460, 177] on link "View External Url" at bounding box center [470, 177] width 56 height 10
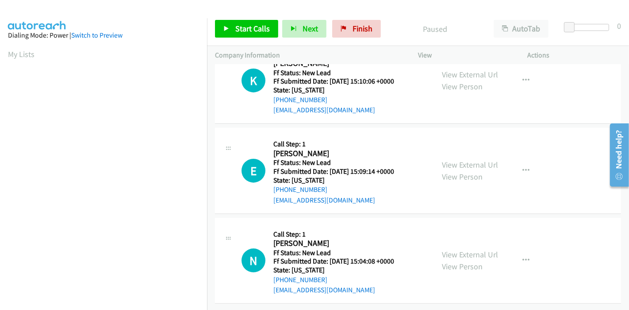
scroll to position [215, 0]
click at [453, 249] on link "View External Url" at bounding box center [470, 254] width 56 height 10
click at [252, 31] on span "Start Calls" at bounding box center [252, 28] width 34 height 10
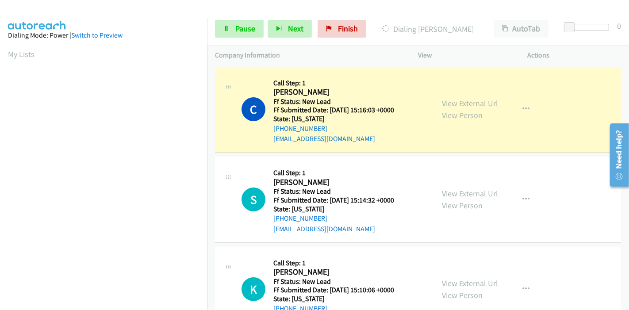
scroll to position [187, 0]
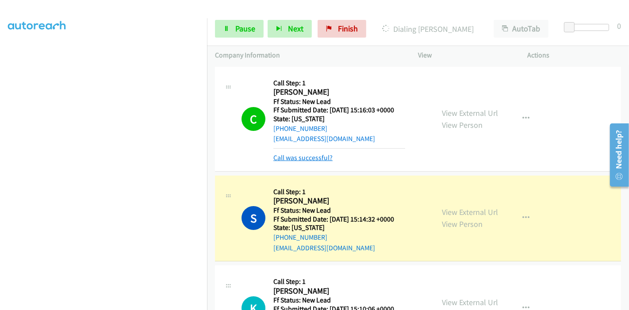
click at [301, 160] on link "Call was successful?" at bounding box center [302, 157] width 59 height 8
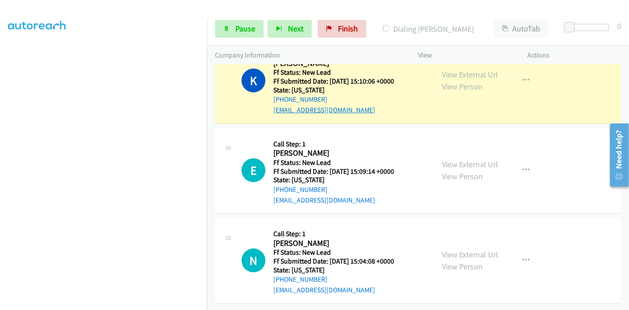
scroll to position [185, 0]
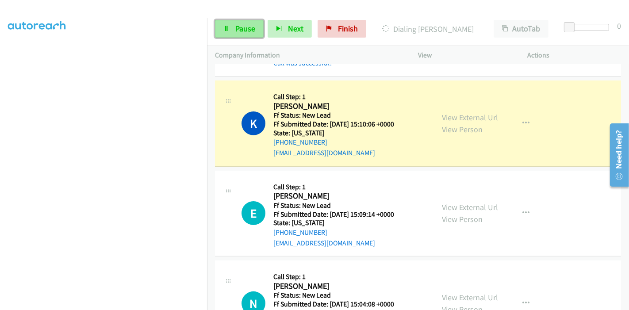
click at [241, 27] on span "Pause" at bounding box center [245, 28] width 20 height 10
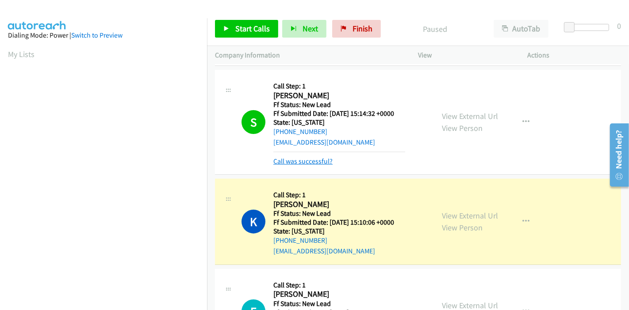
scroll to position [187, 0]
click at [315, 159] on link "Call was successful?" at bounding box center [302, 161] width 59 height 8
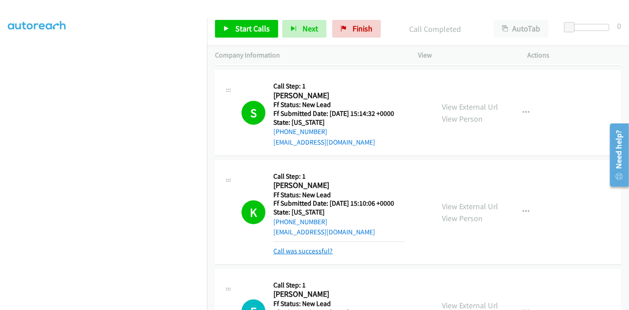
click at [303, 253] on link "Call was successful?" at bounding box center [302, 251] width 59 height 8
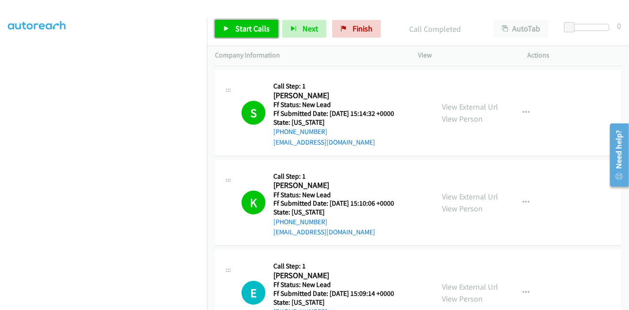
click at [250, 25] on span "Start Calls" at bounding box center [252, 28] width 34 height 10
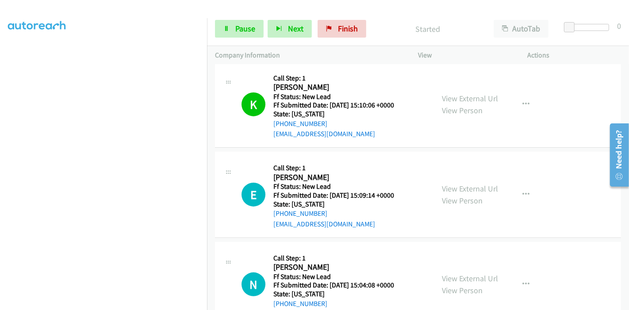
scroll to position [283, 0]
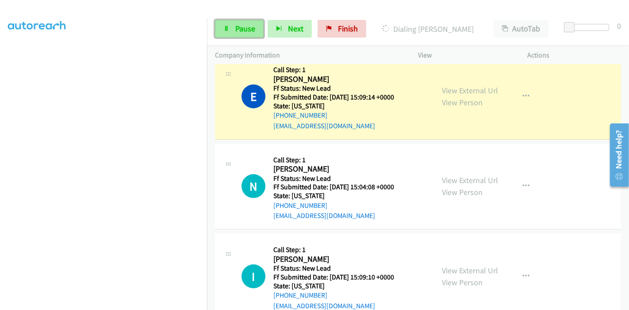
click at [240, 31] on span "Pause" at bounding box center [245, 28] width 20 height 10
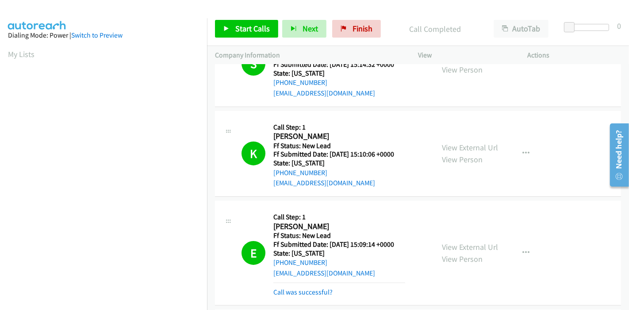
scroll to position [187, 0]
drag, startPoint x: 254, startPoint y: 28, endPoint x: 257, endPoint y: 34, distance: 7.1
click at [253, 27] on span "Start Calls" at bounding box center [252, 28] width 34 height 10
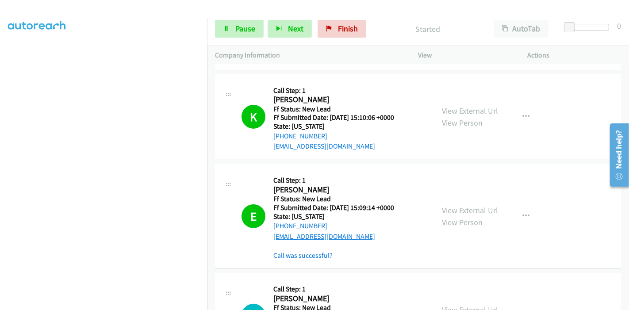
scroll to position [234, 0]
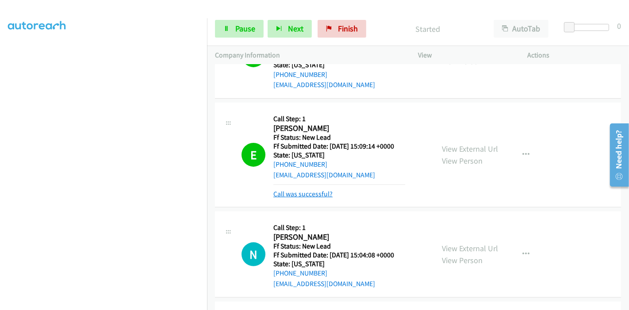
click at [293, 194] on link "Call was successful?" at bounding box center [302, 194] width 59 height 8
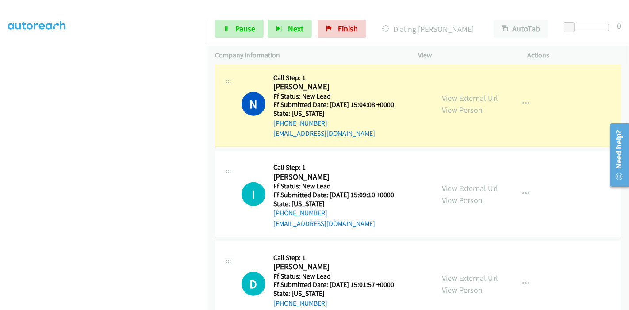
scroll to position [395, 0]
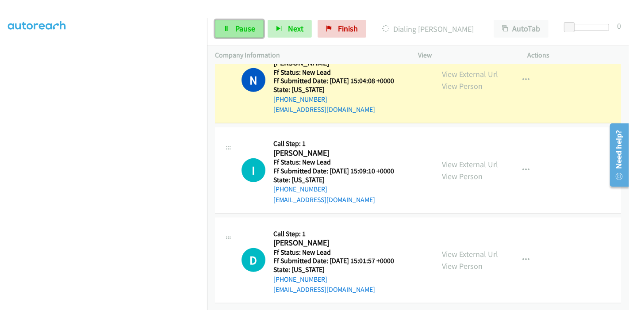
click at [244, 27] on span "Pause" at bounding box center [245, 28] width 20 height 10
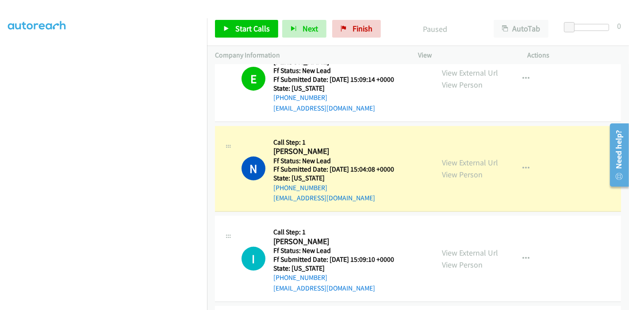
scroll to position [297, 0]
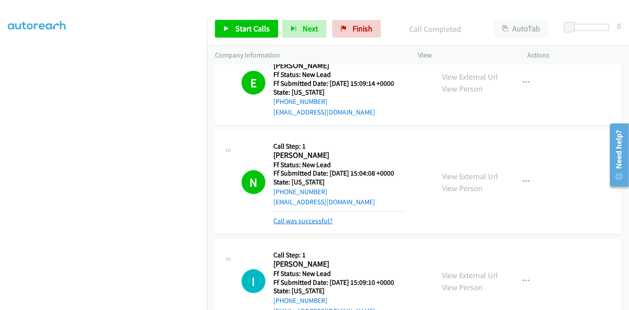
click at [316, 220] on link "Call was successful?" at bounding box center [302, 221] width 59 height 8
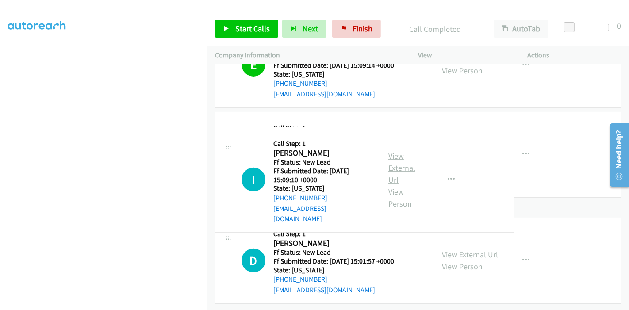
scroll to position [395, 0]
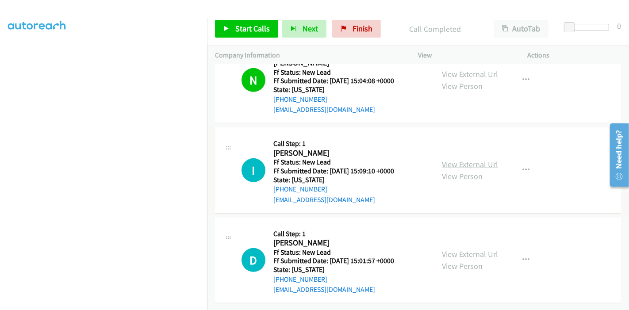
click at [467, 159] on link "View External Url" at bounding box center [470, 164] width 56 height 10
click at [462, 250] on link "View External Url" at bounding box center [470, 254] width 56 height 10
click at [238, 28] on span "Start Calls" at bounding box center [252, 28] width 34 height 10
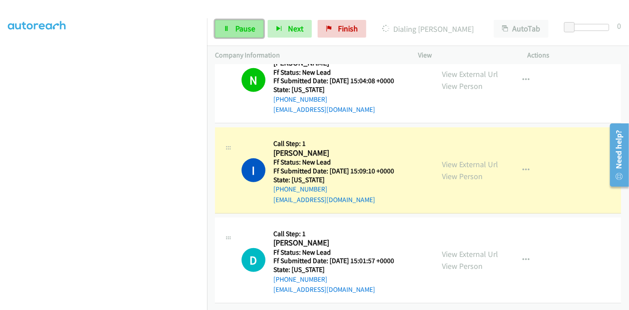
click at [247, 30] on span "Pause" at bounding box center [245, 28] width 20 height 10
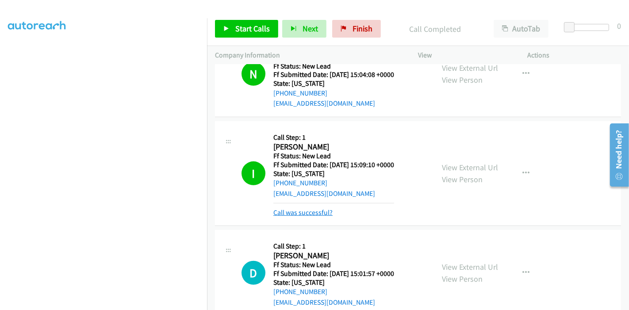
click at [318, 211] on link "Call was successful?" at bounding box center [302, 212] width 59 height 8
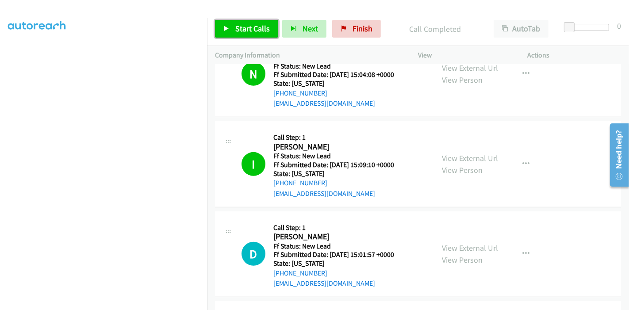
click at [247, 29] on span "Start Calls" at bounding box center [252, 28] width 34 height 10
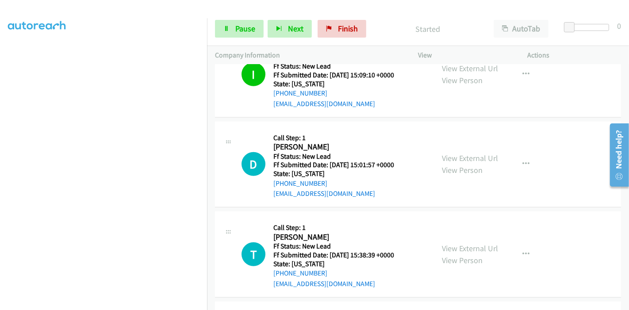
scroll to position [494, 0]
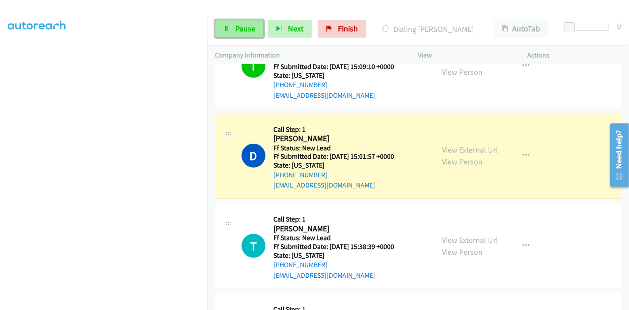
click at [241, 24] on span "Pause" at bounding box center [245, 28] width 20 height 10
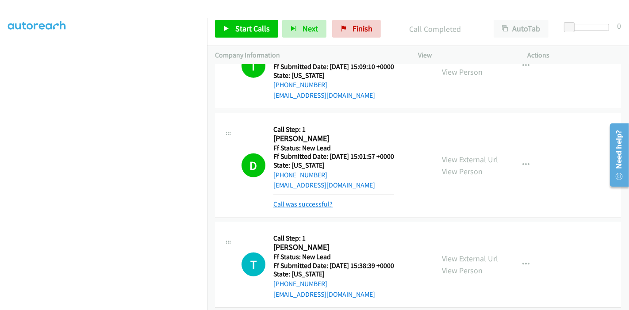
click at [304, 205] on link "Call was successful?" at bounding box center [302, 204] width 59 height 8
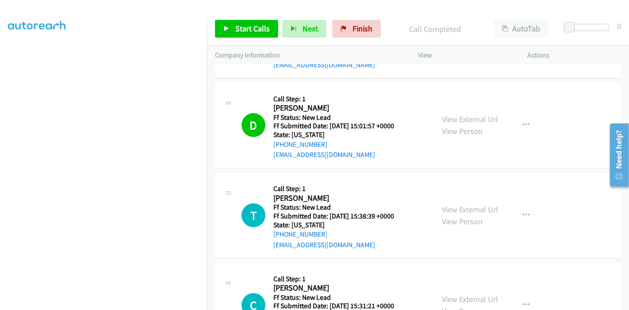
scroll to position [509, 0]
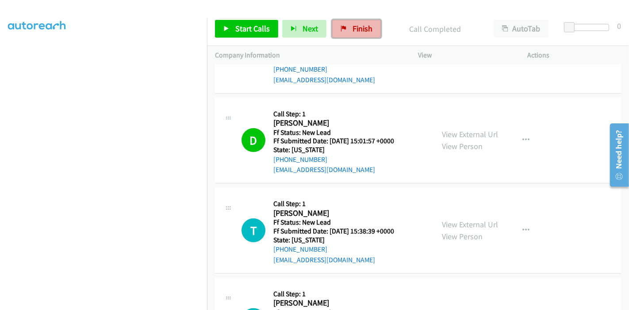
click at [344, 29] on icon at bounding box center [344, 29] width 6 height 6
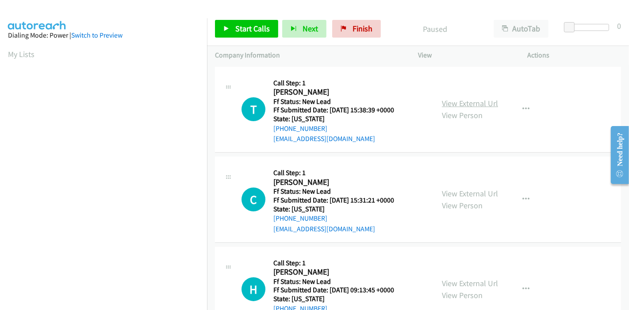
click at [469, 103] on link "View External Url" at bounding box center [470, 103] width 56 height 10
click at [460, 192] on link "View External Url" at bounding box center [470, 193] width 56 height 10
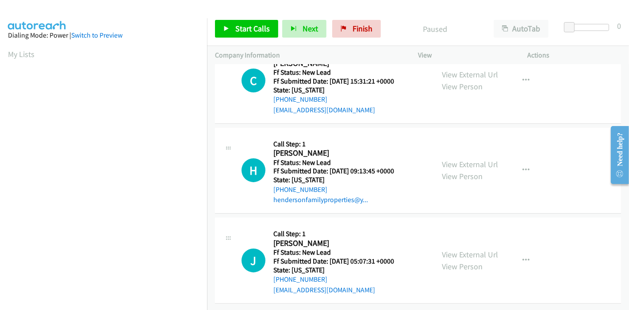
scroll to position [126, 0]
click at [475, 159] on link "View External Url" at bounding box center [470, 164] width 56 height 10
click at [465, 249] on link "View External Url" at bounding box center [470, 254] width 56 height 10
click at [226, 38] on div "Start Calls Pause Next Finish Paused AutoTab AutoTab 0" at bounding box center [418, 29] width 422 height 34
click at [229, 32] on link "Start Calls" at bounding box center [246, 29] width 63 height 18
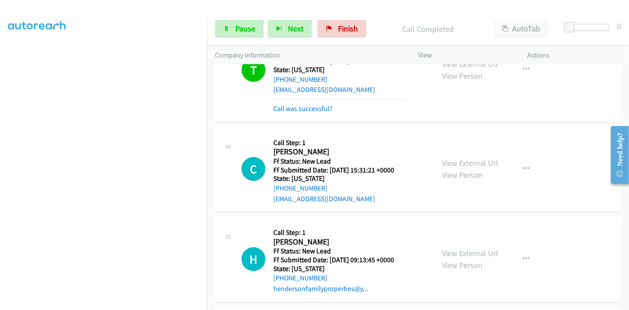
scroll to position [58, 0]
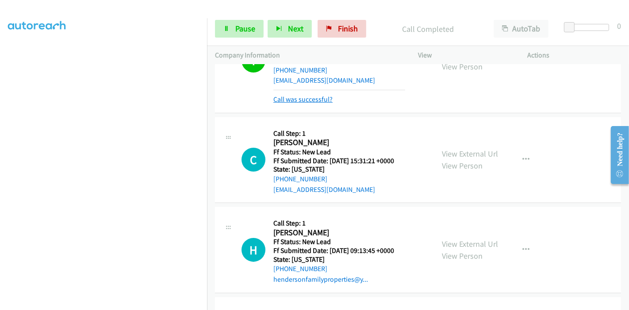
click at [308, 96] on link "Call was successful?" at bounding box center [302, 99] width 59 height 8
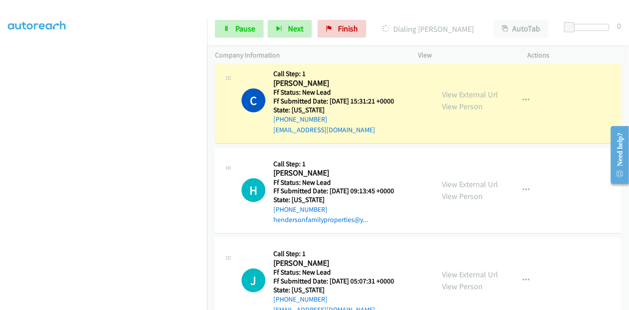
scroll to position [77, 0]
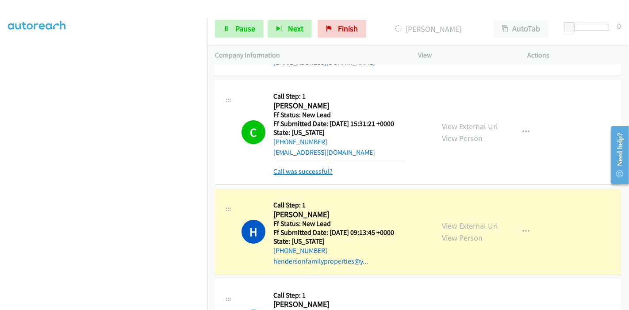
click at [300, 174] on link "Call was successful?" at bounding box center [302, 171] width 59 height 8
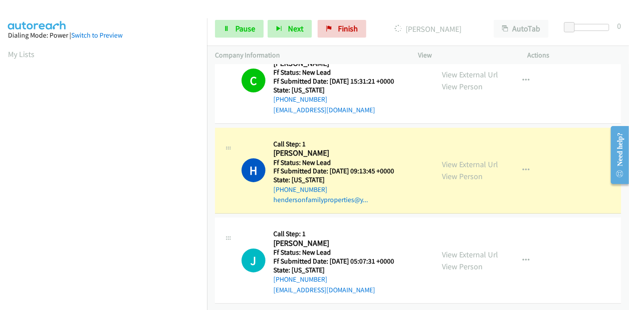
scroll to position [187, 0]
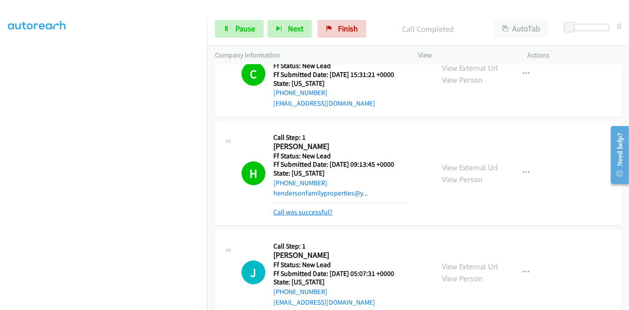
click at [310, 213] on link "Call was successful?" at bounding box center [302, 212] width 59 height 8
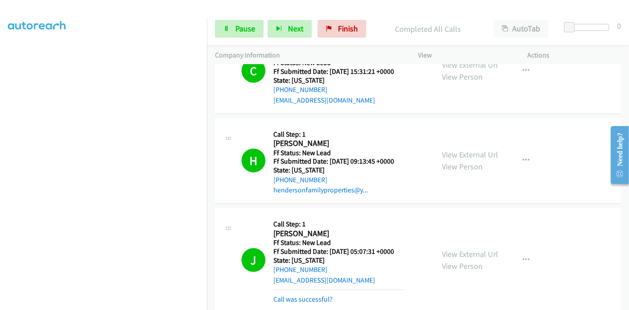
scroll to position [172, 0]
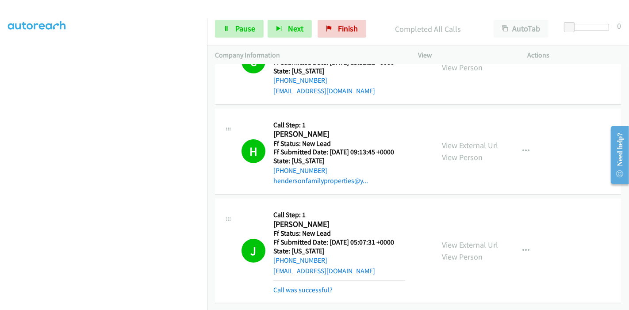
click at [301, 280] on mb0 "Call was successful?" at bounding box center [339, 287] width 132 height 15
click at [298, 286] on link "Call was successful?" at bounding box center [302, 290] width 59 height 8
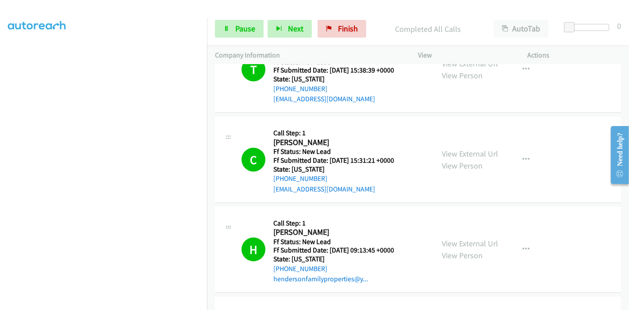
scroll to position [0, 0]
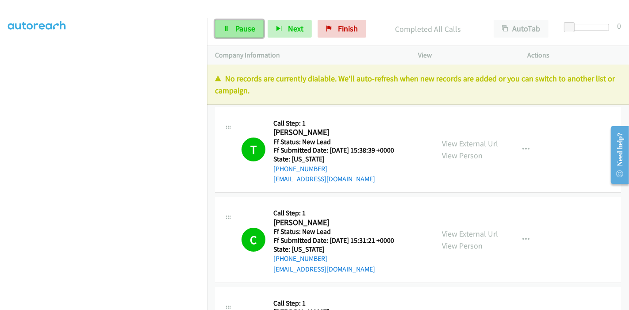
click at [249, 28] on span "Pause" at bounding box center [245, 28] width 20 height 10
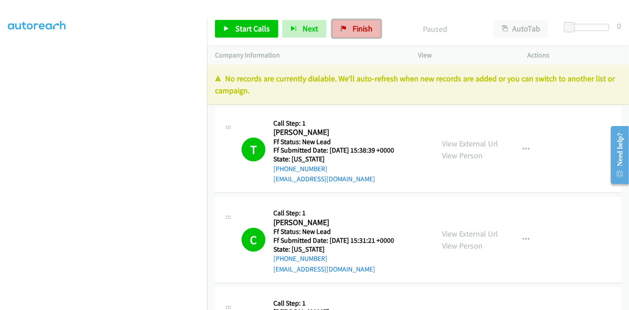
click at [345, 29] on link "Finish" at bounding box center [356, 29] width 49 height 18
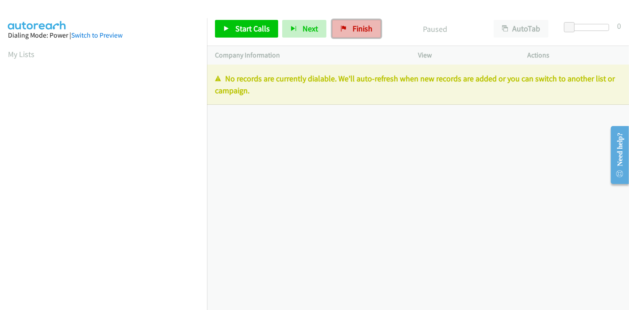
click at [354, 27] on span "Finish" at bounding box center [363, 28] width 20 height 10
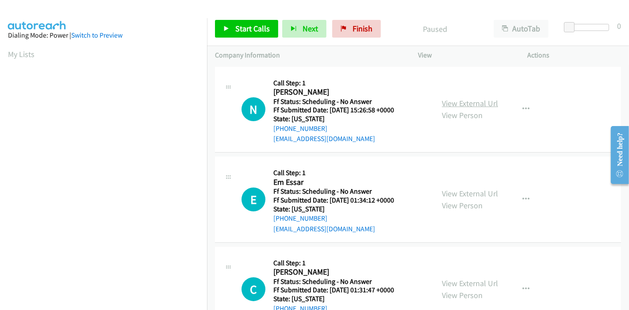
click at [460, 104] on link "View External Url" at bounding box center [470, 103] width 56 height 10
click at [478, 192] on link "View External Url" at bounding box center [470, 193] width 56 height 10
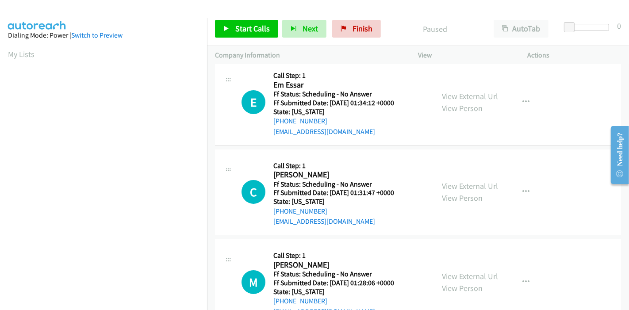
scroll to position [98, 0]
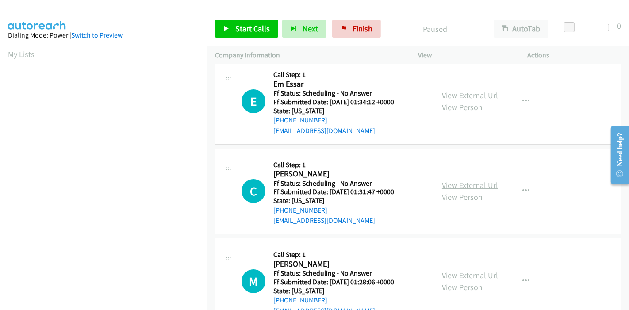
click at [458, 181] on link "View External Url" at bounding box center [470, 185] width 56 height 10
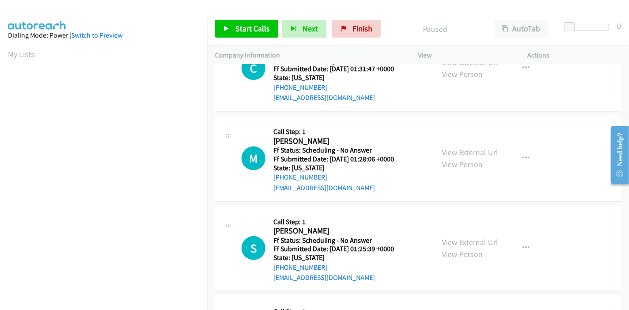
scroll to position [245, 0]
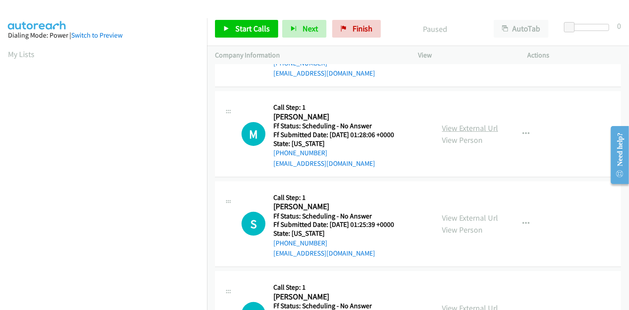
click at [468, 123] on link "View External Url" at bounding box center [470, 128] width 56 height 10
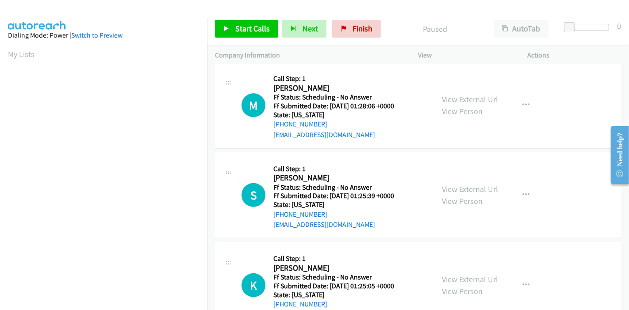
scroll to position [295, 0]
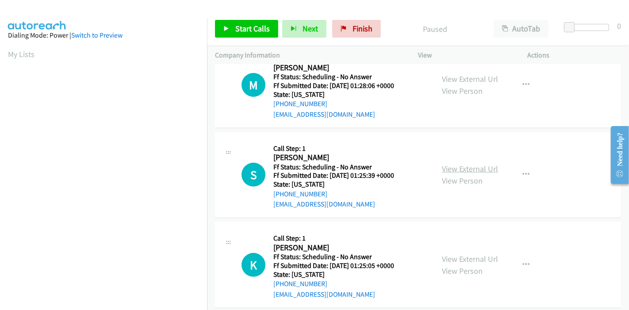
click at [465, 165] on link "View External Url" at bounding box center [470, 169] width 56 height 10
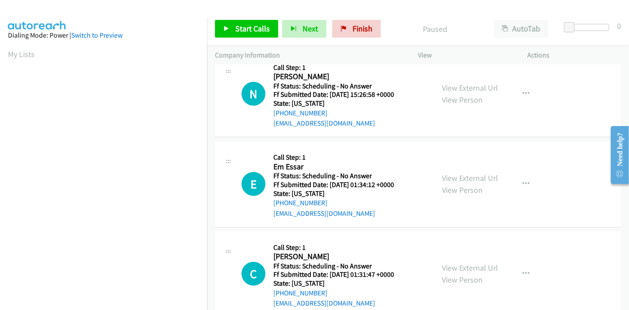
scroll to position [0, 0]
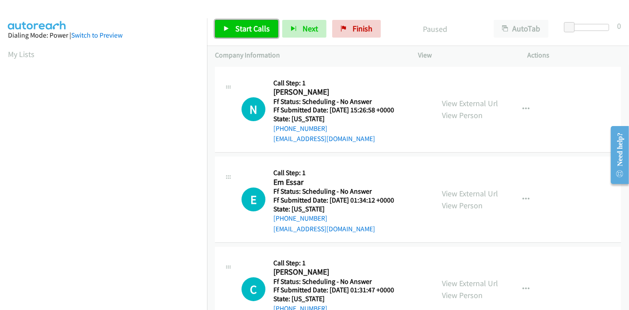
click at [246, 27] on span "Start Calls" at bounding box center [252, 28] width 34 height 10
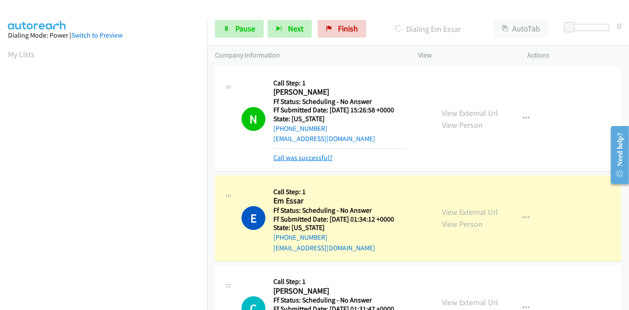
click at [293, 154] on link "Call was successful?" at bounding box center [302, 157] width 59 height 8
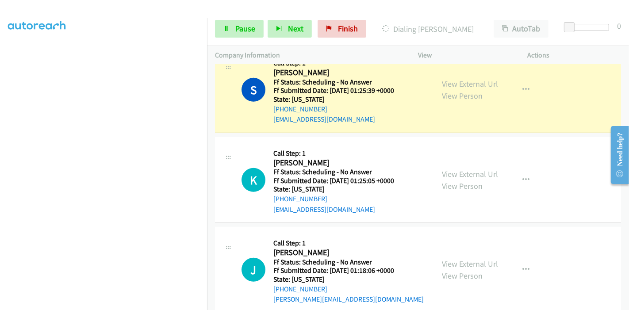
scroll to position [452, 0]
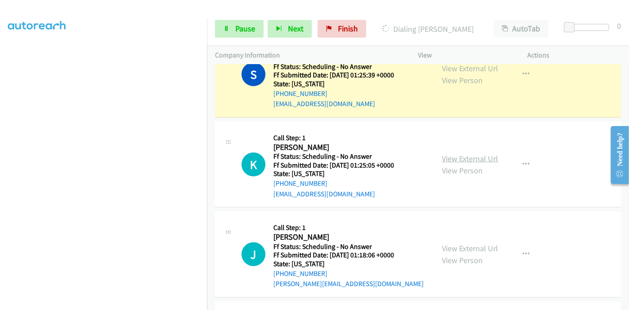
click at [454, 158] on link "View External Url" at bounding box center [470, 158] width 56 height 10
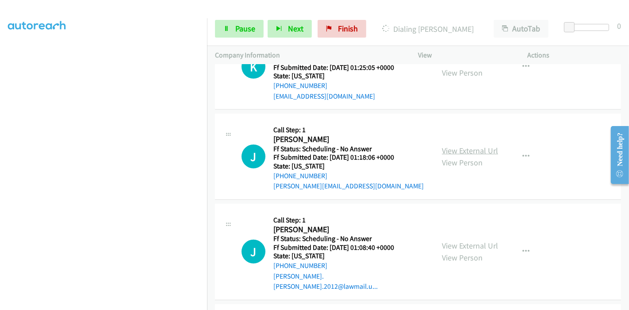
scroll to position [550, 0]
click at [450, 146] on link "View External Url" at bounding box center [470, 150] width 56 height 10
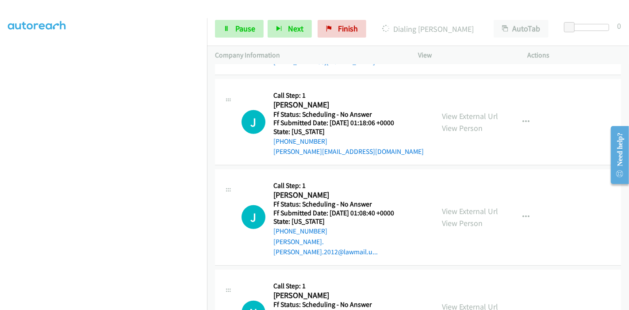
scroll to position [599, 0]
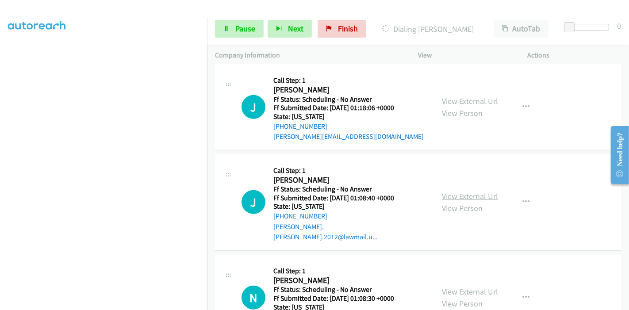
click at [451, 191] on link "View External Url" at bounding box center [470, 196] width 56 height 10
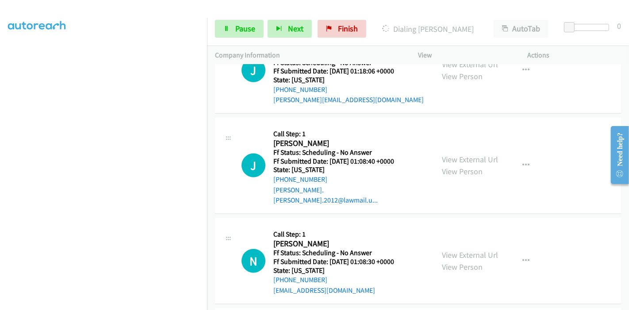
scroll to position [697, 0]
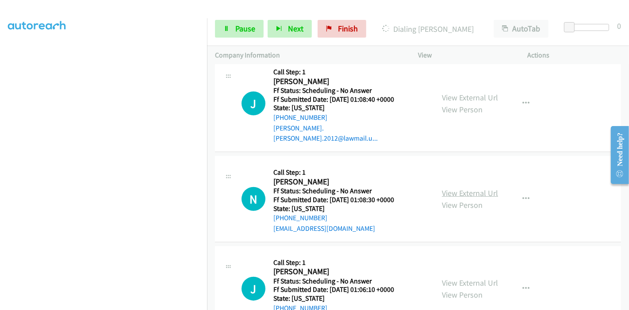
click at [457, 188] on link "View External Url" at bounding box center [470, 193] width 56 height 10
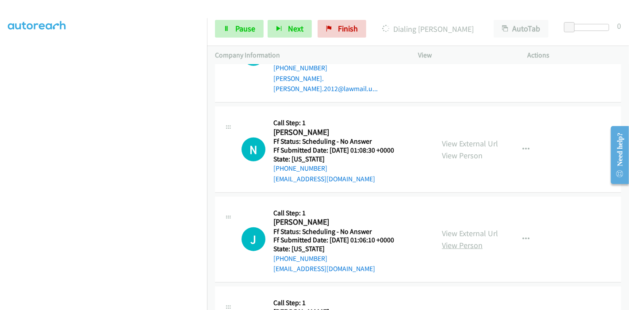
scroll to position [796, 0]
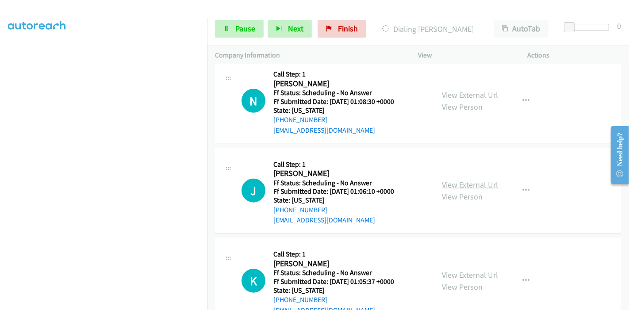
click at [467, 180] on link "View External Url" at bounding box center [470, 185] width 56 height 10
click at [236, 34] on link "Pause" at bounding box center [239, 29] width 49 height 18
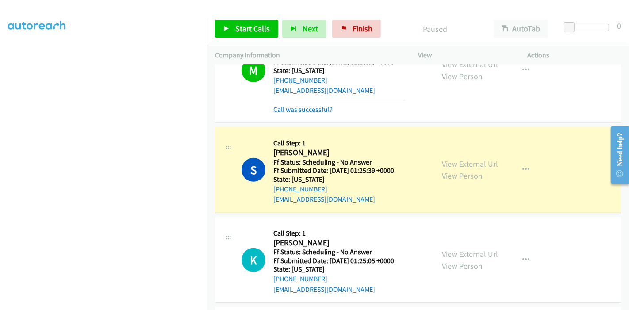
scroll to position [353, 0]
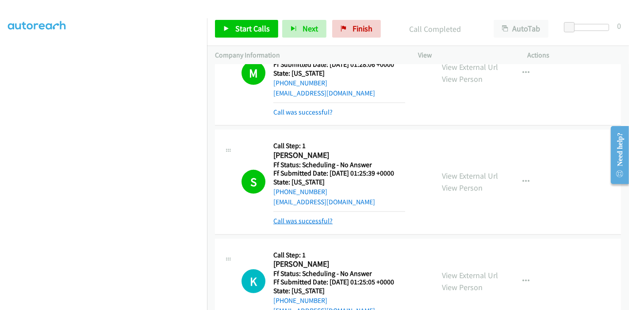
click at [302, 217] on link "Call was successful?" at bounding box center [302, 221] width 59 height 8
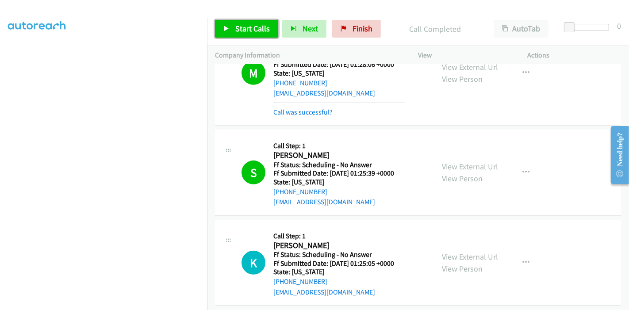
click at [238, 36] on link "Start Calls" at bounding box center [246, 29] width 63 height 18
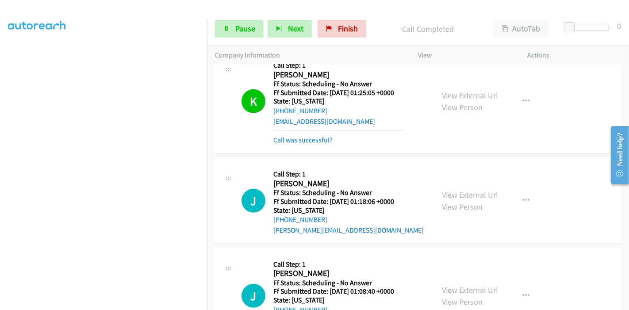
scroll to position [510, 0]
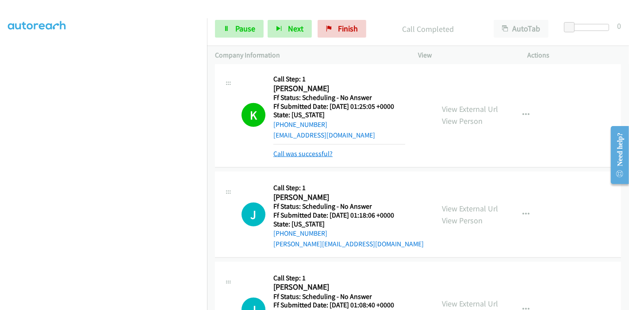
click at [291, 153] on link "Call was successful?" at bounding box center [302, 153] width 59 height 8
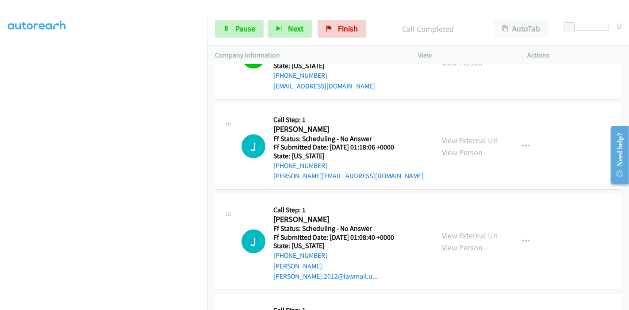
scroll to position [609, 0]
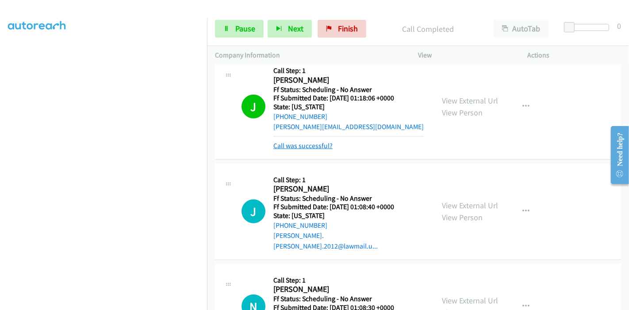
click at [318, 144] on link "Call was successful?" at bounding box center [302, 146] width 59 height 8
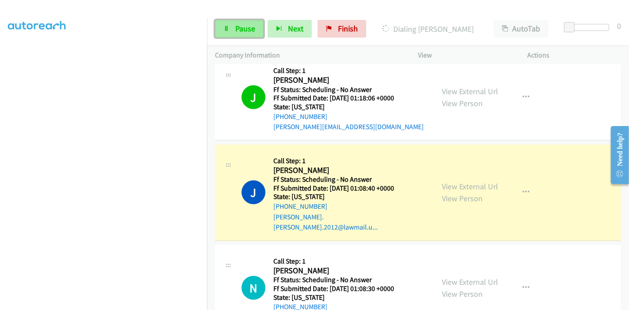
click at [239, 30] on span "Pause" at bounding box center [245, 28] width 20 height 10
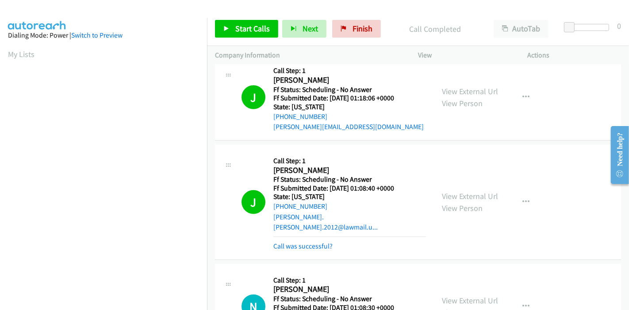
scroll to position [187, 0]
click at [299, 242] on link "Call was successful?" at bounding box center [302, 246] width 59 height 8
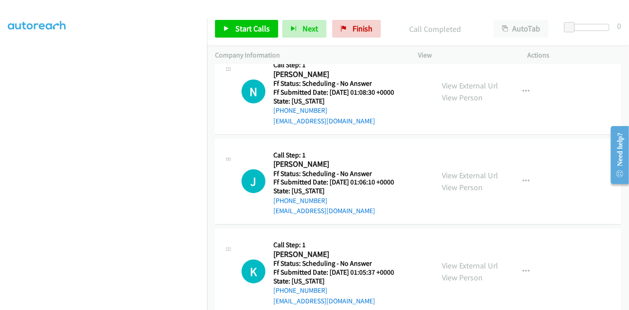
scroll to position [805, 0]
click at [249, 26] on span "Start Calls" at bounding box center [252, 28] width 34 height 10
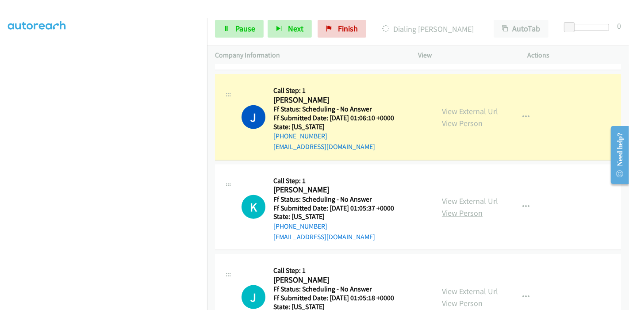
scroll to position [903, 0]
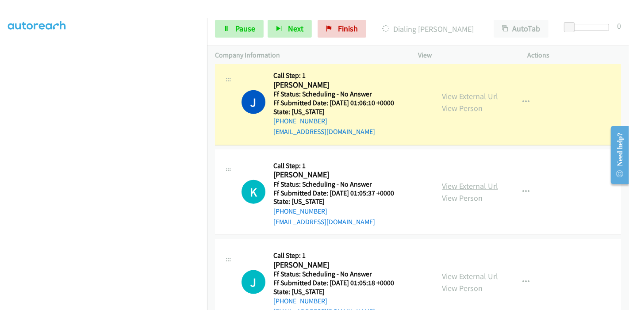
click at [468, 181] on link "View External Url" at bounding box center [470, 186] width 56 height 10
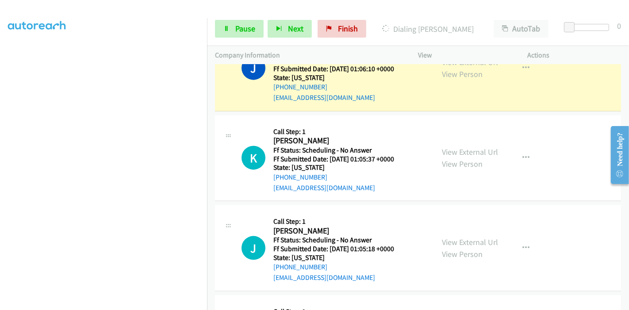
scroll to position [953, 0]
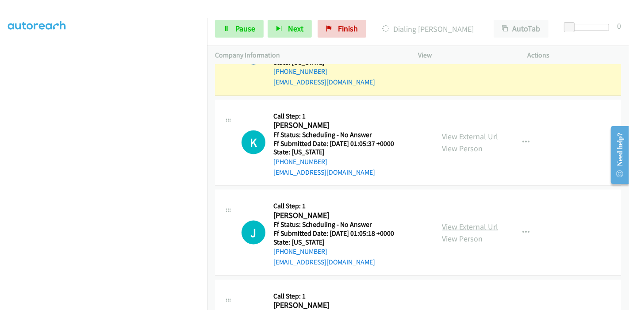
click at [460, 222] on link "View External Url" at bounding box center [470, 227] width 56 height 10
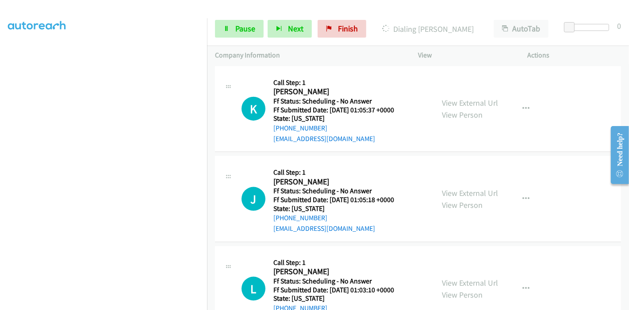
scroll to position [1002, 0]
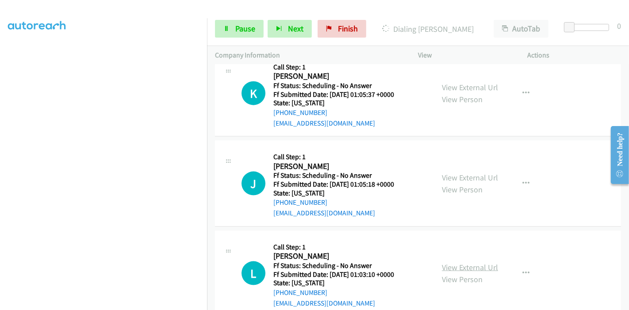
click at [459, 262] on link "View External Url" at bounding box center [470, 267] width 56 height 10
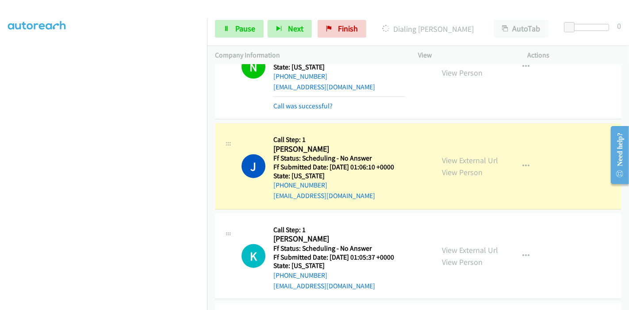
scroll to position [854, 0]
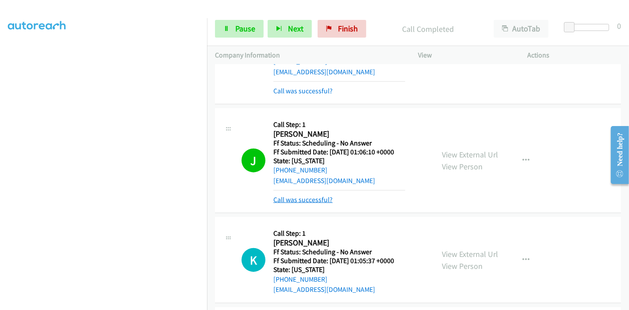
click at [306, 195] on link "Call was successful?" at bounding box center [302, 199] width 59 height 8
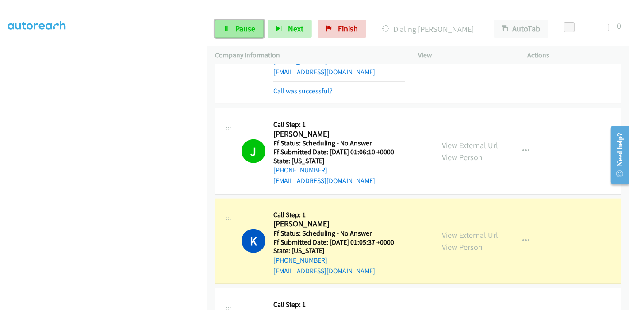
click at [247, 31] on span "Pause" at bounding box center [245, 28] width 20 height 10
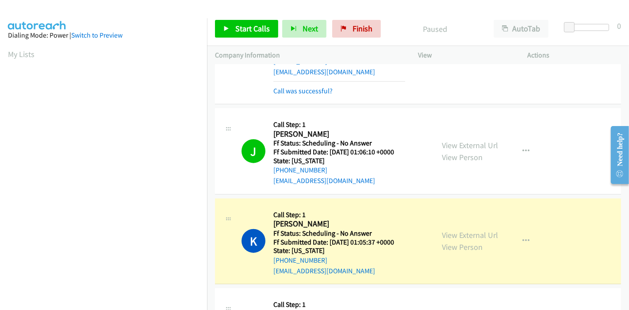
scroll to position [187, 0]
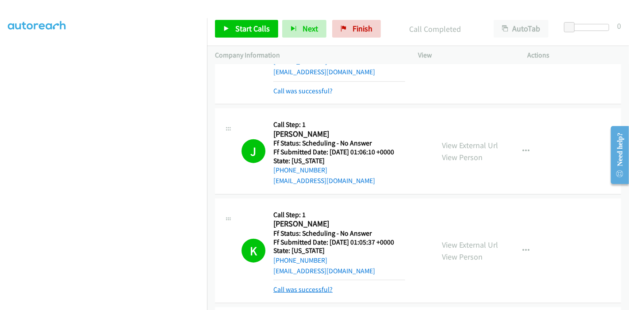
click at [320, 285] on link "Call was successful?" at bounding box center [302, 289] width 59 height 8
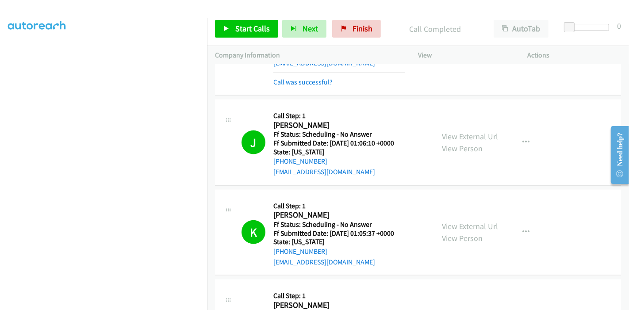
scroll to position [1051, 0]
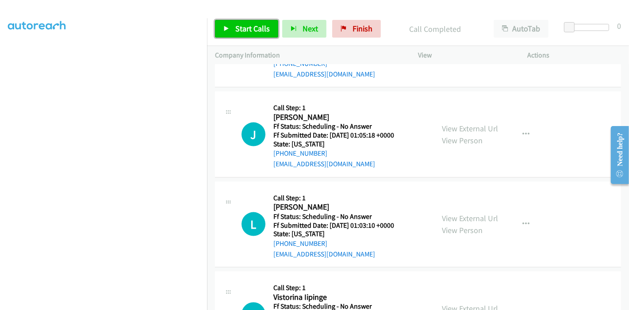
click at [239, 27] on span "Start Calls" at bounding box center [252, 28] width 34 height 10
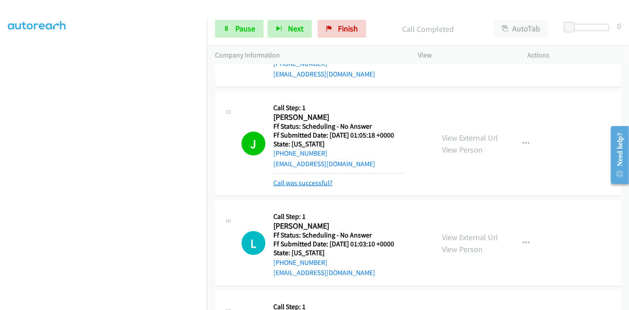
click at [303, 179] on link "Call was successful?" at bounding box center [302, 183] width 59 height 8
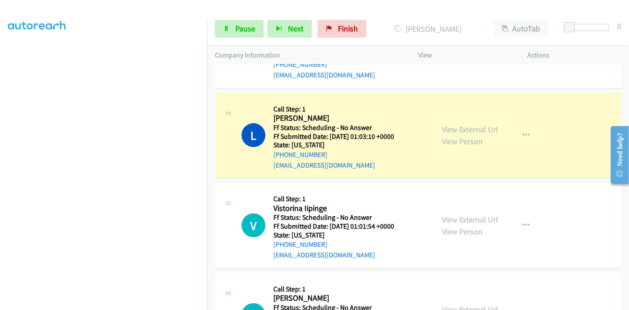
scroll to position [1149, 0]
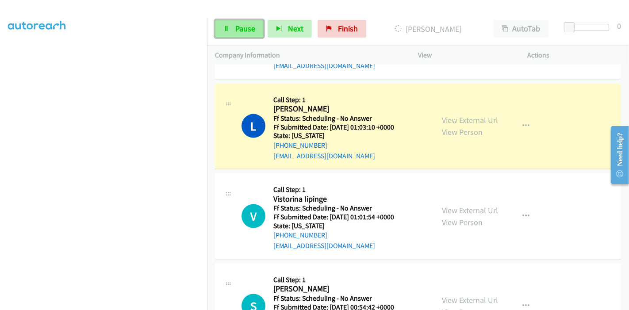
click at [226, 35] on link "Pause" at bounding box center [239, 29] width 49 height 18
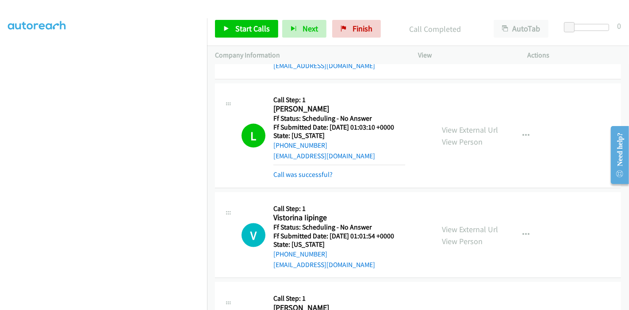
click at [296, 169] on div "Call was successful?" at bounding box center [339, 174] width 132 height 11
click at [294, 170] on link "Call was successful?" at bounding box center [302, 174] width 59 height 8
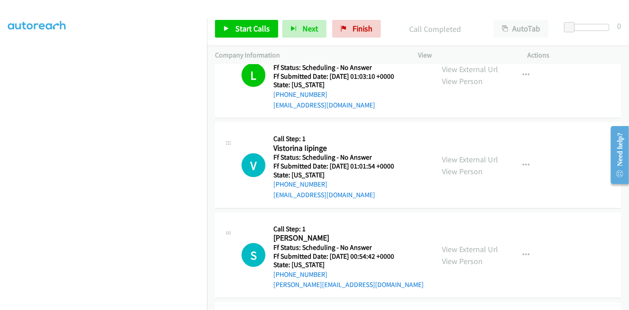
scroll to position [1247, 0]
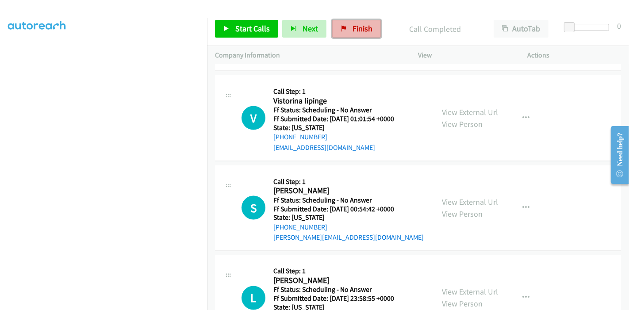
click at [349, 28] on link "Finish" at bounding box center [356, 29] width 49 height 18
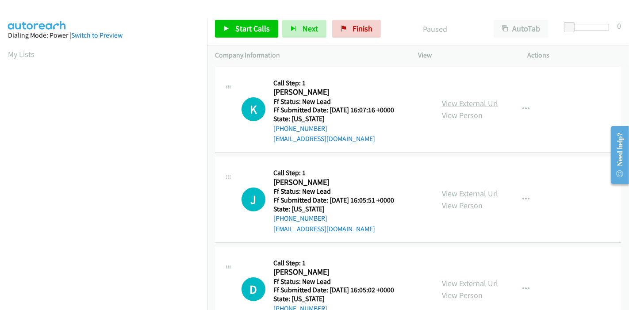
click at [465, 107] on link "View External Url" at bounding box center [470, 103] width 56 height 10
click at [451, 188] on link "View External Url" at bounding box center [470, 193] width 56 height 10
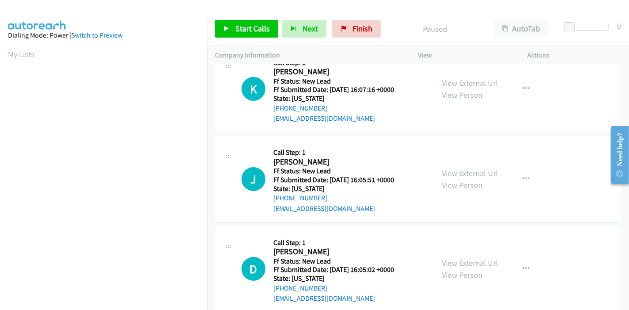
scroll to position [49, 0]
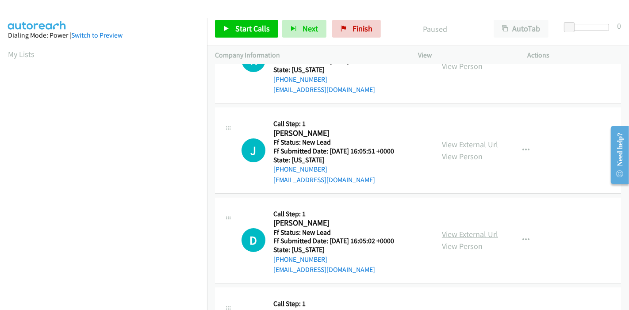
click at [464, 232] on link "View External Url" at bounding box center [470, 234] width 56 height 10
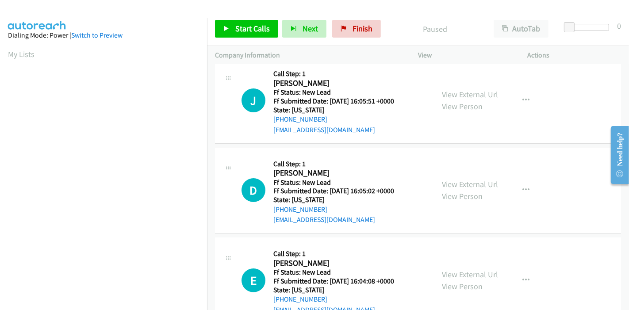
scroll to position [196, 0]
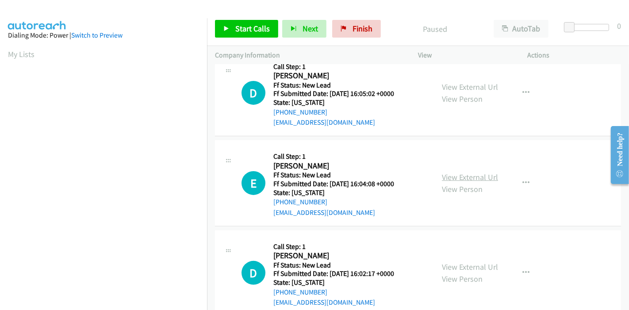
click at [472, 179] on link "View External Url" at bounding box center [470, 177] width 56 height 10
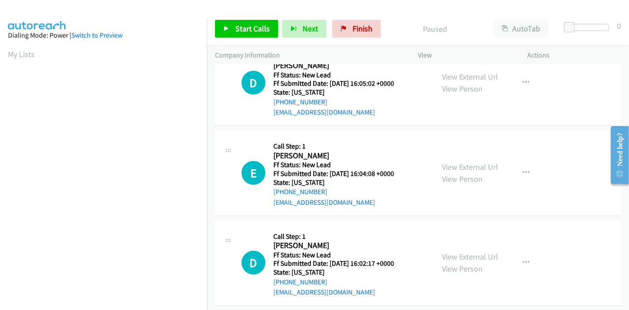
scroll to position [215, 0]
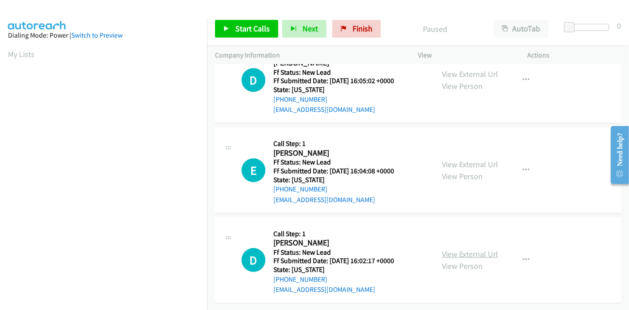
click at [460, 249] on link "View External Url" at bounding box center [470, 254] width 56 height 10
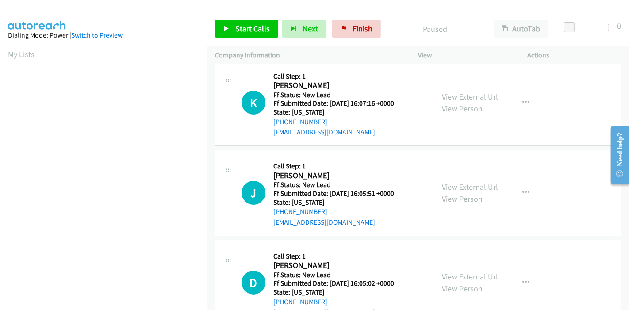
scroll to position [0, 0]
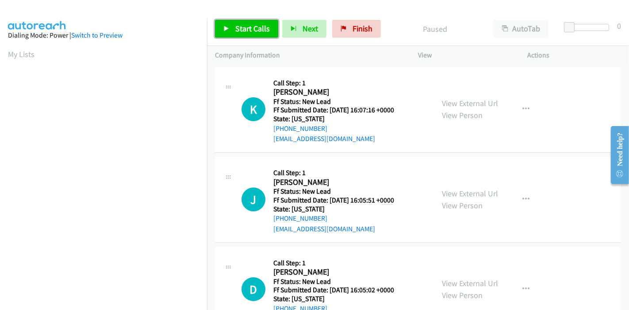
click at [243, 30] on span "Start Calls" at bounding box center [252, 28] width 34 height 10
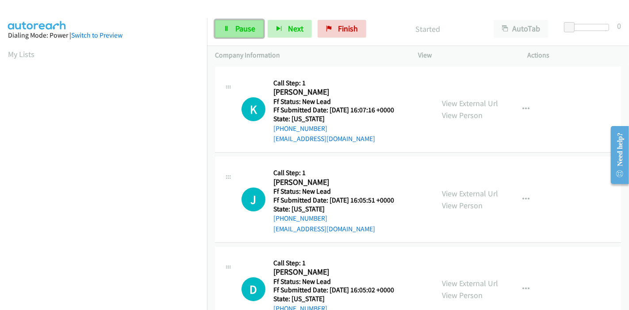
click at [230, 28] on link "Pause" at bounding box center [239, 29] width 49 height 18
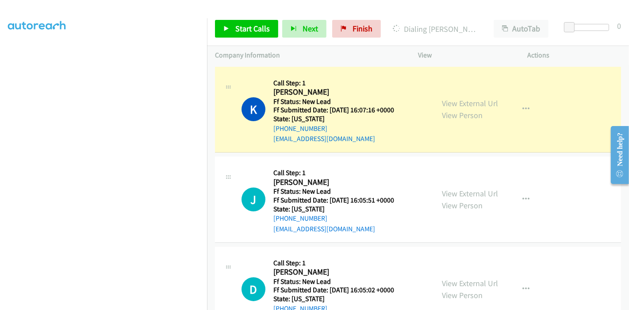
scroll to position [187, 0]
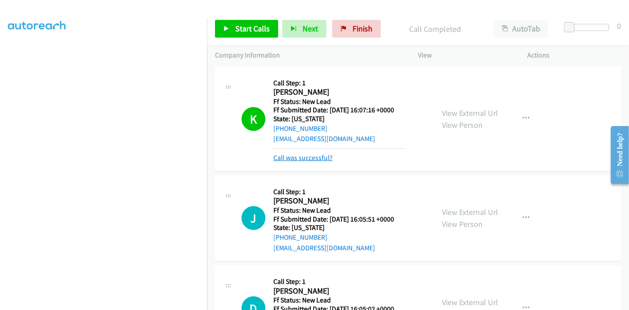
click at [306, 156] on link "Call was successful?" at bounding box center [302, 157] width 59 height 8
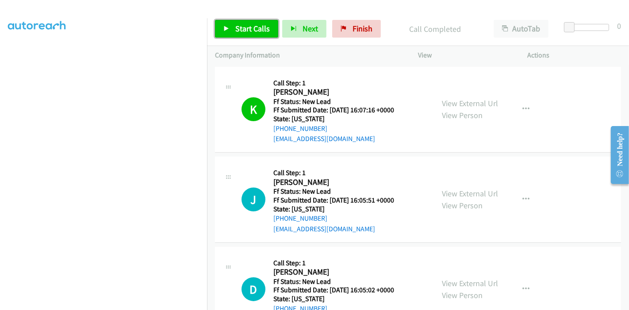
click at [231, 32] on link "Start Calls" at bounding box center [246, 29] width 63 height 18
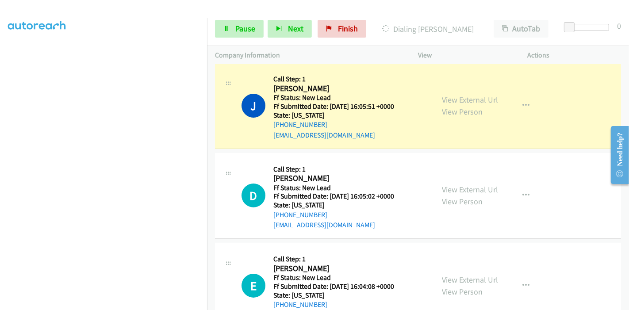
scroll to position [98, 0]
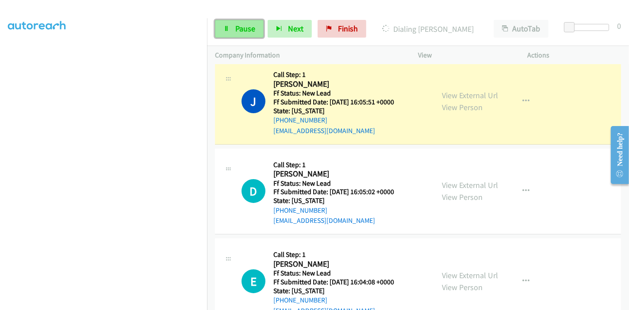
click at [238, 26] on span "Pause" at bounding box center [245, 28] width 20 height 10
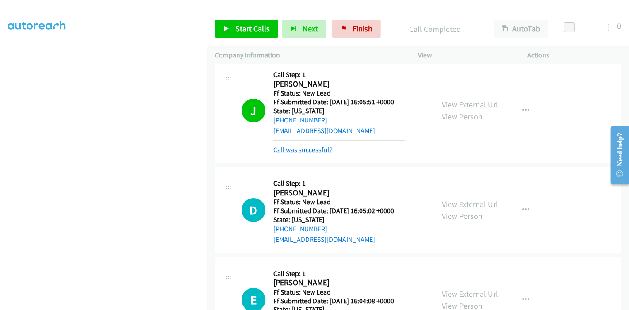
click at [317, 147] on link "Call was successful?" at bounding box center [302, 150] width 59 height 8
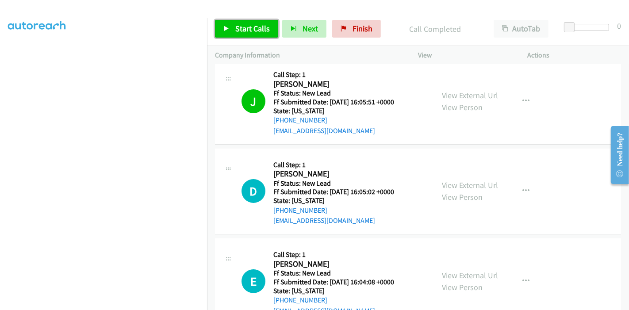
click at [232, 33] on link "Start Calls" at bounding box center [246, 29] width 63 height 18
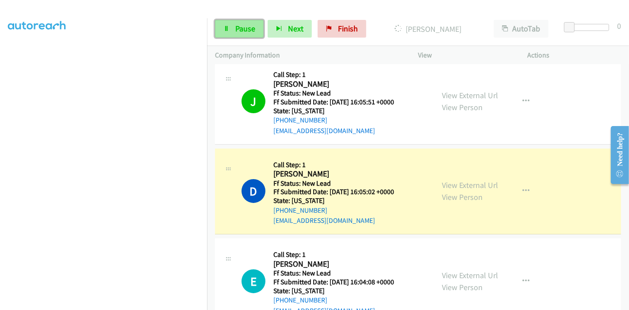
click at [239, 27] on span "Pause" at bounding box center [245, 28] width 20 height 10
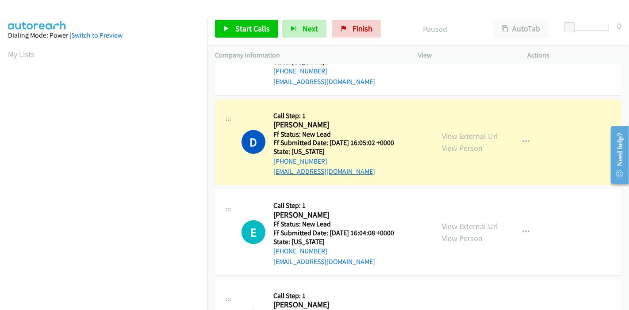
scroll to position [187, 0]
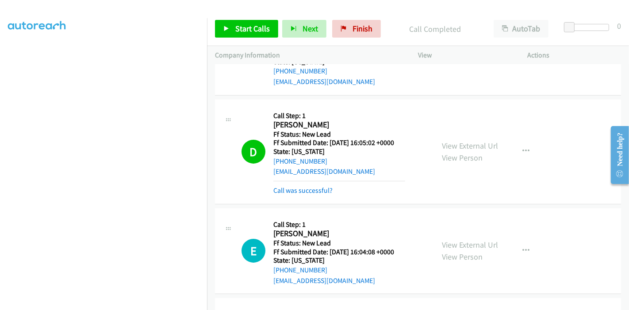
click at [317, 184] on mb0 "Call was successful?" at bounding box center [339, 188] width 132 height 15
click at [320, 191] on link "Call was successful?" at bounding box center [302, 190] width 59 height 8
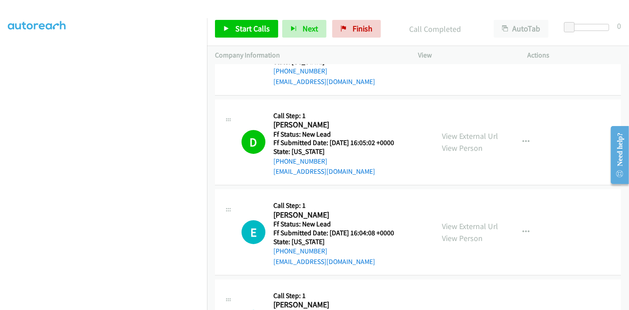
scroll to position [395, 0]
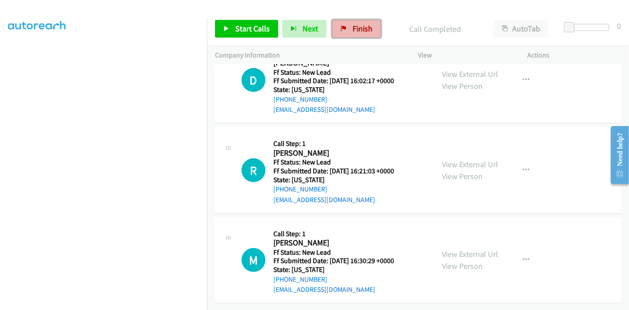
click at [354, 28] on span "Finish" at bounding box center [363, 28] width 20 height 10
